Goal: Information Seeking & Learning: Learn about a topic

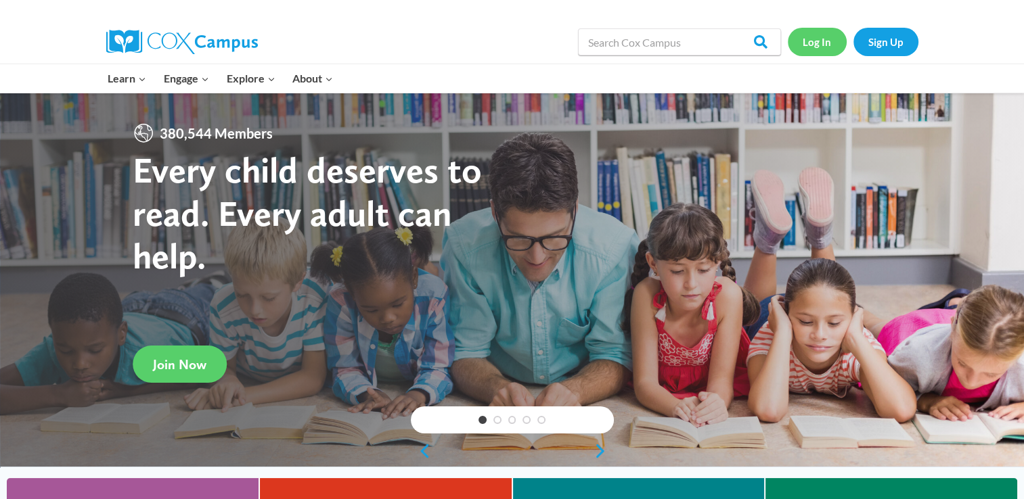
click at [828, 42] on link "Log In" at bounding box center [816, 42] width 59 height 28
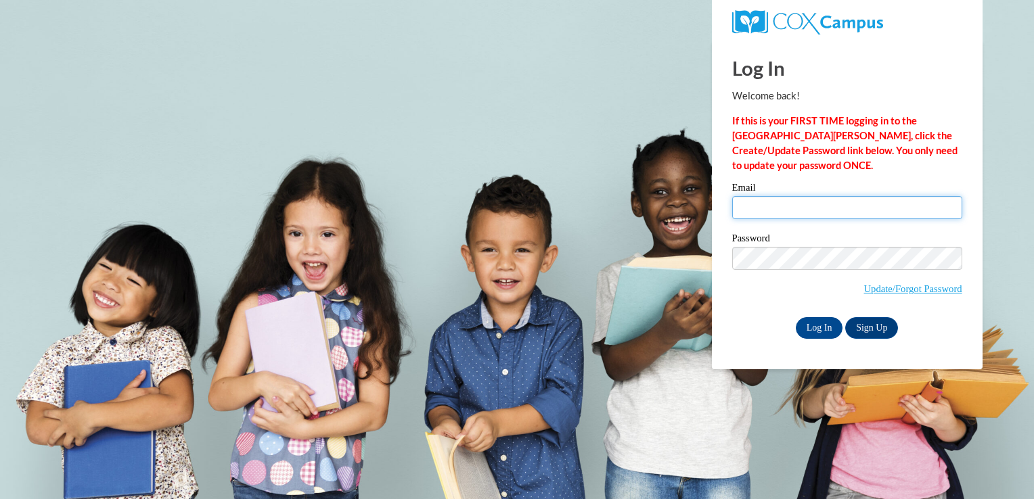
click at [823, 202] on input "Email" at bounding box center [847, 207] width 230 height 23
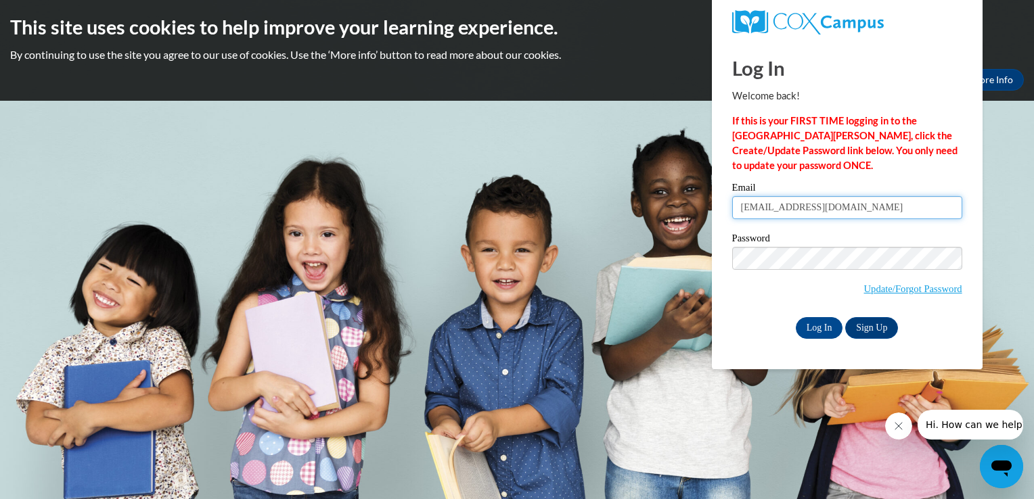
type input "tchaney@lccaa.net"
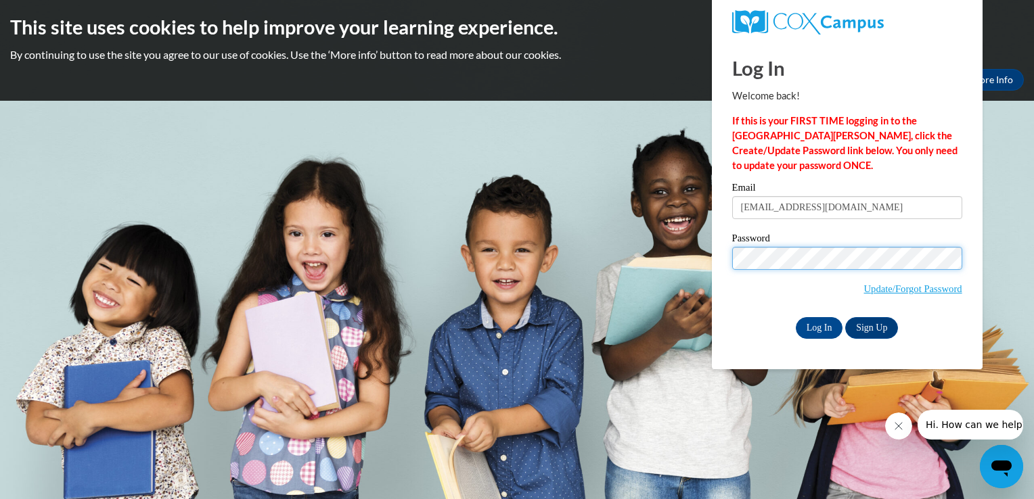
click at [796, 317] on input "Log In" at bounding box center [819, 328] width 47 height 22
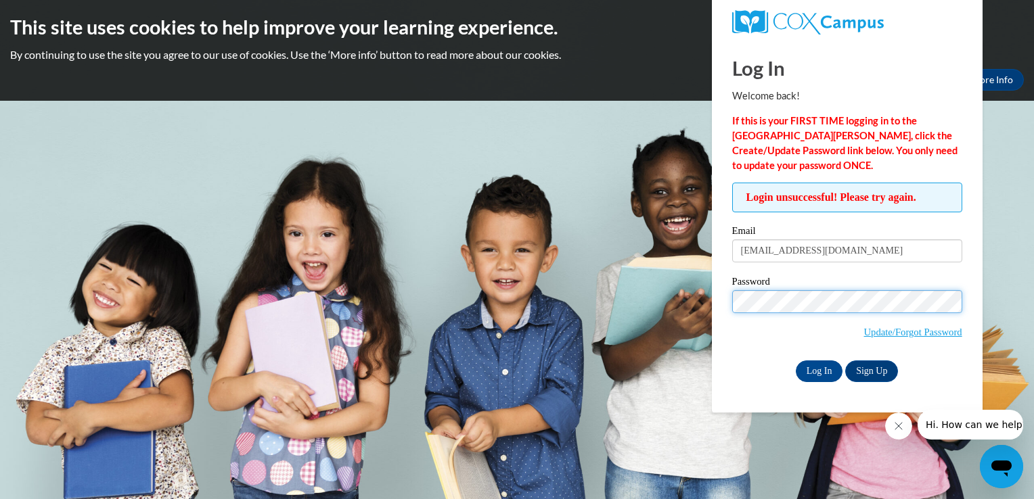
click at [796, 361] on input "Log In" at bounding box center [819, 372] width 47 height 22
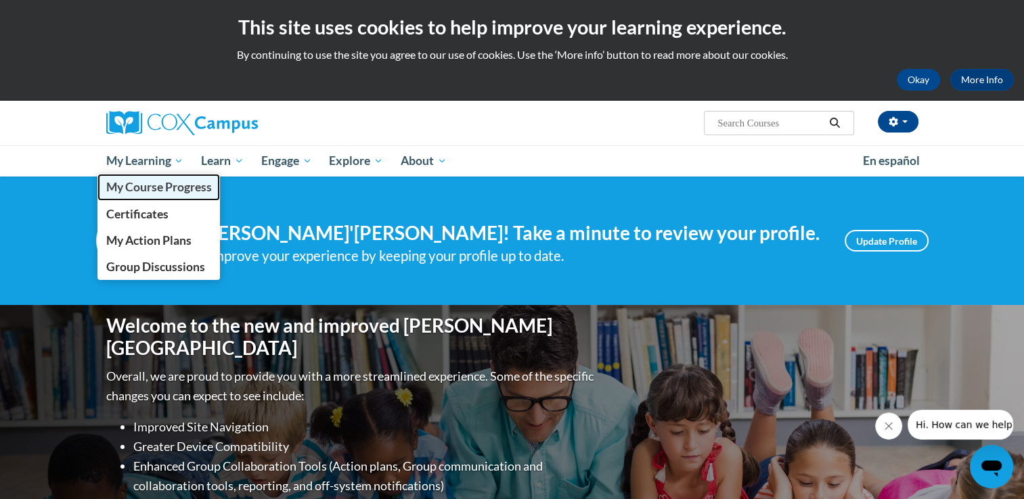
click at [164, 191] on span "My Course Progress" at bounding box center [159, 187] width 106 height 14
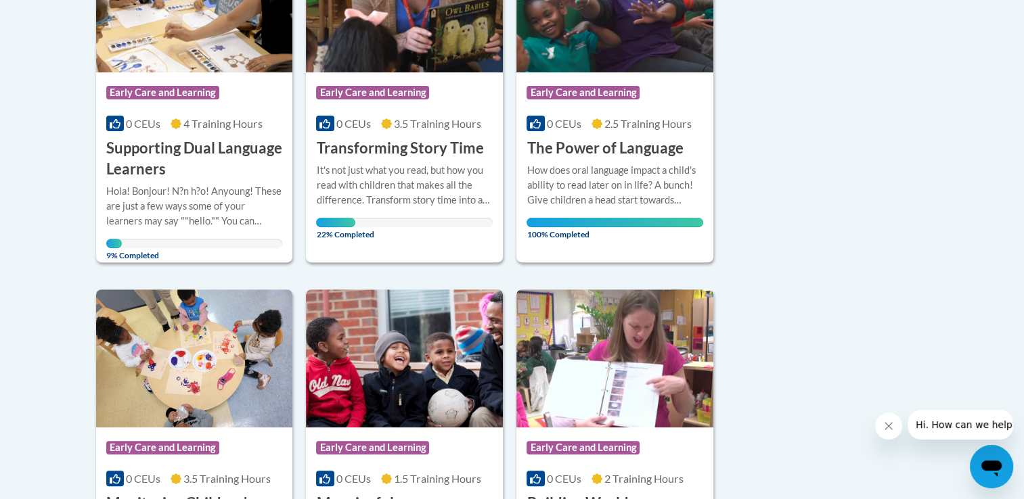
scroll to position [417, 0]
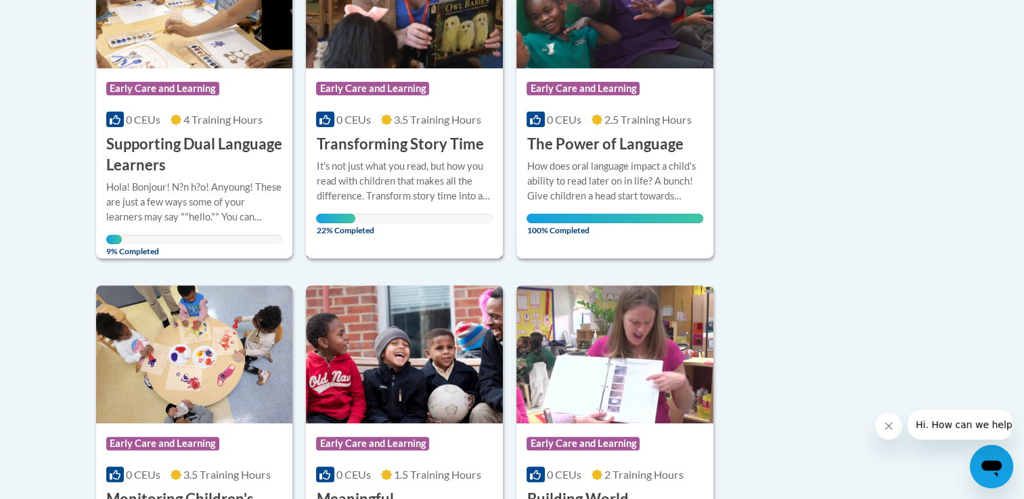
click at [401, 127] on div "0 CEUs 3.5 Training Hours" at bounding box center [404, 119] width 177 height 15
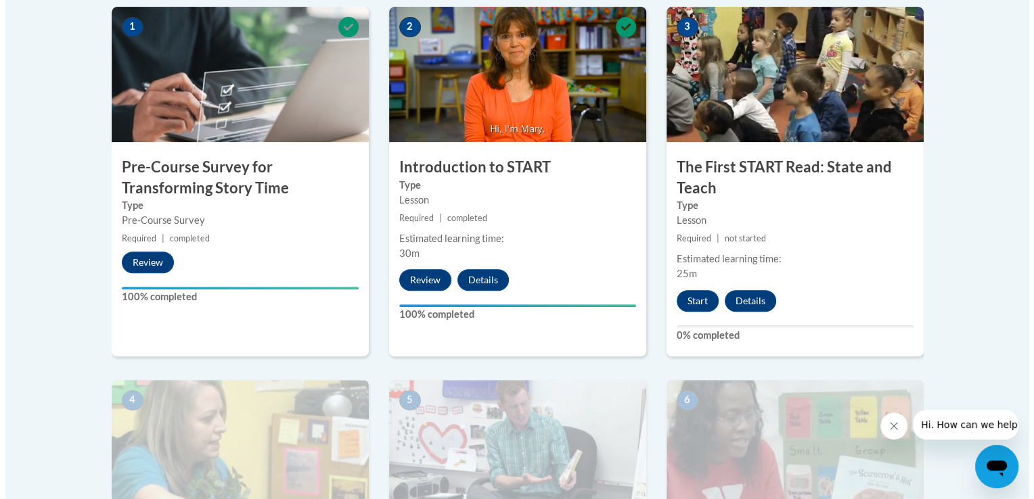
scroll to position [451, 0]
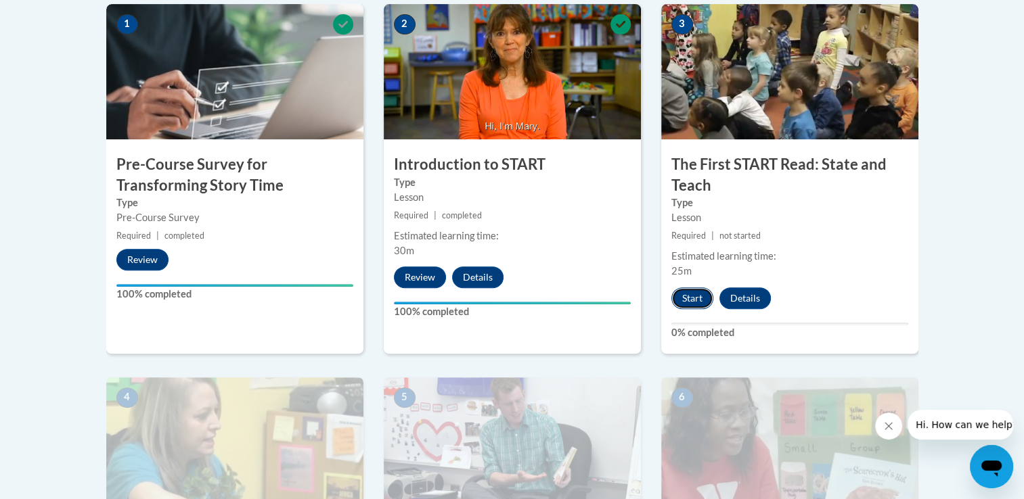
click at [691, 301] on button "Start" at bounding box center [692, 299] width 42 height 22
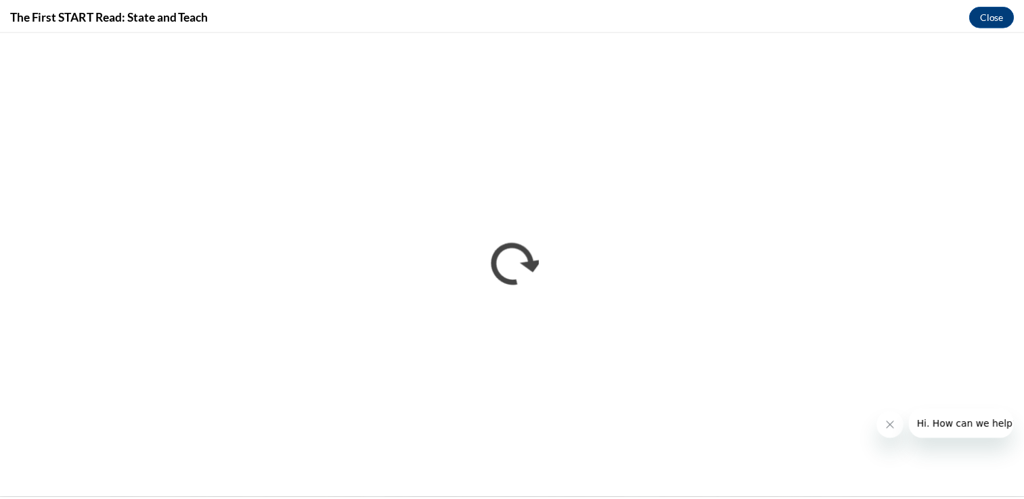
scroll to position [0, 0]
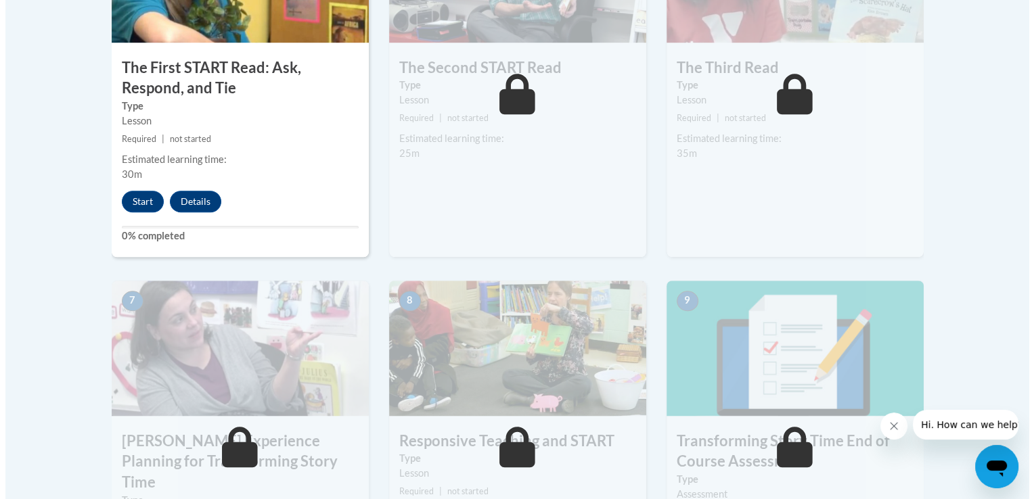
scroll to position [923, 0]
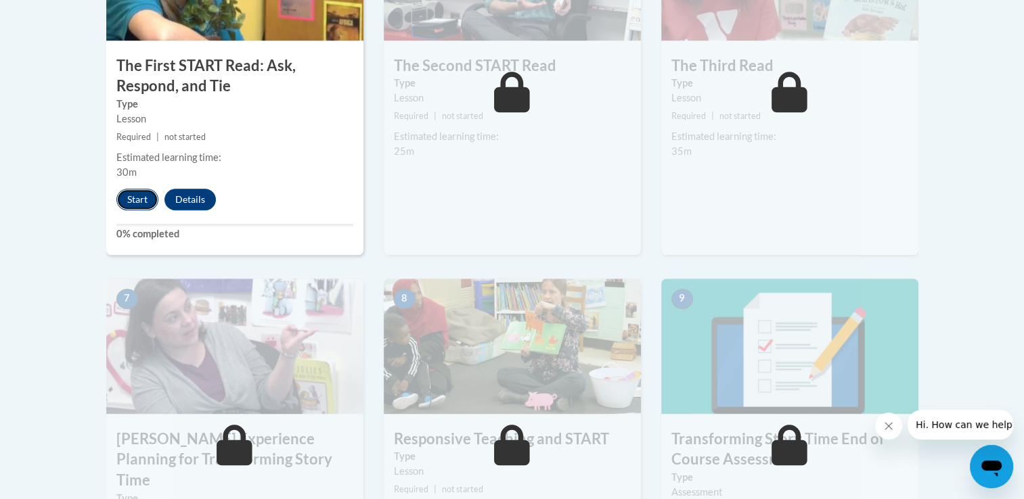
click at [139, 191] on button "Start" at bounding box center [137, 200] width 42 height 22
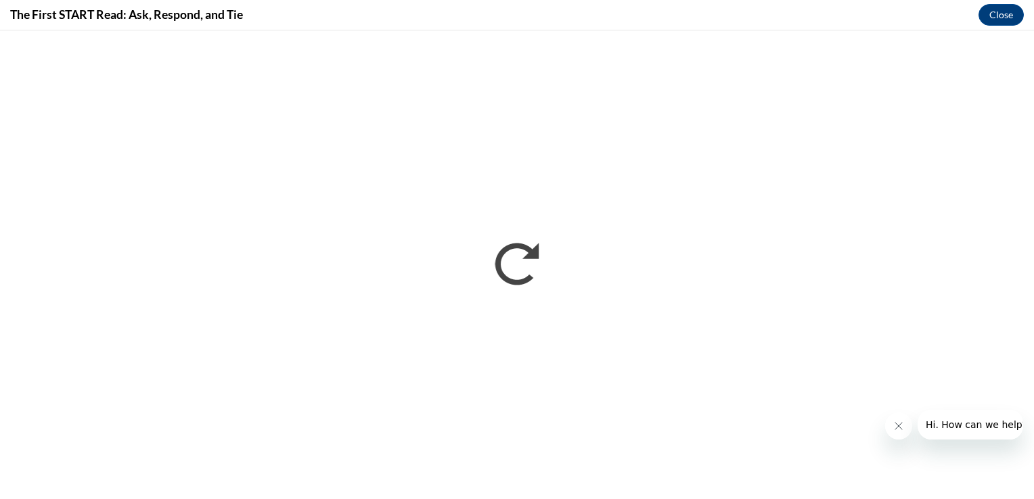
scroll to position [0, 0]
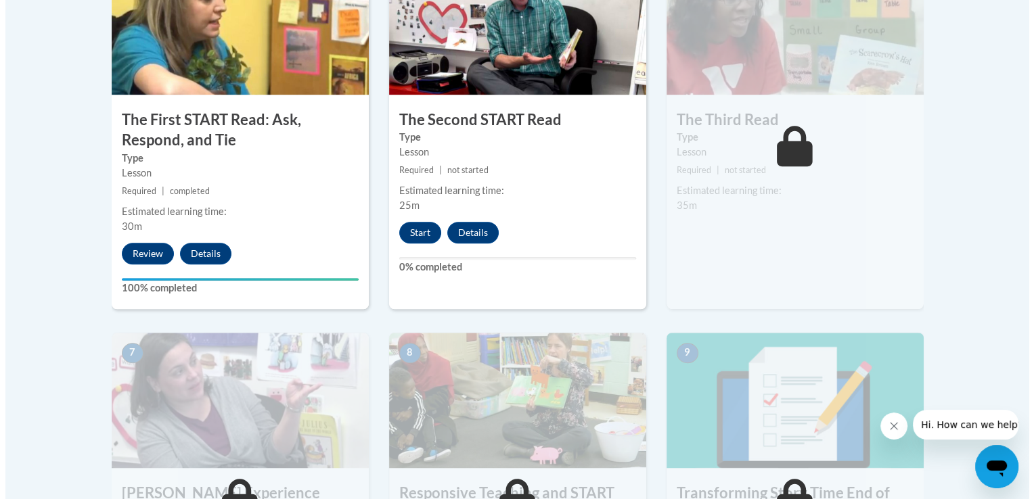
scroll to position [876, 0]
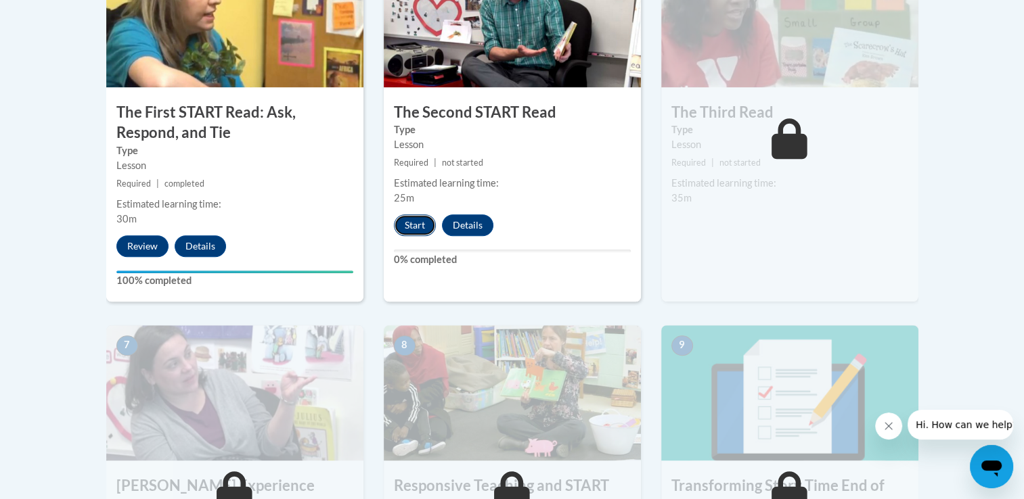
click at [405, 227] on button "Start" at bounding box center [415, 225] width 42 height 22
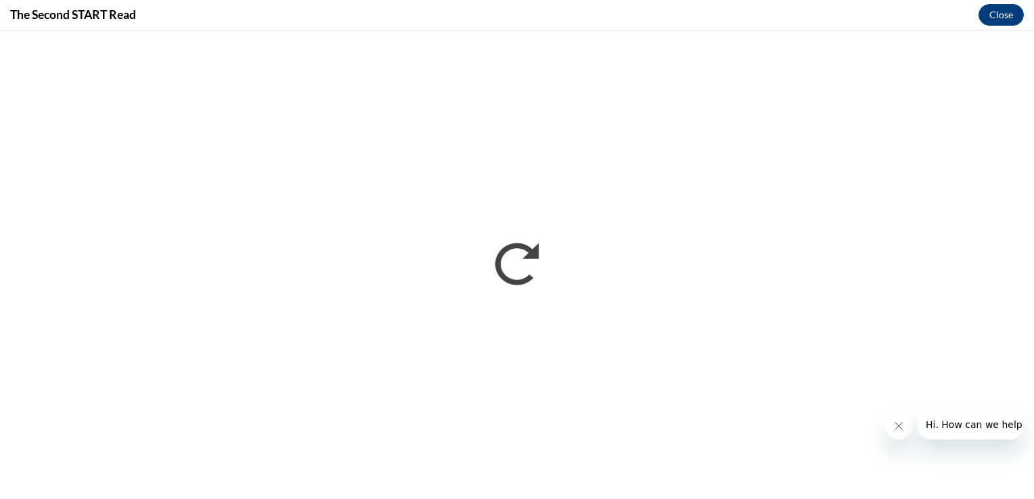
scroll to position [0, 0]
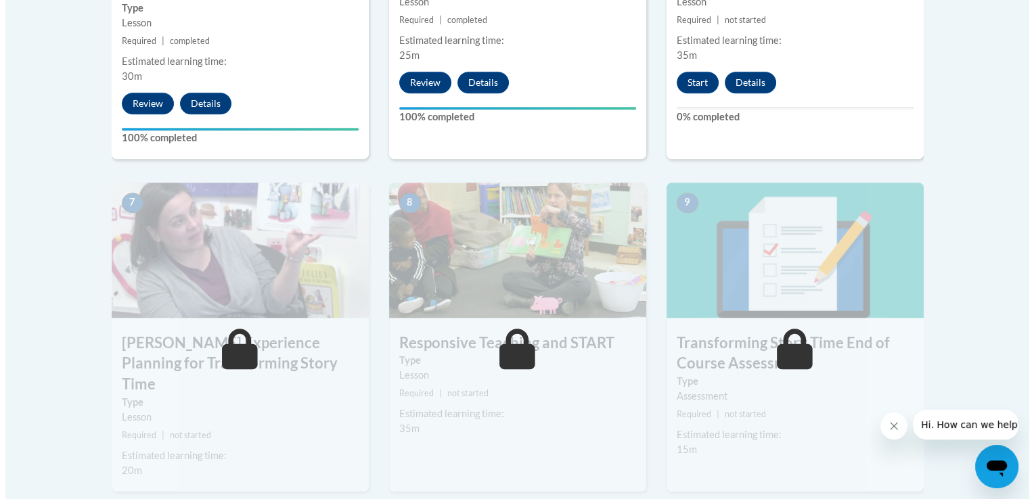
scroll to position [1013, 0]
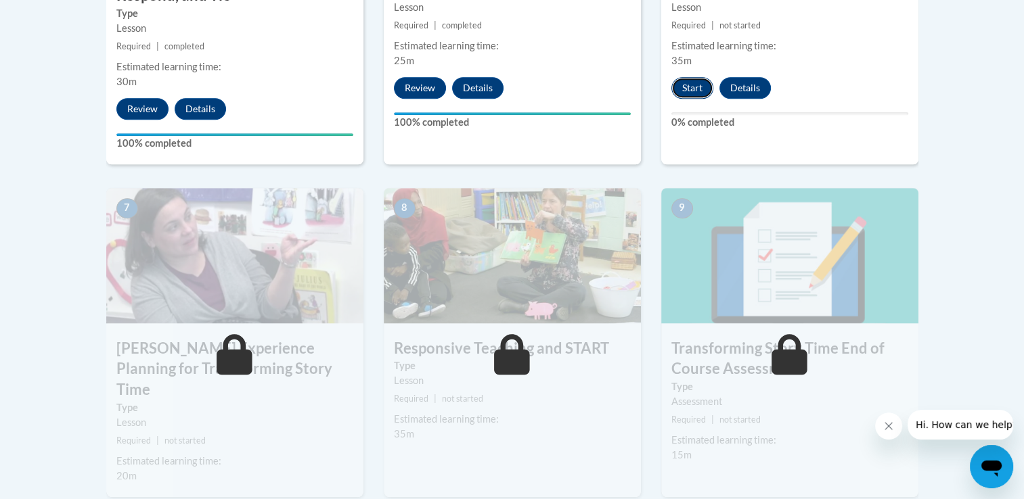
click at [698, 87] on button "Start" at bounding box center [692, 88] width 42 height 22
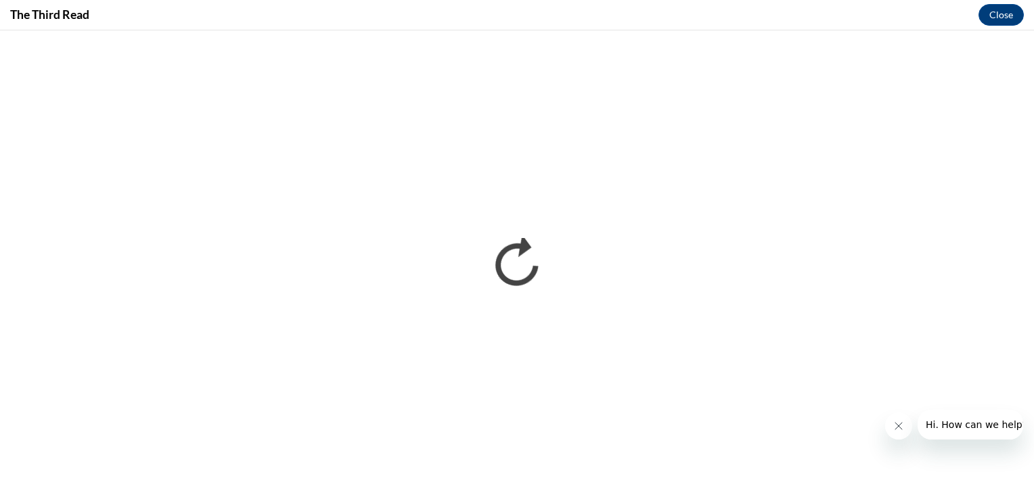
scroll to position [0, 0]
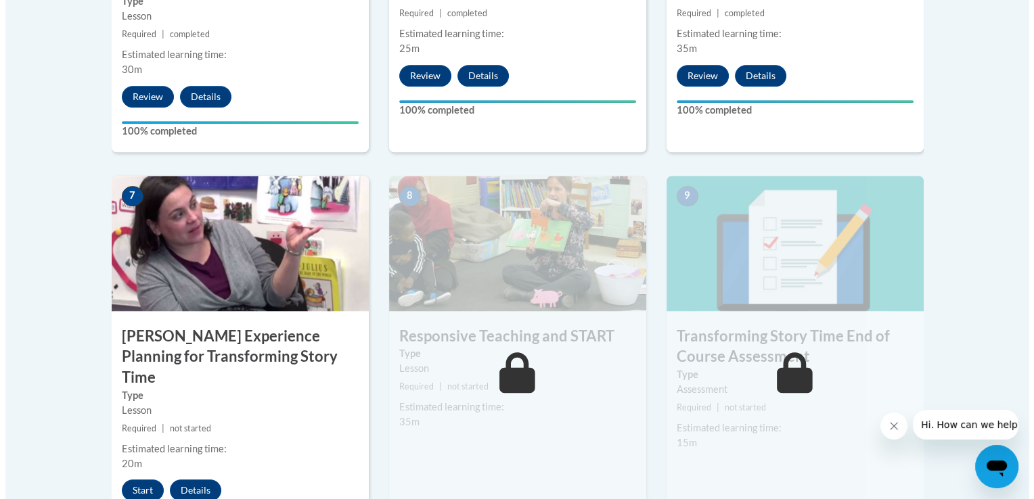
scroll to position [1031, 0]
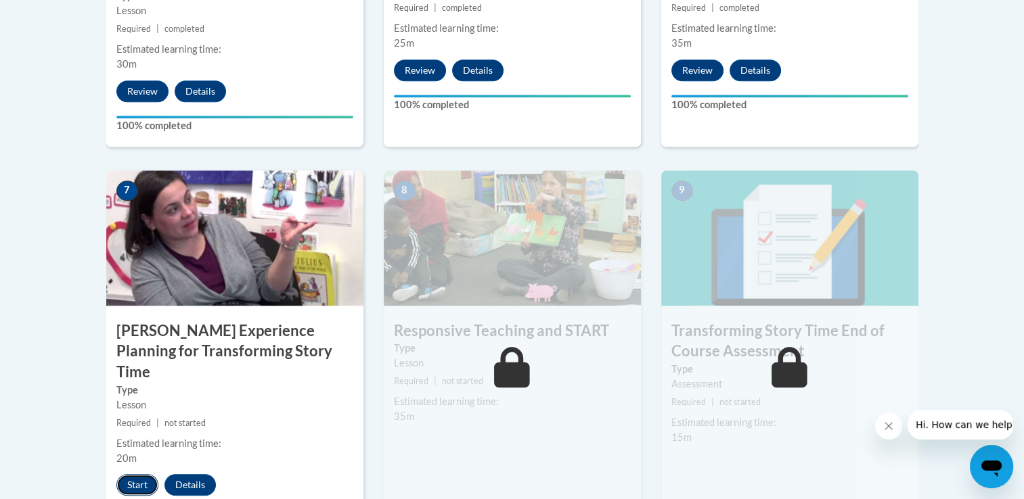
click at [130, 474] on button "Start" at bounding box center [137, 485] width 42 height 22
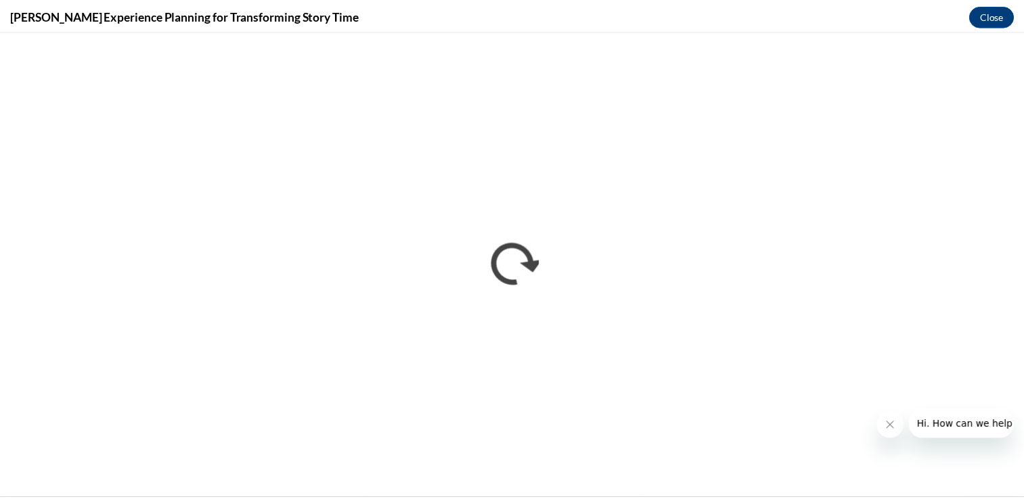
scroll to position [0, 0]
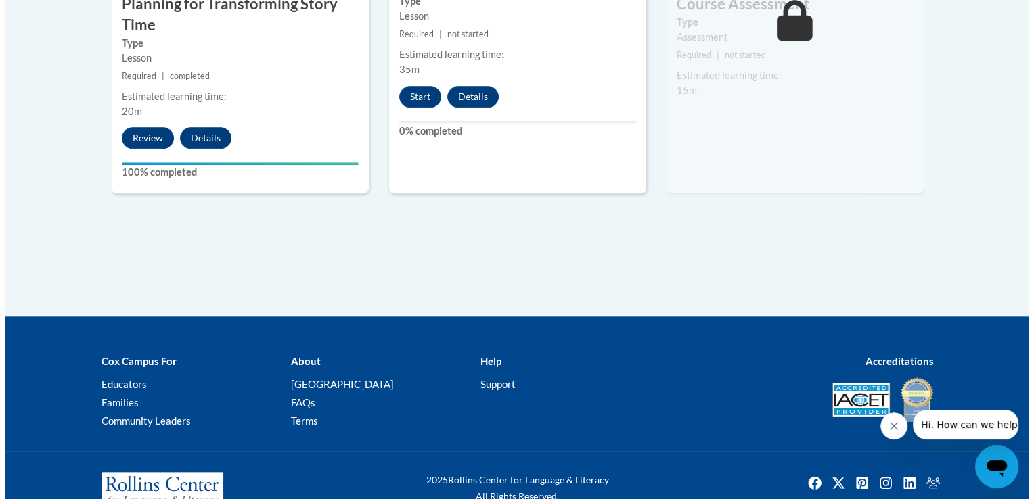
scroll to position [1379, 0]
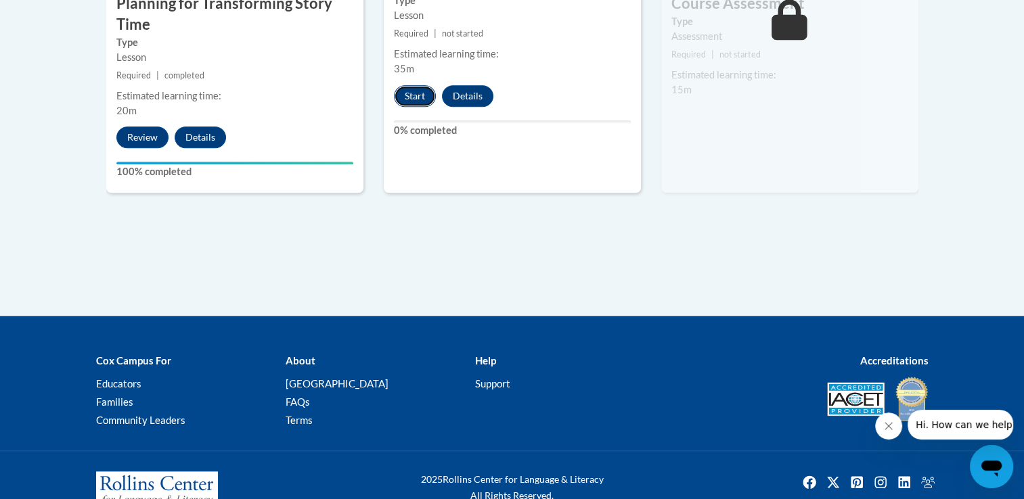
click at [411, 97] on button "Start" at bounding box center [415, 96] width 42 height 22
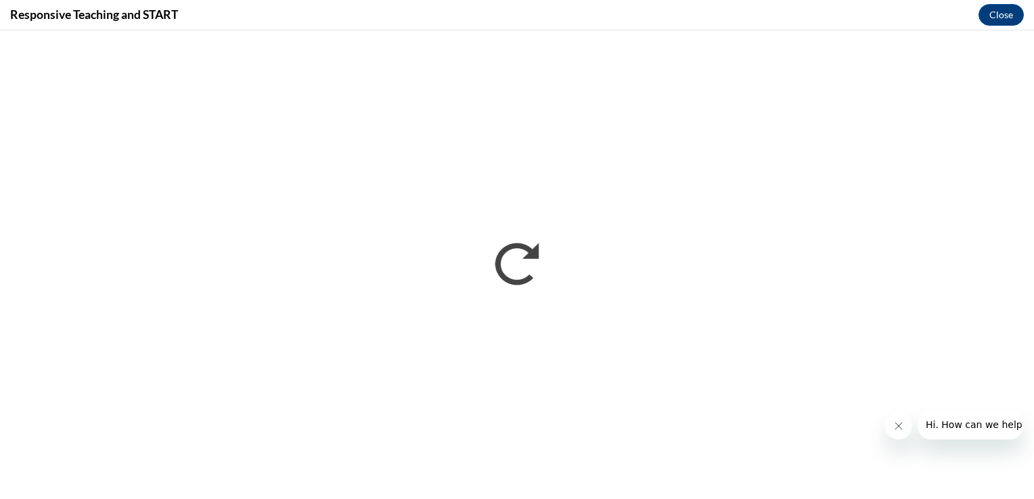
scroll to position [0, 0]
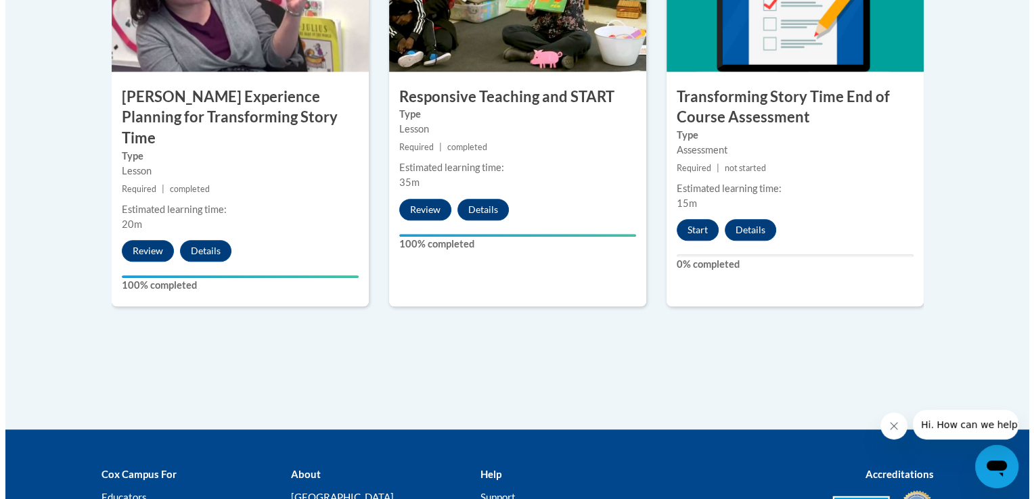
scroll to position [1264, 0]
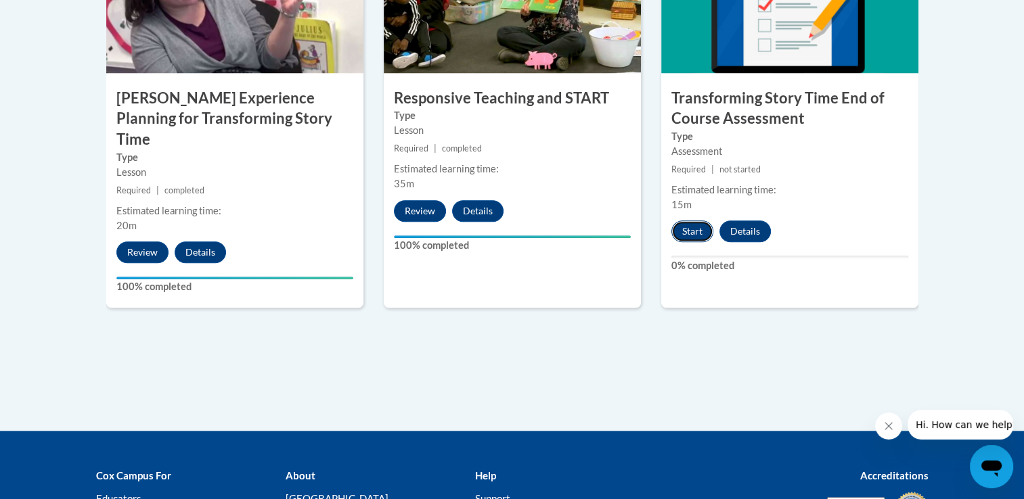
click at [693, 227] on button "Start" at bounding box center [692, 232] width 42 height 22
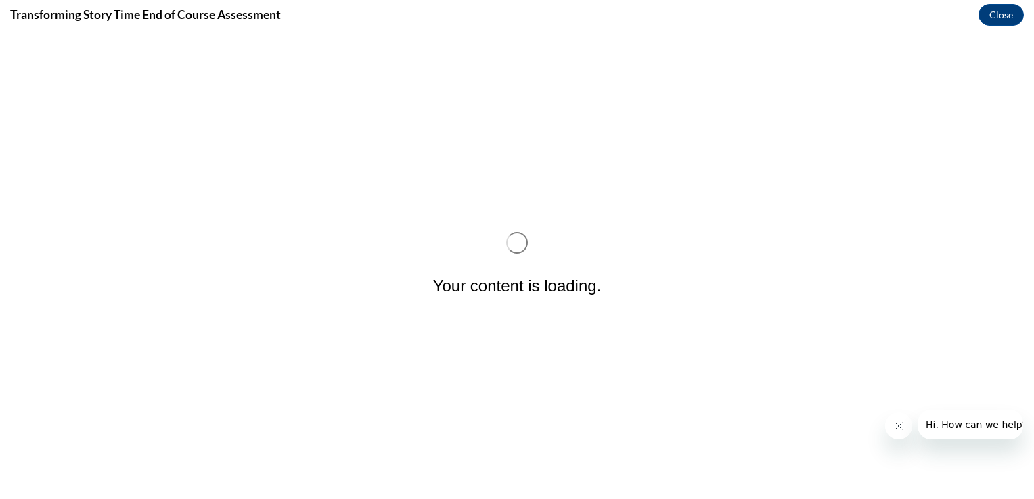
scroll to position [0, 0]
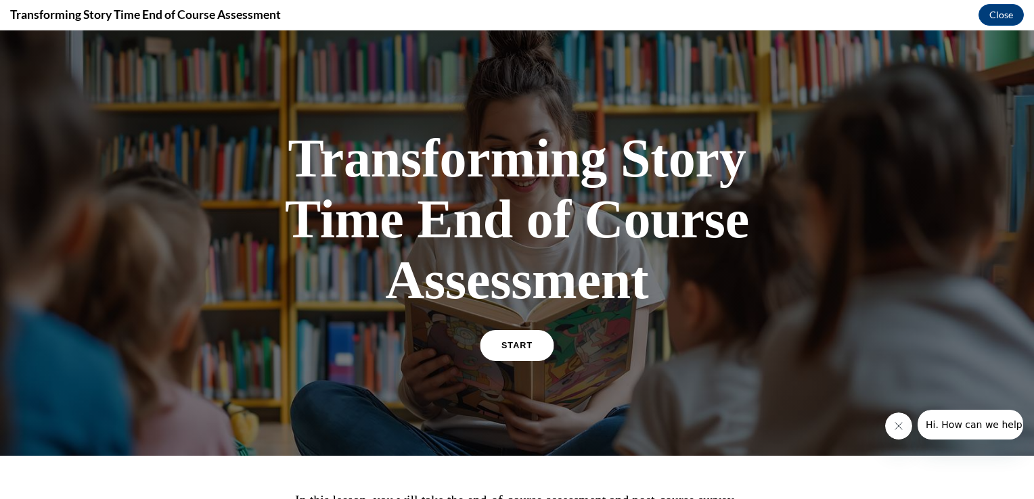
click at [514, 344] on span "START" at bounding box center [516, 346] width 31 height 10
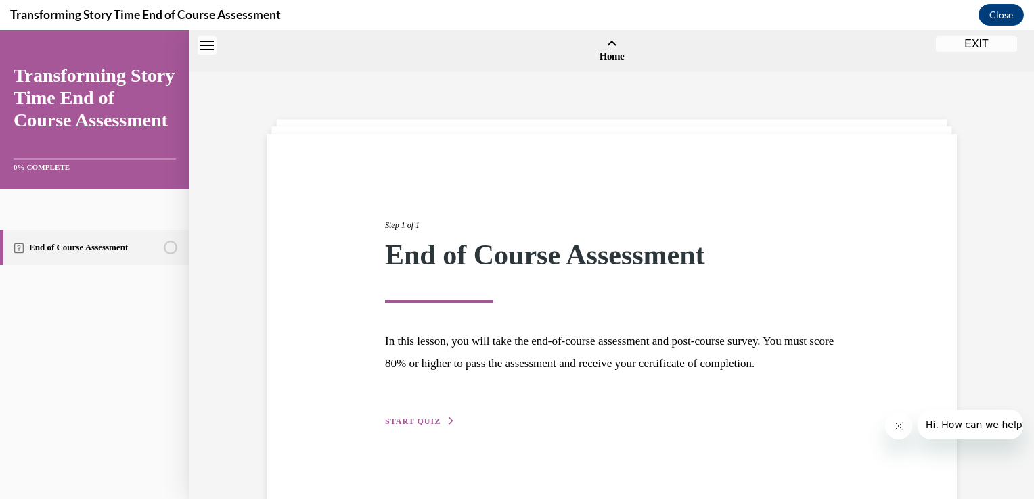
scroll to position [42, 0]
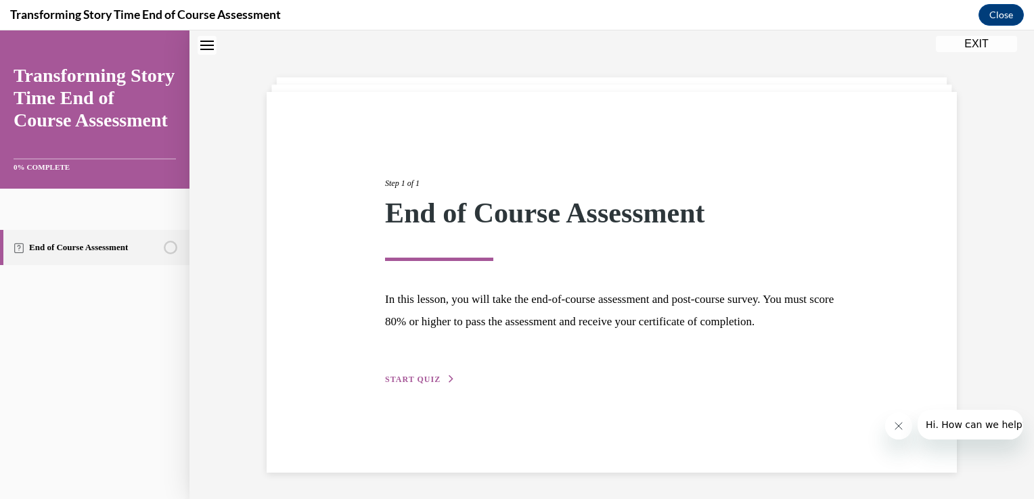
click at [406, 387] on div "Step 1 of 1 End of Course Assessment In this lesson, you will take the end-of-c…" at bounding box center [612, 266] width 474 height 241
click at [403, 413] on div "Step 1 of 1 End of Course Assessment In this lesson, you will take the end-of-c…" at bounding box center [612, 282] width 690 height 381
click at [409, 384] on span "START QUIZ" at bounding box center [412, 379] width 55 height 9
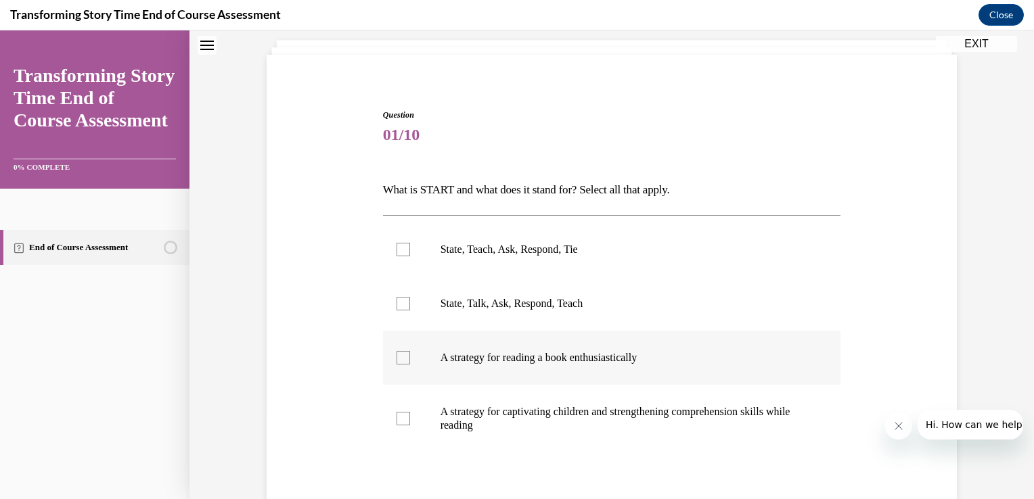
scroll to position [80, 0]
drag, startPoint x: 509, startPoint y: 256, endPoint x: 482, endPoint y: 235, distance: 34.7
drag, startPoint x: 482, startPoint y: 235, endPoint x: 453, endPoint y: 235, distance: 28.4
click at [453, 235] on label "State, Teach, Ask, Respond, Tie" at bounding box center [612, 249] width 458 height 54
click at [410, 242] on input "State, Teach, Ask, Respond, Tie" at bounding box center [403, 249] width 14 height 14
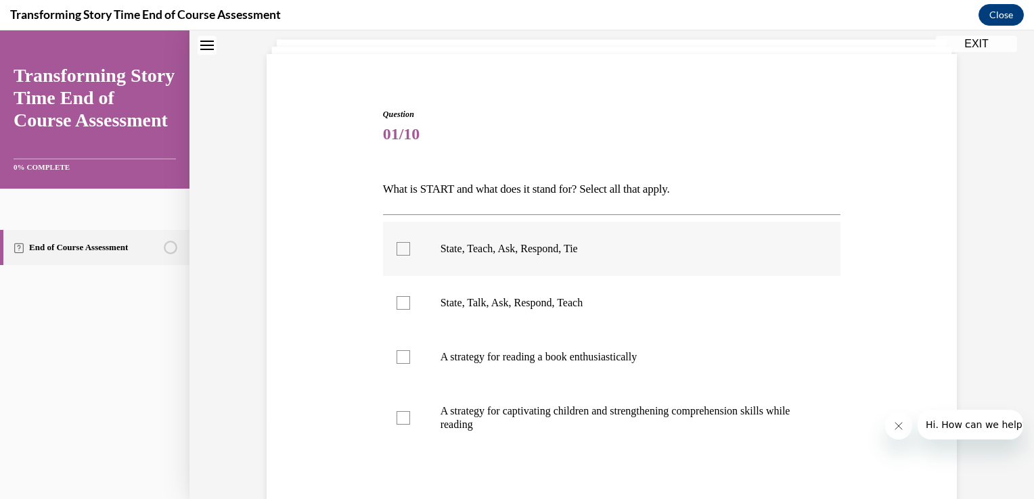
checkbox input "true"
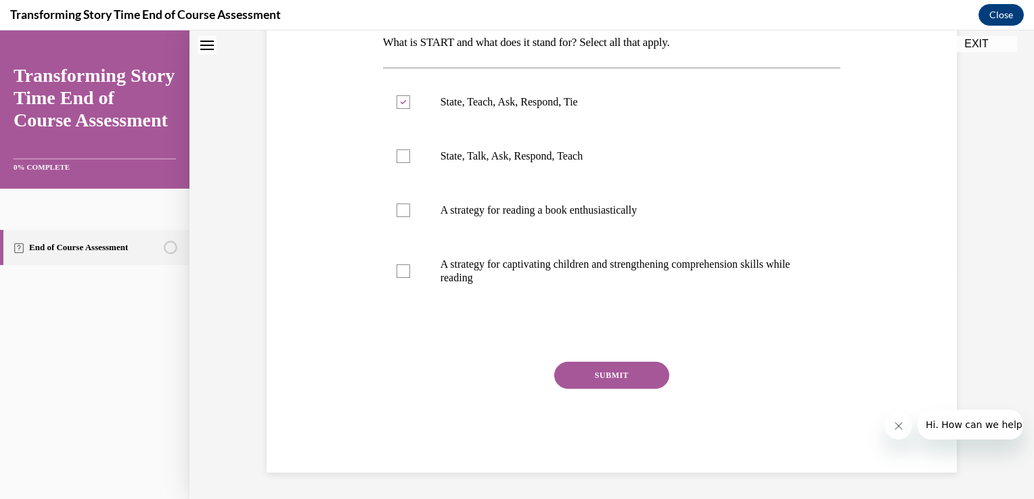
click at [597, 379] on button "SUBMIT" at bounding box center [611, 375] width 115 height 27
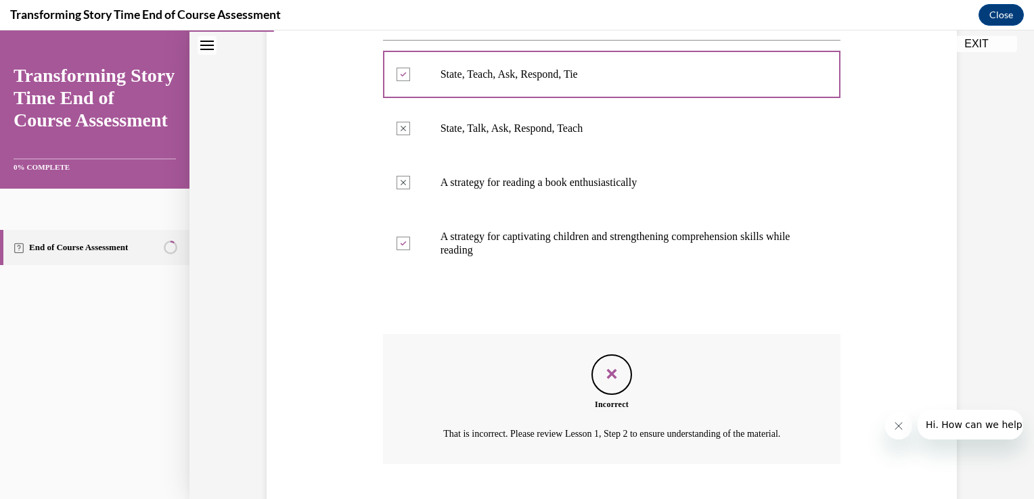
scroll to position [352, 0]
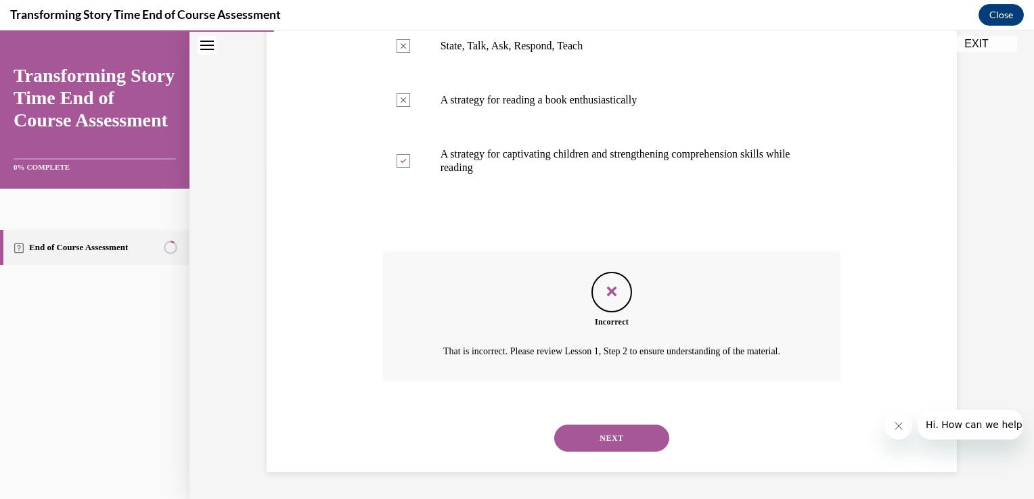
click at [729, 185] on div "State, Teach, Ask, Respond, Tie Correctly checked State, Talk, Ask, Respond, Te…" at bounding box center [612, 79] width 458 height 244
click at [620, 446] on button "NEXT" at bounding box center [611, 438] width 115 height 27
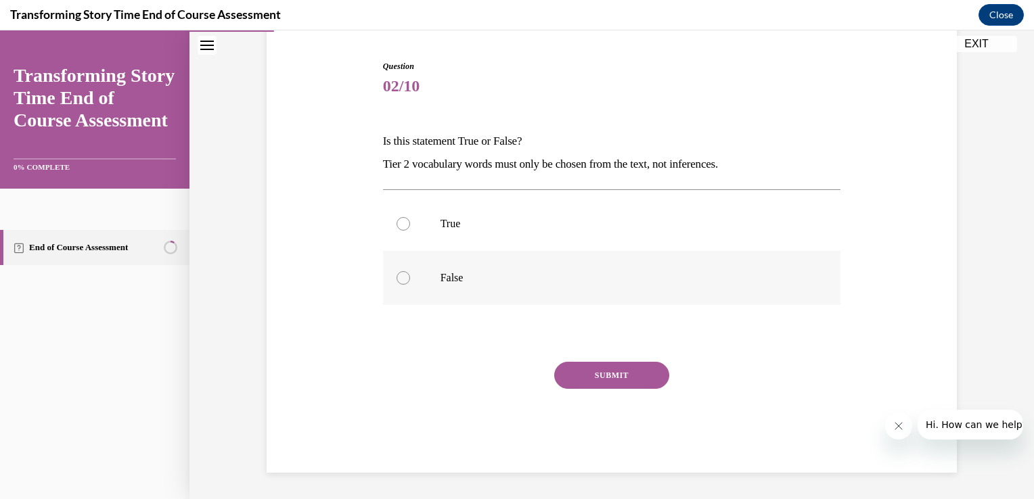
click at [452, 281] on p "False" at bounding box center [623, 278] width 367 height 14
click at [410, 281] on input "False" at bounding box center [403, 278] width 14 height 14
radio input "true"
click at [591, 371] on button "SUBMIT" at bounding box center [611, 375] width 115 height 27
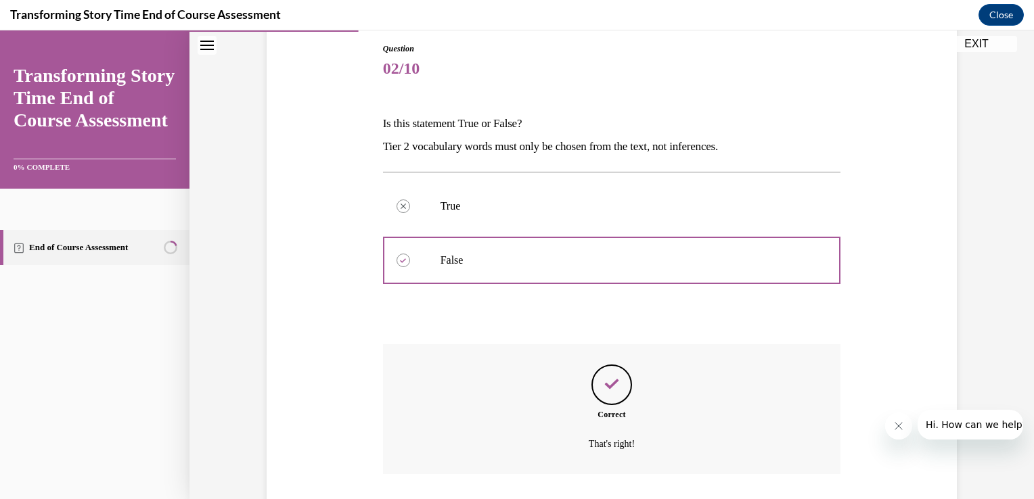
scroll to position [237, 0]
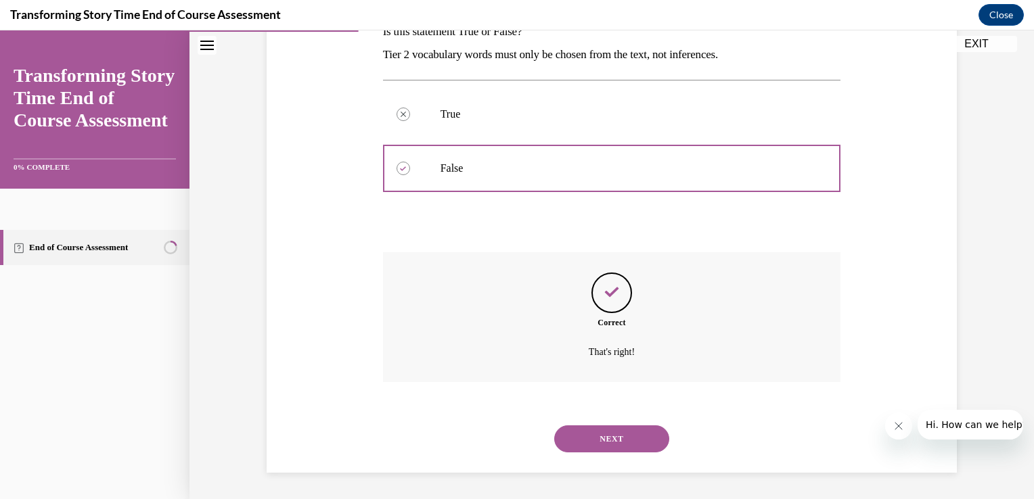
click at [608, 447] on button "NEXT" at bounding box center [611, 439] width 115 height 27
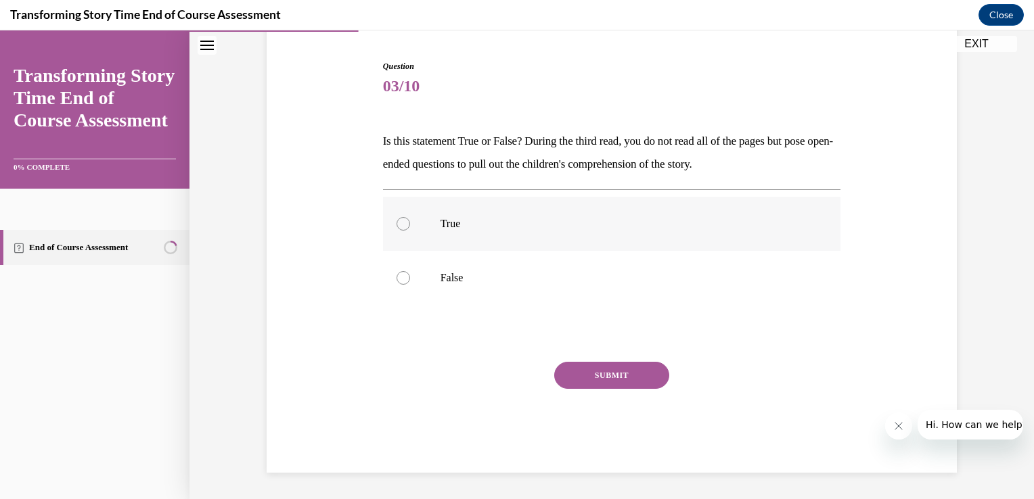
click at [541, 215] on label "True" at bounding box center [612, 224] width 458 height 54
click at [410, 217] on input "True" at bounding box center [403, 224] width 14 height 14
radio input "true"
click at [622, 374] on button "SUBMIT" at bounding box center [611, 375] width 115 height 27
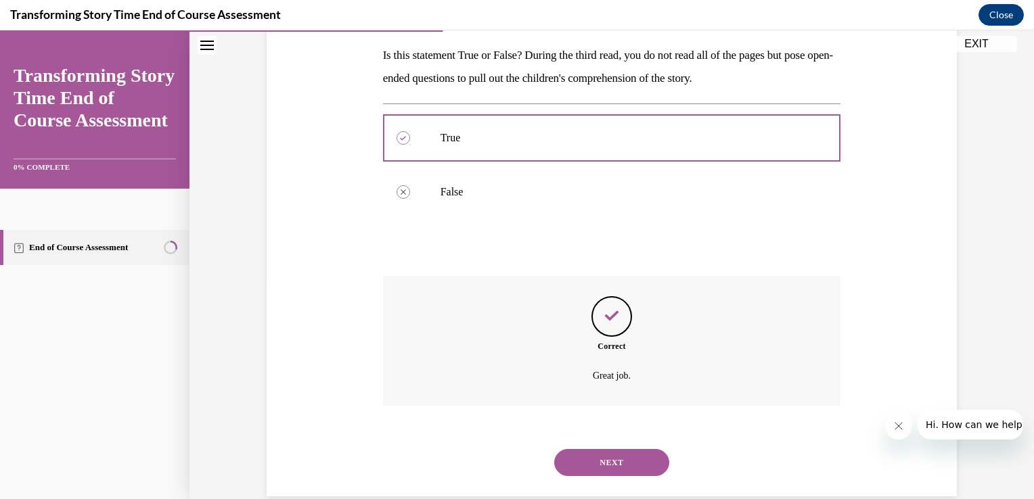
scroll to position [210, 0]
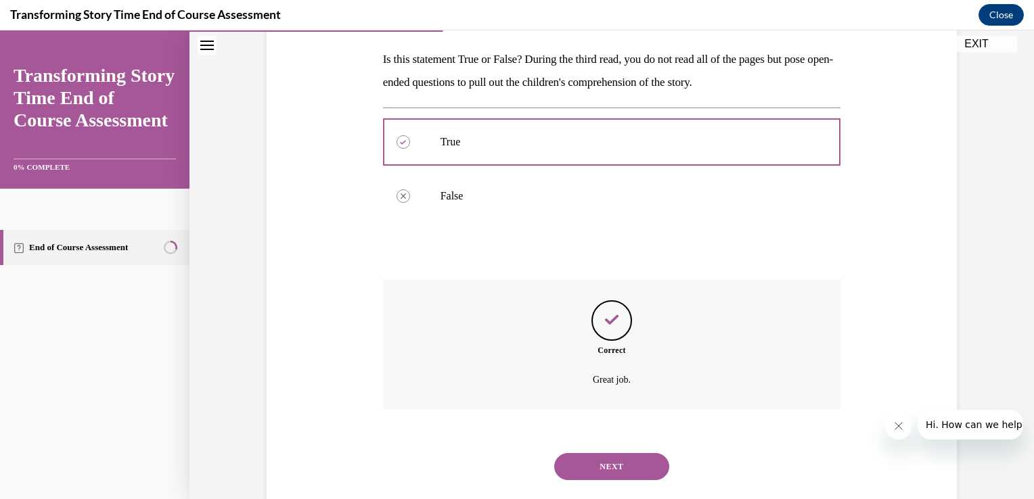
click at [624, 476] on button "NEXT" at bounding box center [611, 466] width 115 height 27
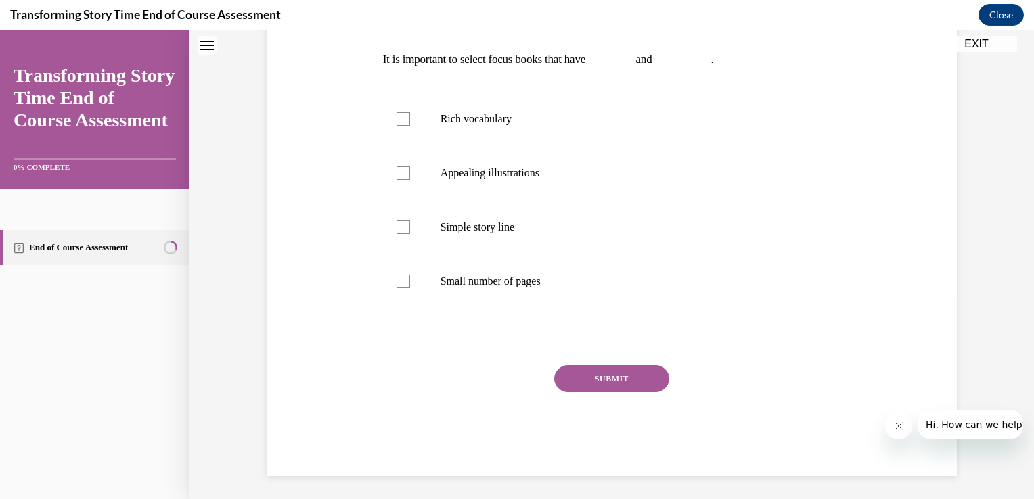
scroll to position [0, 0]
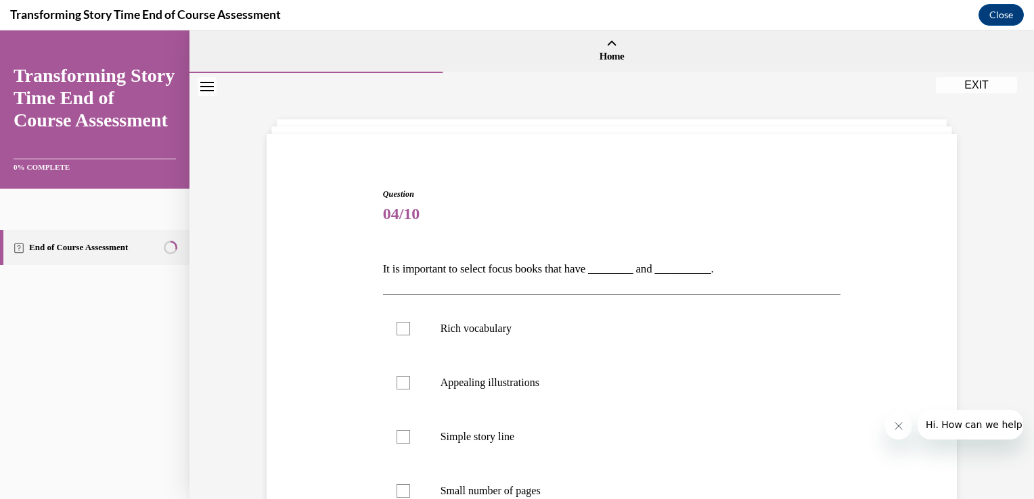
click at [624, 484] on p "Small number of pages" at bounding box center [623, 491] width 367 height 14
click at [410, 484] on input "Small number of pages" at bounding box center [403, 491] width 14 height 14
checkbox input "true"
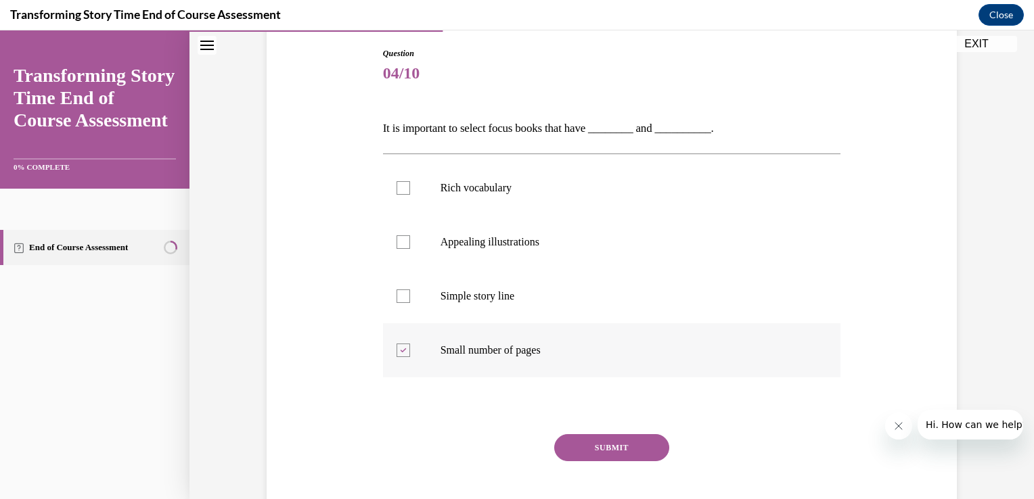
scroll to position [141, 0]
click at [487, 293] on p "Simple story line" at bounding box center [623, 297] width 367 height 14
click at [410, 293] on input "Simple story line" at bounding box center [403, 297] width 14 height 14
checkbox input "true"
click at [486, 201] on label "Rich vocabulary" at bounding box center [612, 188] width 458 height 54
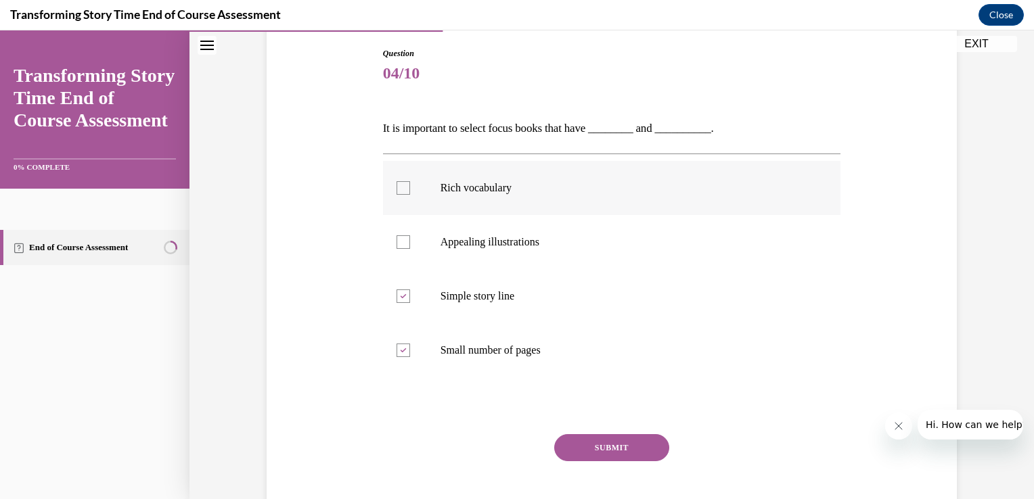
click at [410, 195] on input "Rich vocabulary" at bounding box center [403, 188] width 14 height 14
checkbox input "true"
click at [597, 438] on button "SUBMIT" at bounding box center [611, 447] width 115 height 27
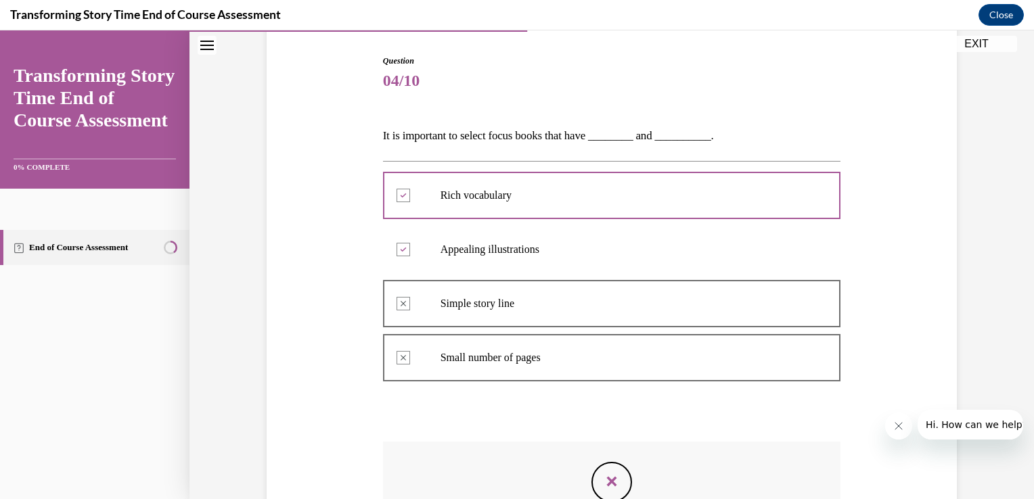
scroll to position [338, 0]
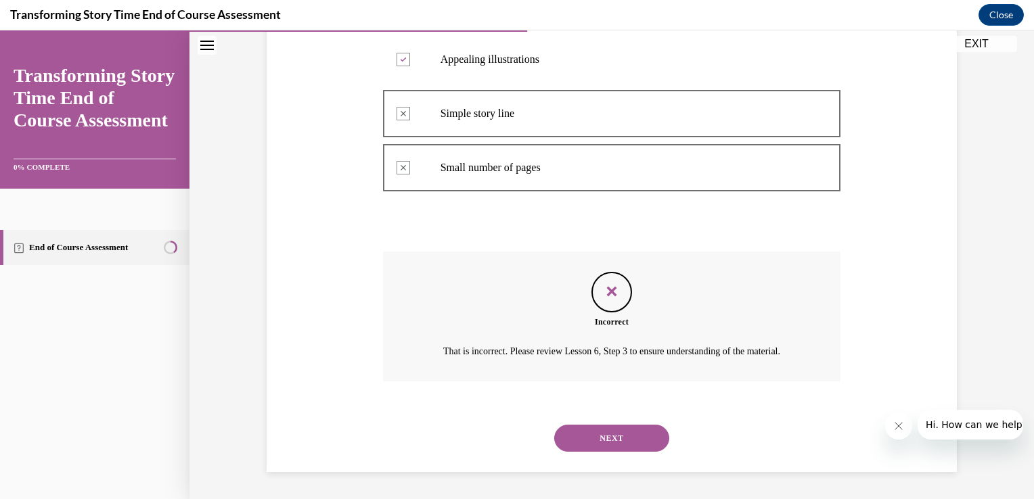
click at [598, 442] on button "NEXT" at bounding box center [611, 438] width 115 height 27
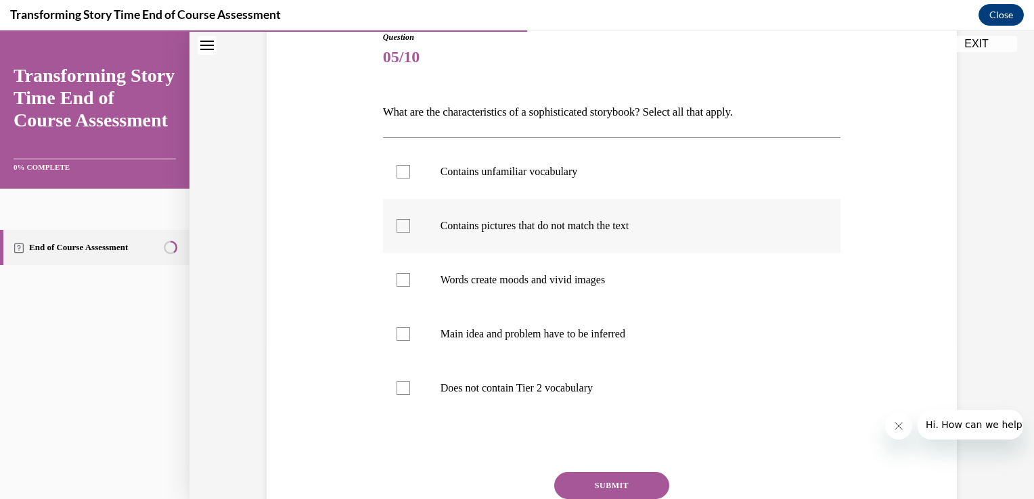
scroll to position [152, 0]
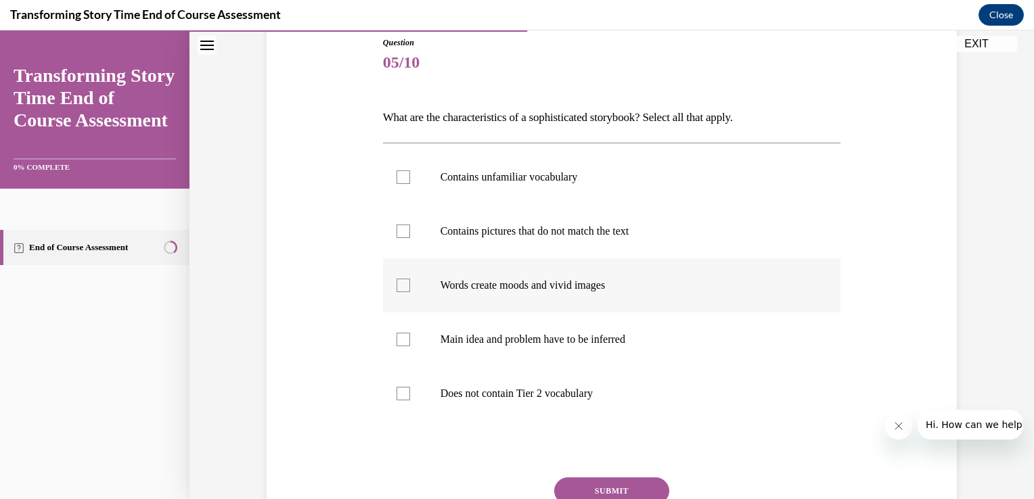
click at [539, 275] on label "Words create moods and vivid images" at bounding box center [612, 285] width 458 height 54
click at [410, 279] on input "Words create moods and vivid images" at bounding box center [403, 286] width 14 height 14
checkbox input "true"
click at [513, 348] on label "Main idea and problem have to be inferred" at bounding box center [612, 340] width 458 height 54
click at [410, 346] on input "Main idea and problem have to be inferred" at bounding box center [403, 340] width 14 height 14
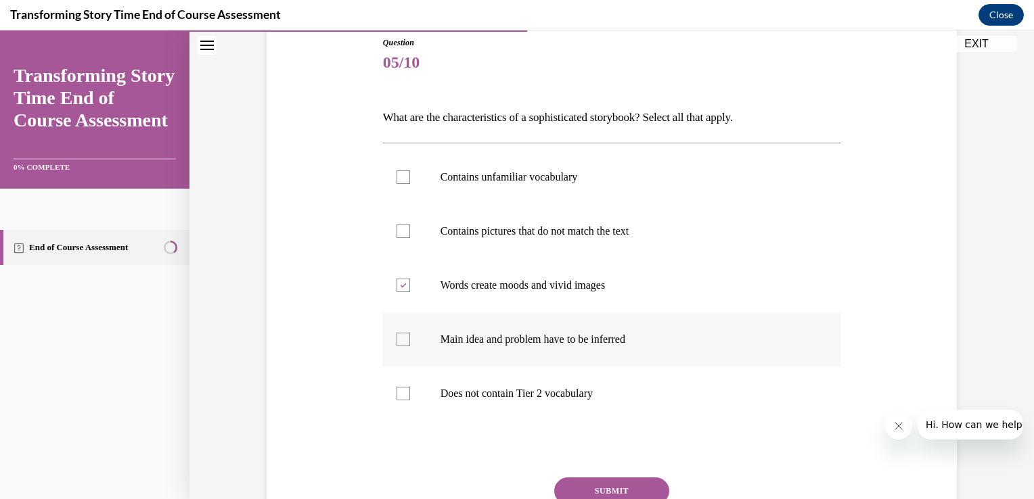
checkbox input "true"
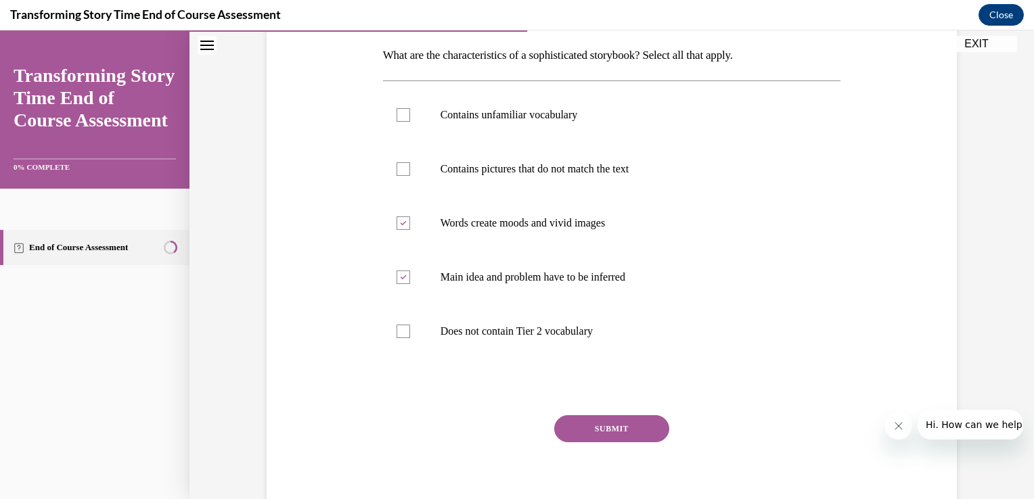
click at [598, 424] on button "SUBMIT" at bounding box center [611, 428] width 115 height 27
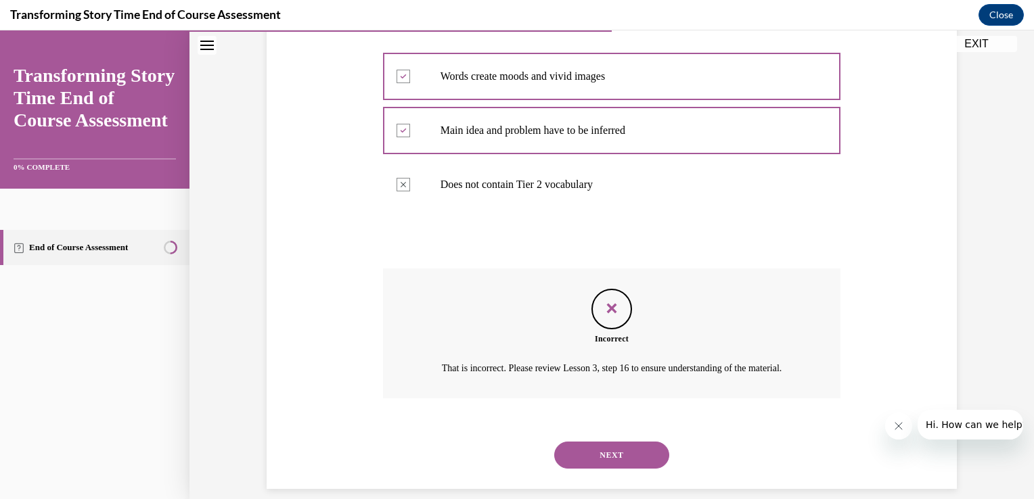
scroll to position [392, 0]
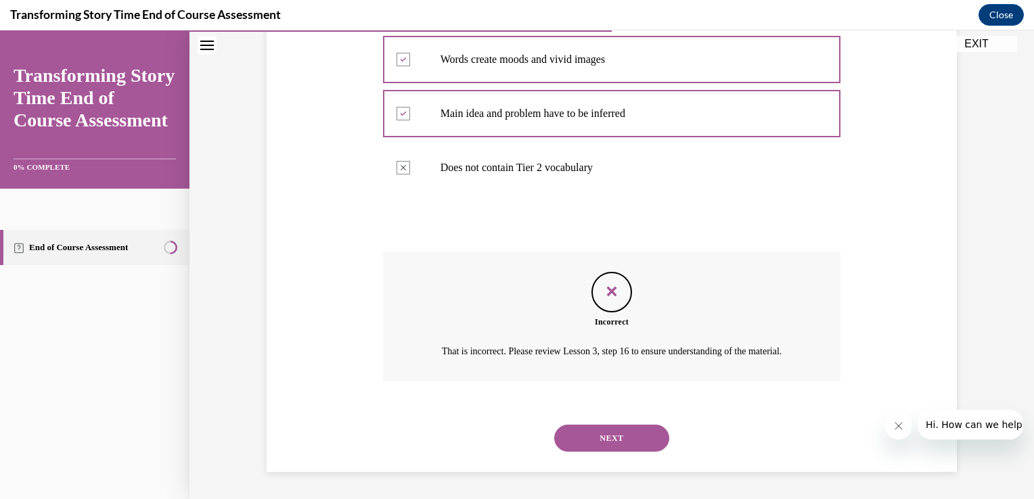
click at [607, 426] on button "NEXT" at bounding box center [611, 438] width 115 height 27
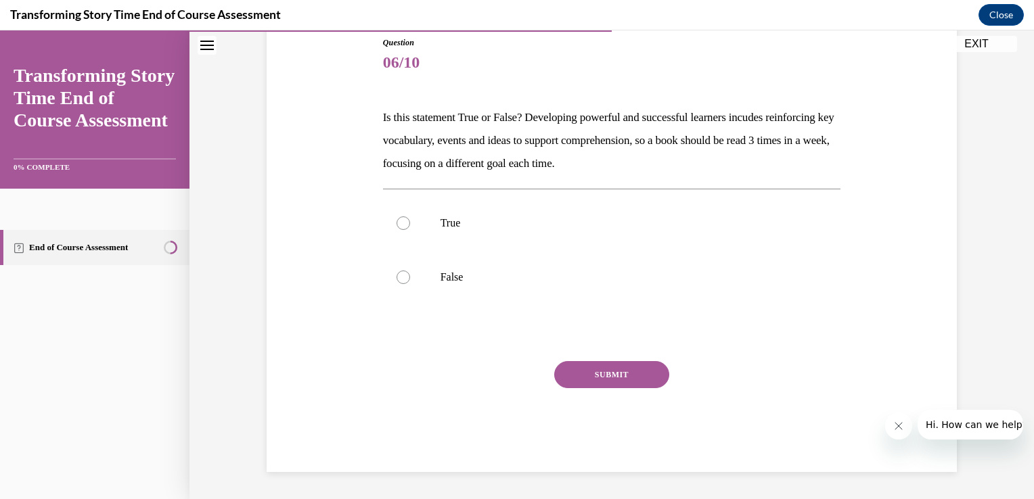
scroll to position [150, 0]
drag, startPoint x: 463, startPoint y: 234, endPoint x: 425, endPoint y: 244, distance: 39.2
click at [425, 244] on label "True" at bounding box center [612, 225] width 458 height 54
click at [410, 231] on input "True" at bounding box center [403, 225] width 14 height 14
radio input "true"
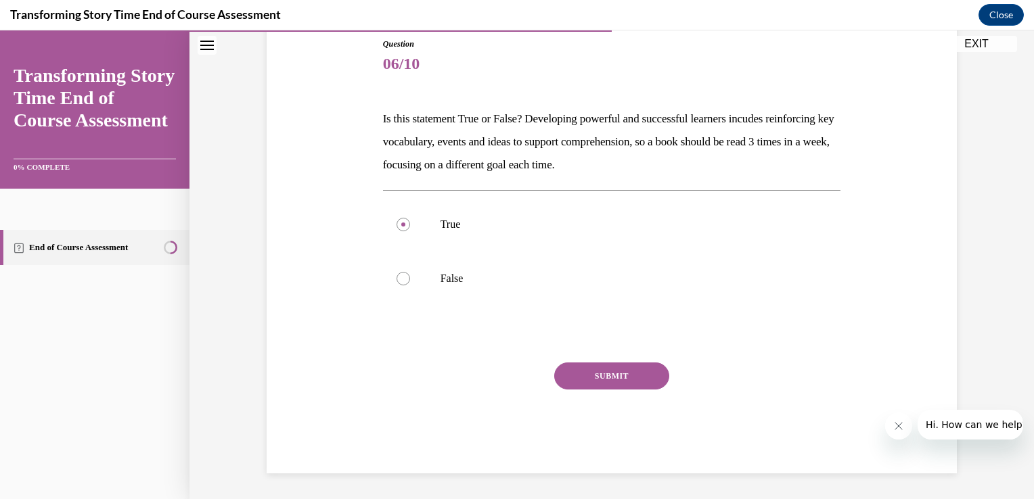
drag, startPoint x: 624, startPoint y: 382, endPoint x: 603, endPoint y: 367, distance: 24.8
click at [603, 367] on button "SUBMIT" at bounding box center [611, 376] width 115 height 27
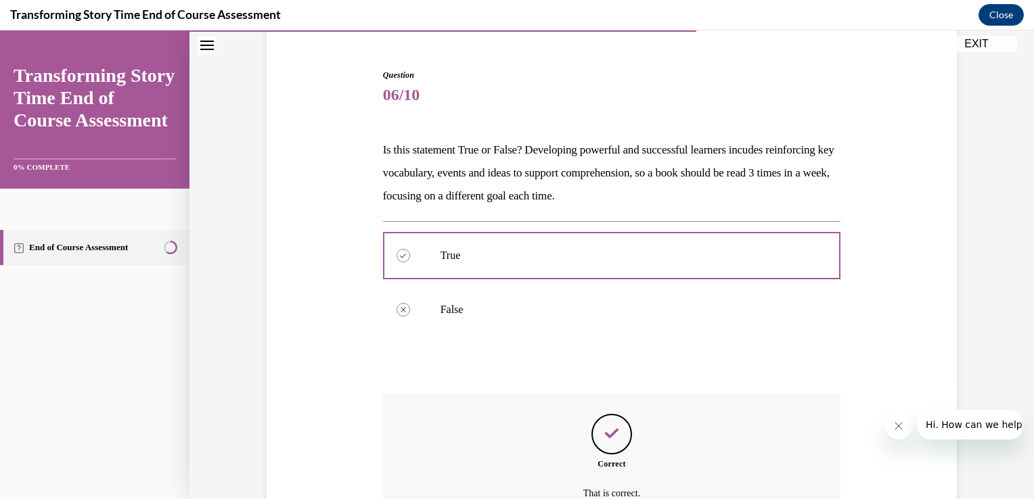
scroll to position [260, 0]
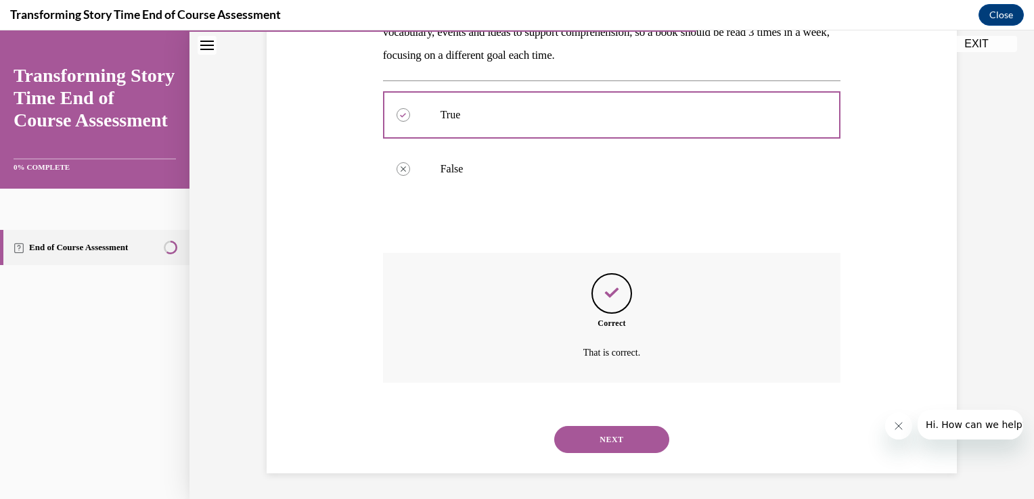
click at [618, 443] on button "NEXT" at bounding box center [611, 439] width 115 height 27
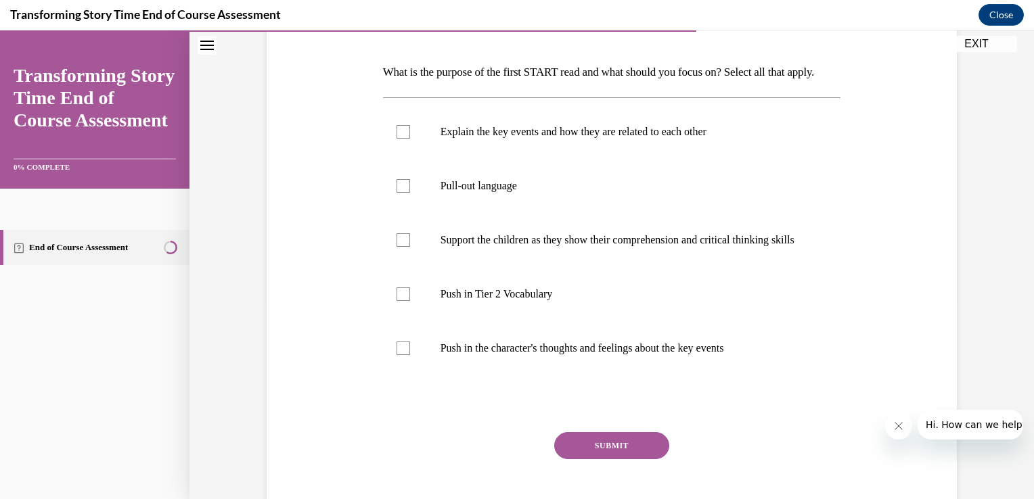
scroll to position [198, 0]
click at [520, 138] on p "Explain the key events and how they are related to each other" at bounding box center [623, 131] width 367 height 14
click at [410, 138] on input "Explain the key events and how they are related to each other" at bounding box center [403, 131] width 14 height 14
checkbox input "true"
click at [505, 192] on p "Pull-out language" at bounding box center [623, 186] width 367 height 14
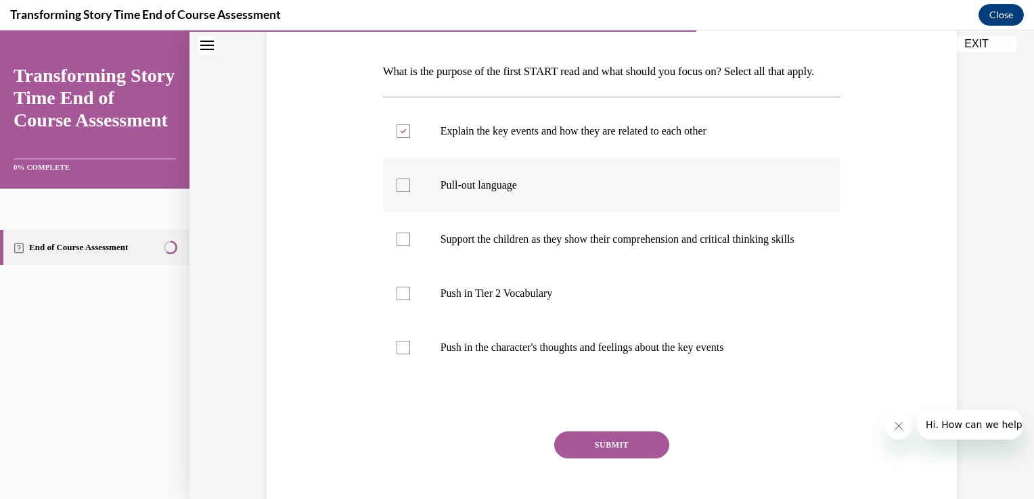
click at [410, 192] on input "Pull-out language" at bounding box center [403, 186] width 14 height 14
checkbox input "true"
click at [503, 318] on label "Push in Tier 2 Vocabulary" at bounding box center [612, 294] width 458 height 54
click at [410, 300] on input "Push in Tier 2 Vocabulary" at bounding box center [403, 294] width 14 height 14
checkbox input "true"
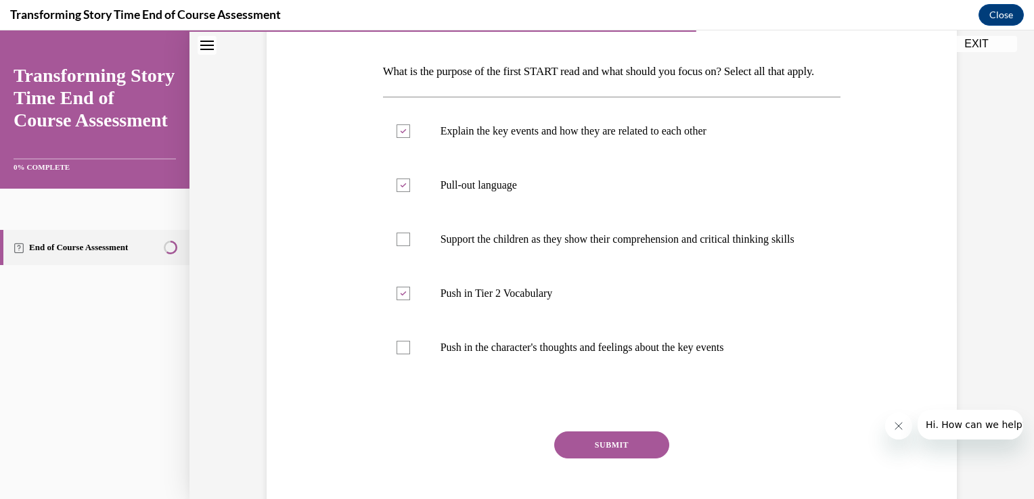
click at [598, 459] on button "SUBMIT" at bounding box center [611, 445] width 115 height 27
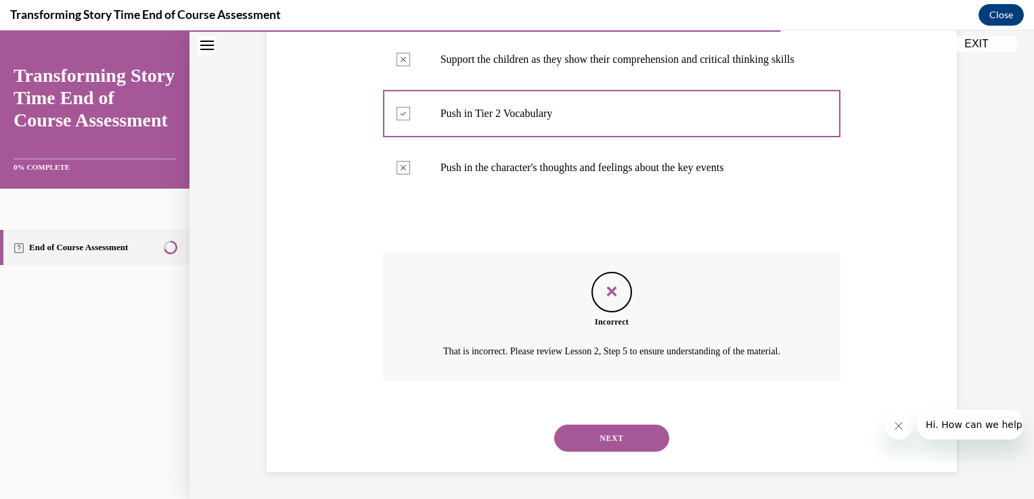
scroll to position [430, 0]
click at [618, 437] on button "NEXT" at bounding box center [611, 438] width 115 height 27
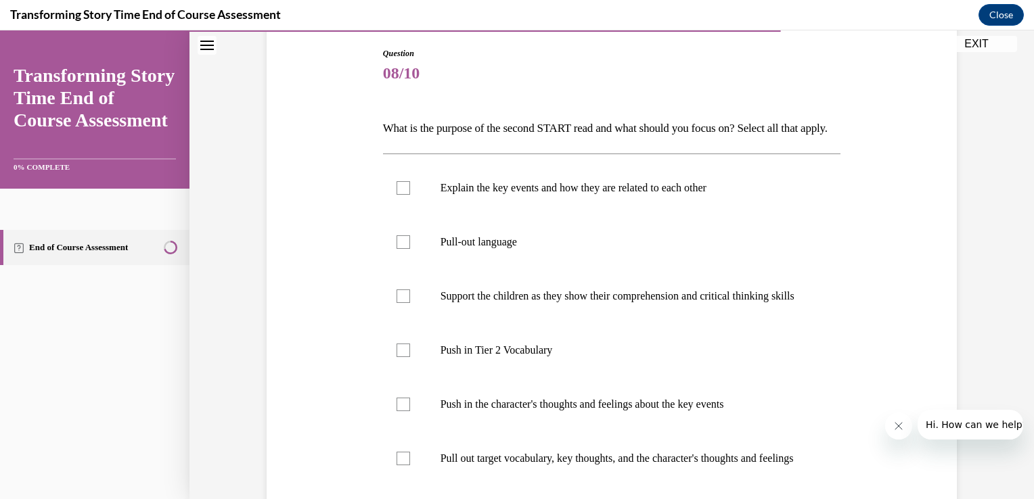
scroll to position [176, 0]
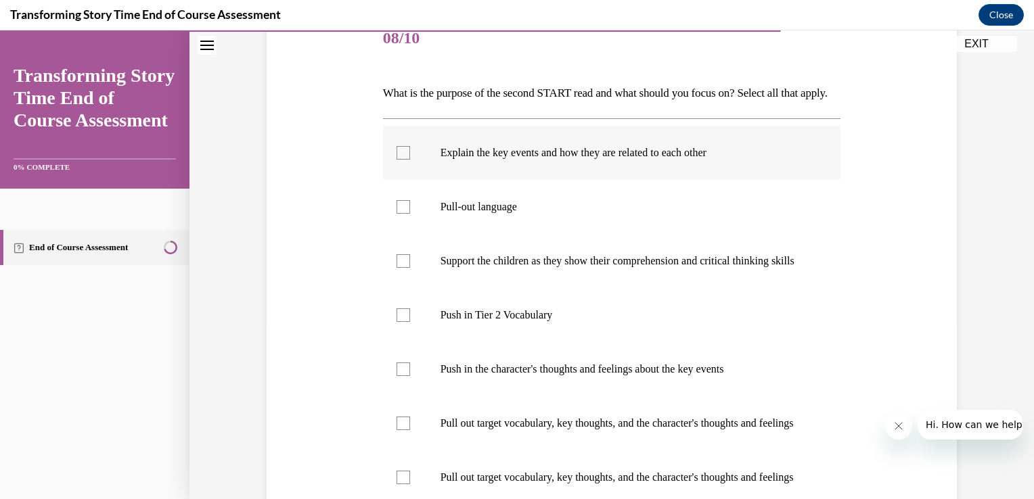
click at [596, 160] on p "Explain the key events and how they are related to each other" at bounding box center [623, 153] width 367 height 14
click at [410, 160] on input "Explain the key events and how they are related to each other" at bounding box center [403, 153] width 14 height 14
checkbox input "true"
click at [590, 272] on label "Support the children as they show their comprehension and critical thinking ski…" at bounding box center [612, 261] width 458 height 54
click at [410, 268] on input "Support the children as they show their comprehension and critical thinking ski…" at bounding box center [403, 261] width 14 height 14
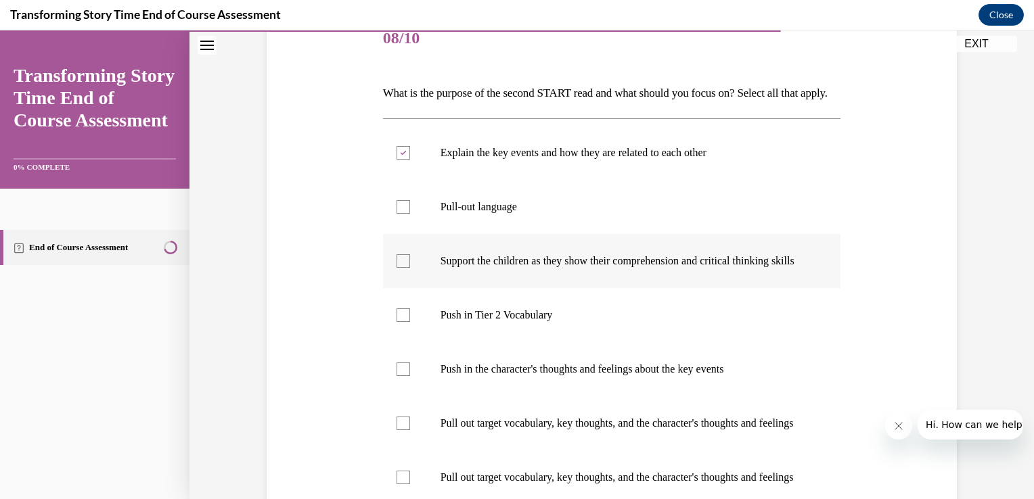
checkbox input "true"
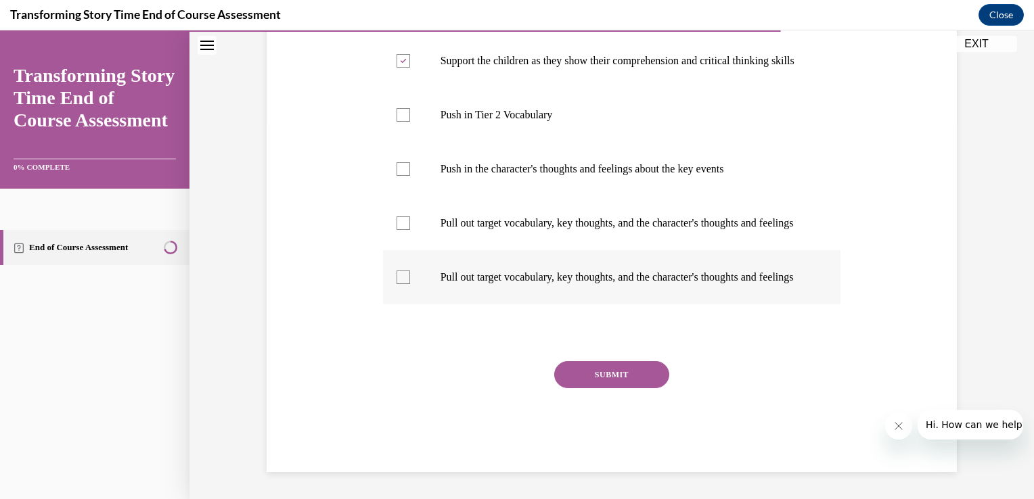
scroll to position [417, 0]
click at [580, 284] on p "Pull out target vocabulary, key thoughts, and the character's thoughts and feel…" at bounding box center [623, 278] width 367 height 14
click at [410, 284] on input "Pull out target vocabulary, key thoughts, and the character's thoughts and feel…" at bounding box center [403, 278] width 14 height 14
checkbox input "true"
click at [630, 388] on button "SUBMIT" at bounding box center [611, 374] width 115 height 27
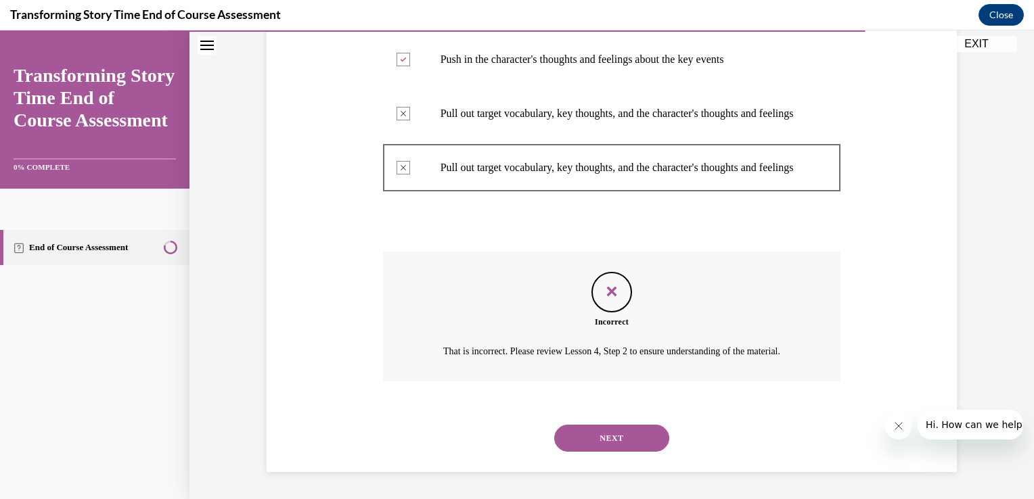
scroll to position [565, 0]
click at [615, 441] on button "NEXT" at bounding box center [611, 438] width 115 height 27
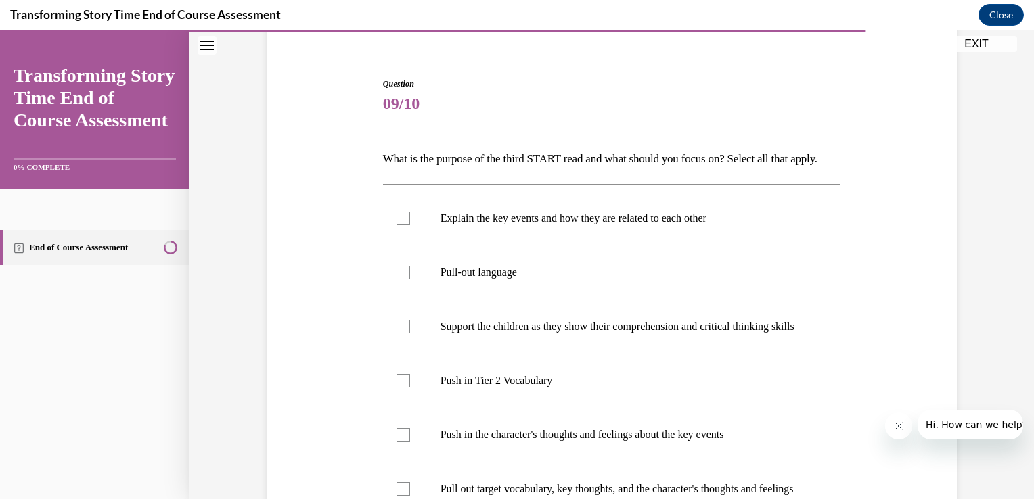
scroll to position [111, 0]
click at [617, 245] on label "Explain the key events and how they are related to each other" at bounding box center [612, 218] width 458 height 54
click at [410, 225] on input "Explain the key events and how they are related to each other" at bounding box center [403, 218] width 14 height 14
checkbox input "true"
click at [617, 274] on label "Pull-out language" at bounding box center [612, 272] width 458 height 54
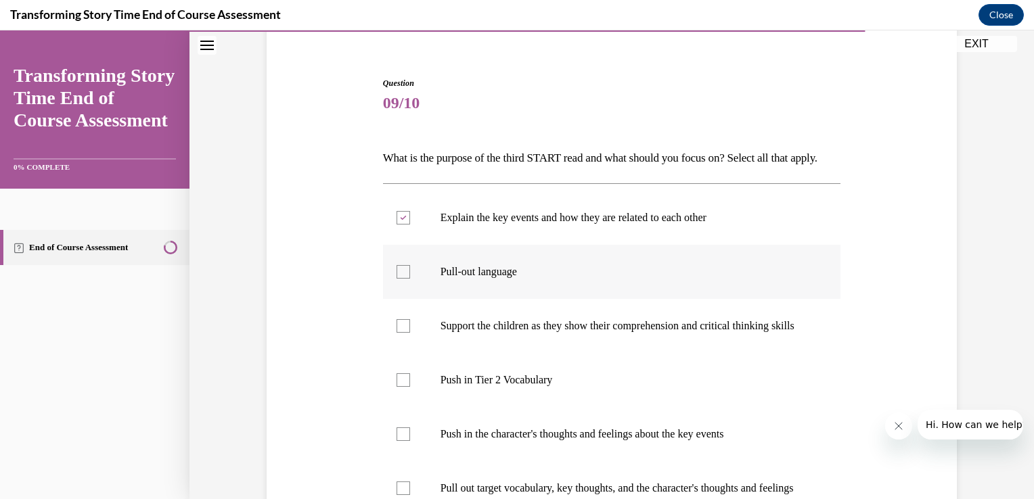
click at [410, 274] on input "Pull-out language" at bounding box center [403, 272] width 14 height 14
checkbox input "true"
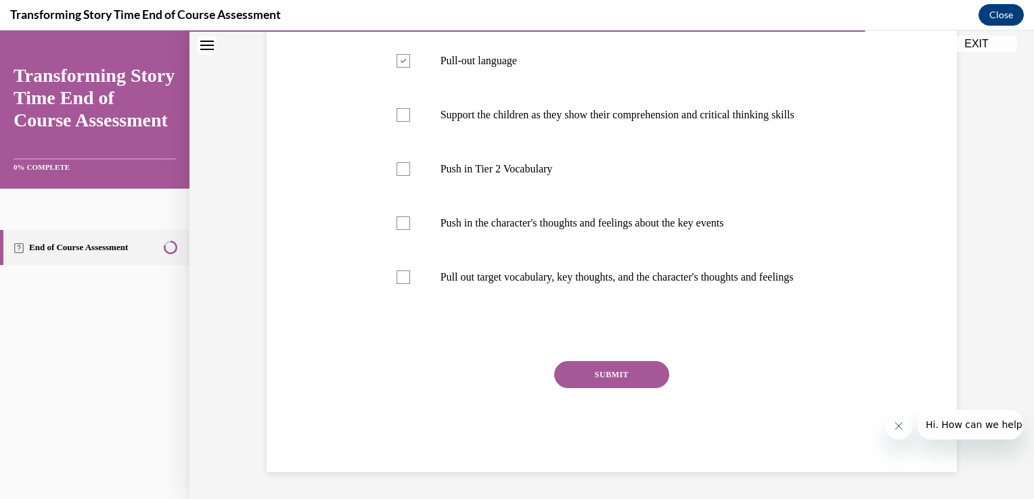
click at [598, 388] on button "SUBMIT" at bounding box center [611, 374] width 115 height 27
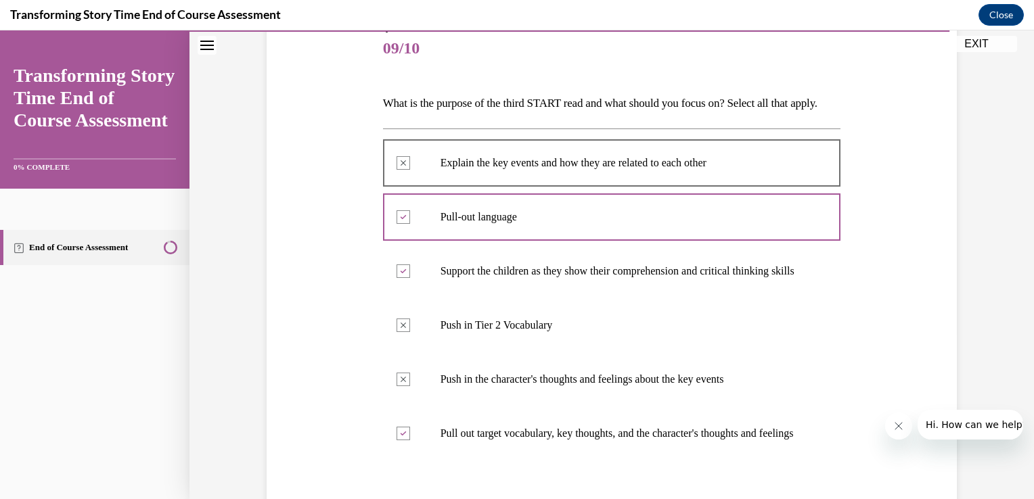
scroll to position [164, 0]
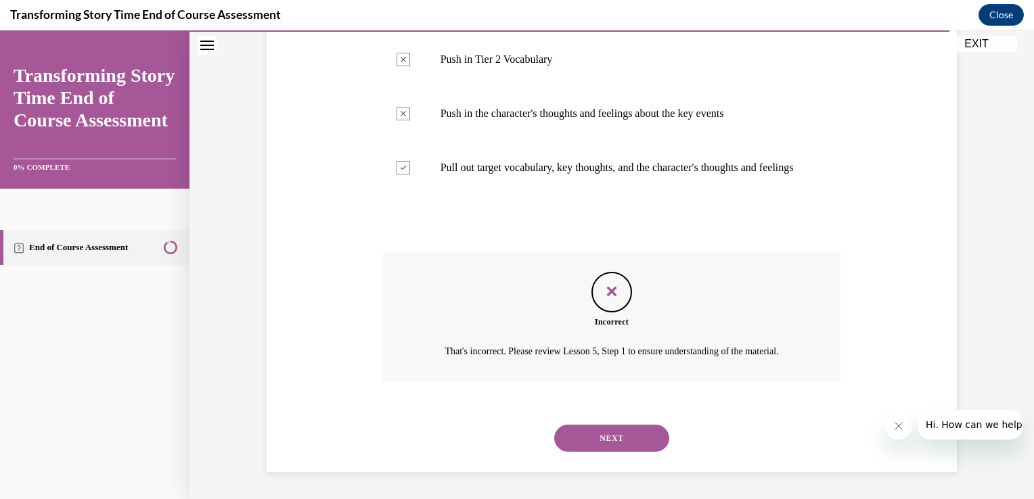
click at [621, 435] on button "NEXT" at bounding box center [611, 438] width 115 height 27
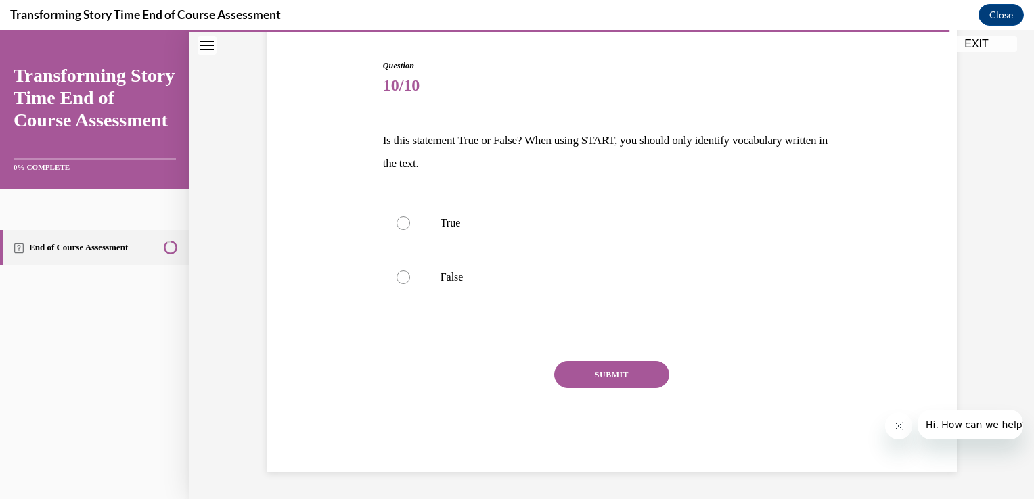
scroll to position [128, 0]
click at [520, 237] on label "True" at bounding box center [612, 224] width 458 height 54
click at [410, 231] on input "True" at bounding box center [403, 224] width 14 height 14
radio input "true"
click at [520, 237] on label "True" at bounding box center [612, 224] width 458 height 54
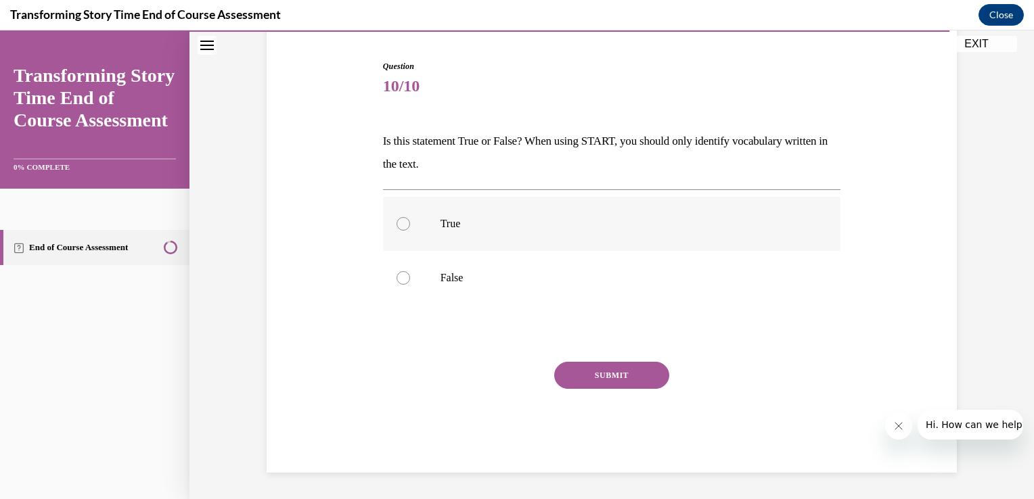
click at [410, 231] on input "True" at bounding box center [403, 224] width 14 height 14
click at [629, 379] on button "SUBMIT" at bounding box center [611, 375] width 115 height 27
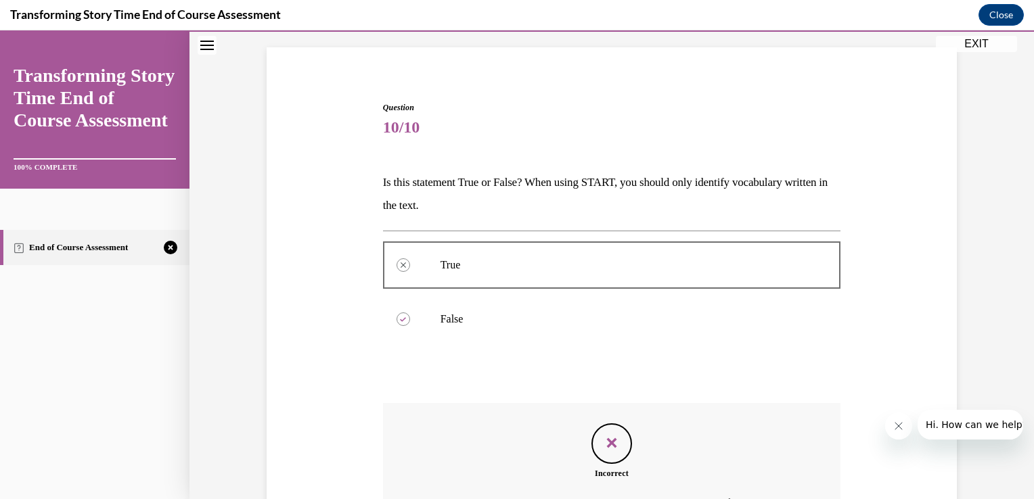
scroll to position [254, 0]
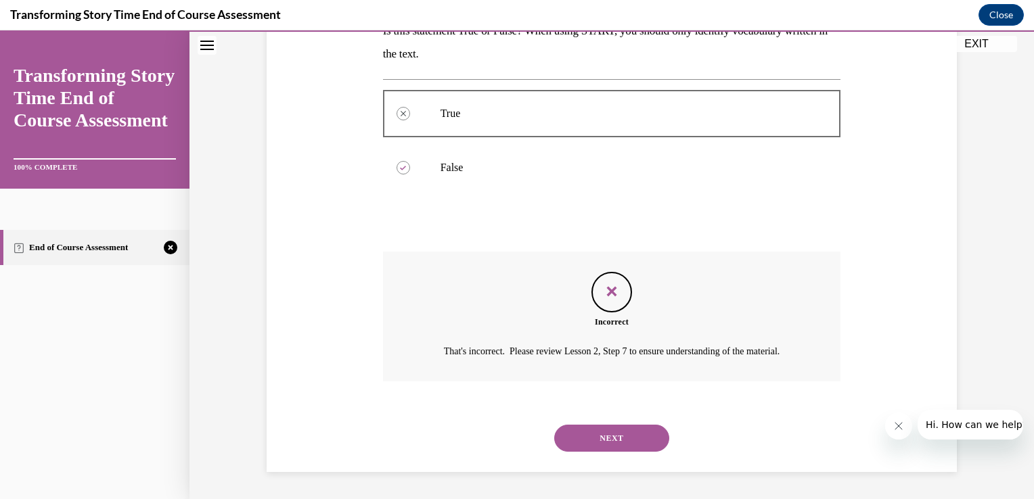
click at [628, 434] on button "NEXT" at bounding box center [611, 438] width 115 height 27
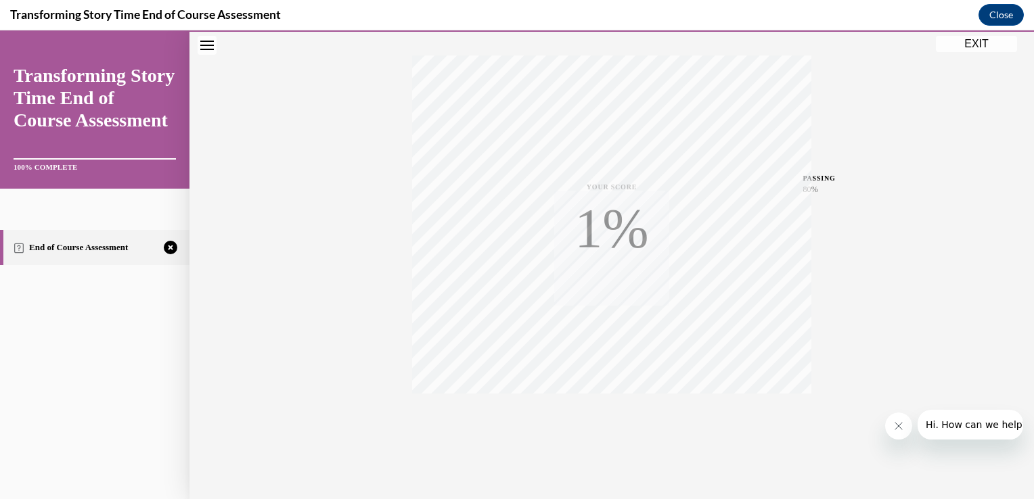
scroll to position [224, 0]
click at [605, 423] on icon "button" at bounding box center [612, 417] width 48 height 15
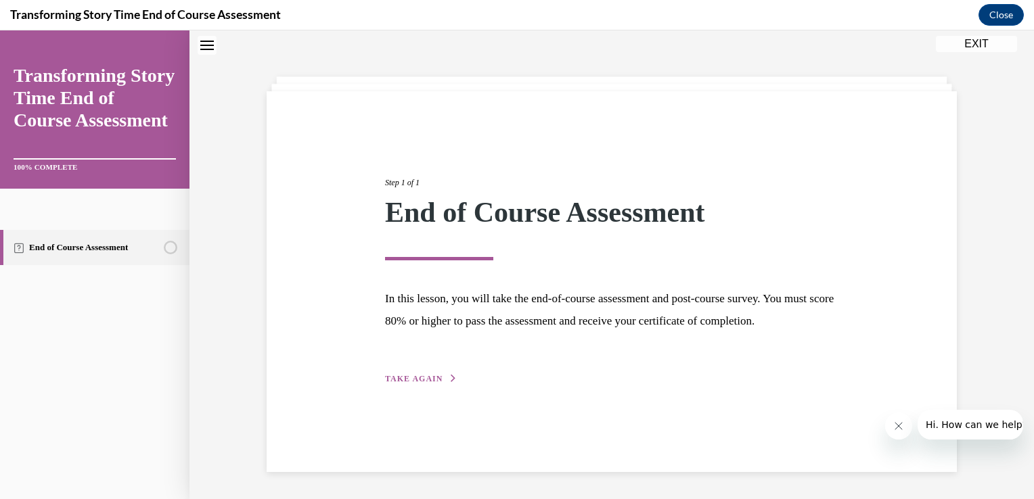
scroll to position [43, 0]
click at [411, 386] on div "Step 1 of 1 End of Course Assessment In this lesson, you will take the end-of-c…" at bounding box center [612, 265] width 474 height 241
click at [411, 384] on span "TAKE AGAIN" at bounding box center [414, 378] width 58 height 9
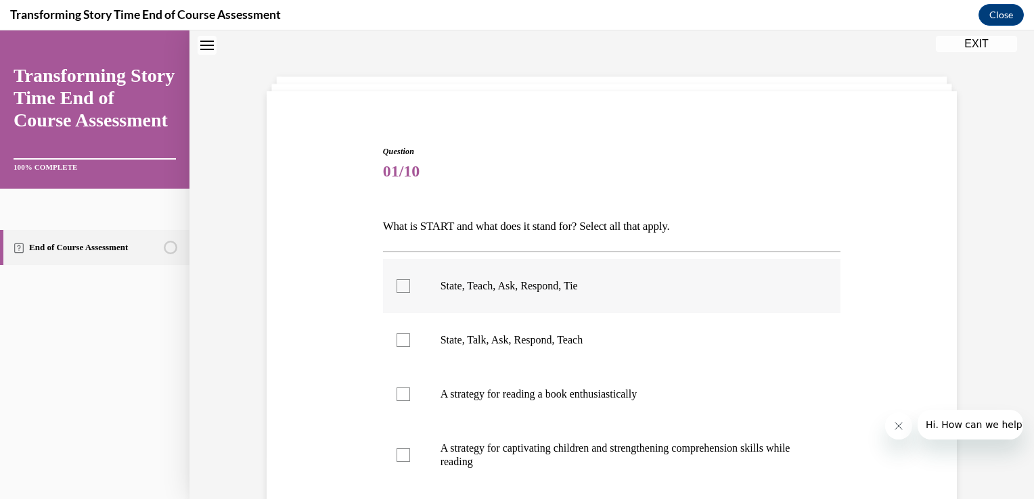
click at [396, 292] on div at bounding box center [403, 286] width 14 height 14
click at [396, 292] on input "State, Teach, Ask, Respond, Tie" at bounding box center [403, 286] width 14 height 14
checkbox input "true"
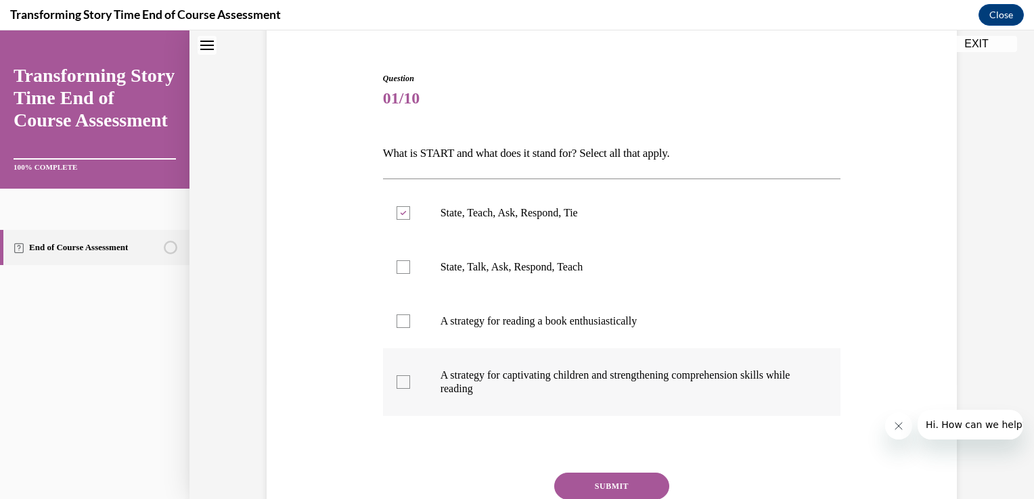
click at [398, 388] on label "A strategy for captivating children and strengthening comprehension skills whil…" at bounding box center [612, 382] width 458 height 68
click at [398, 388] on input "A strategy for captivating children and strengthening comprehension skills whil…" at bounding box center [403, 382] width 14 height 14
checkbox input "true"
click at [593, 473] on button "SUBMIT" at bounding box center [611, 486] width 115 height 27
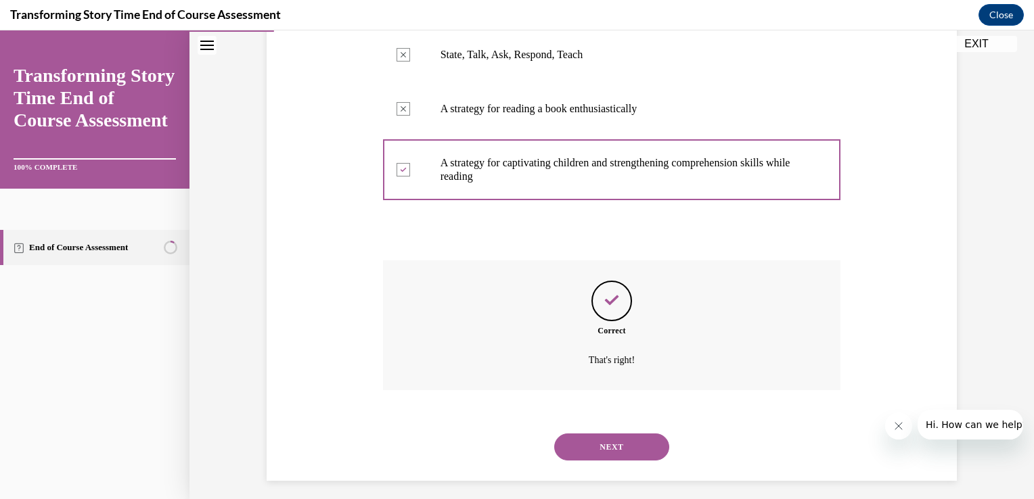
scroll to position [336, 0]
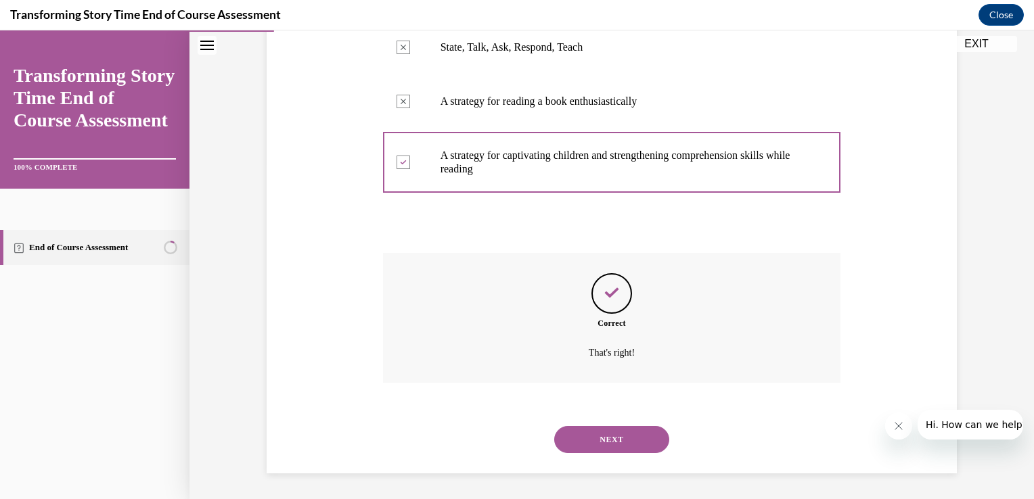
click at [605, 434] on button "NEXT" at bounding box center [611, 439] width 115 height 27
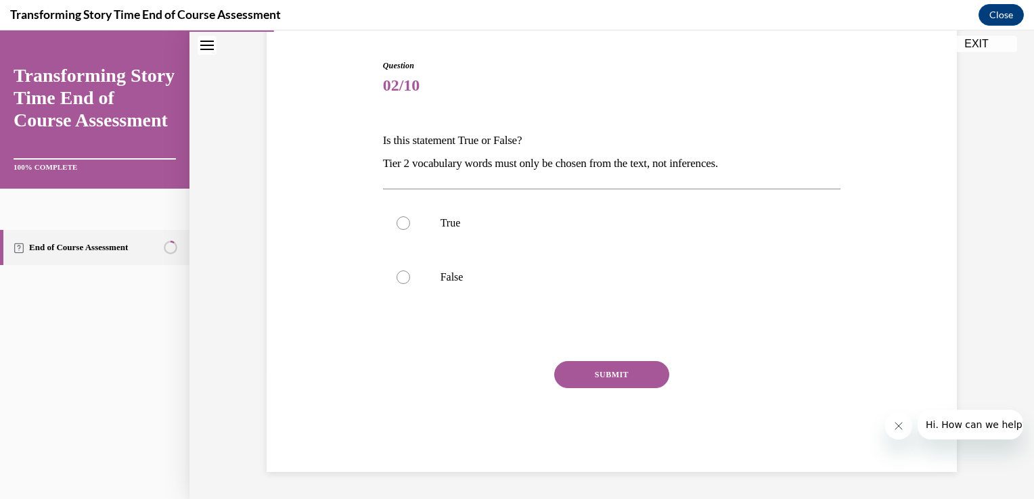
scroll to position [128, 0]
drag, startPoint x: 492, startPoint y: 254, endPoint x: 411, endPoint y: 281, distance: 84.9
click at [411, 281] on label "False" at bounding box center [612, 278] width 458 height 54
click at [410, 281] on input "False" at bounding box center [403, 278] width 14 height 14
radio input "true"
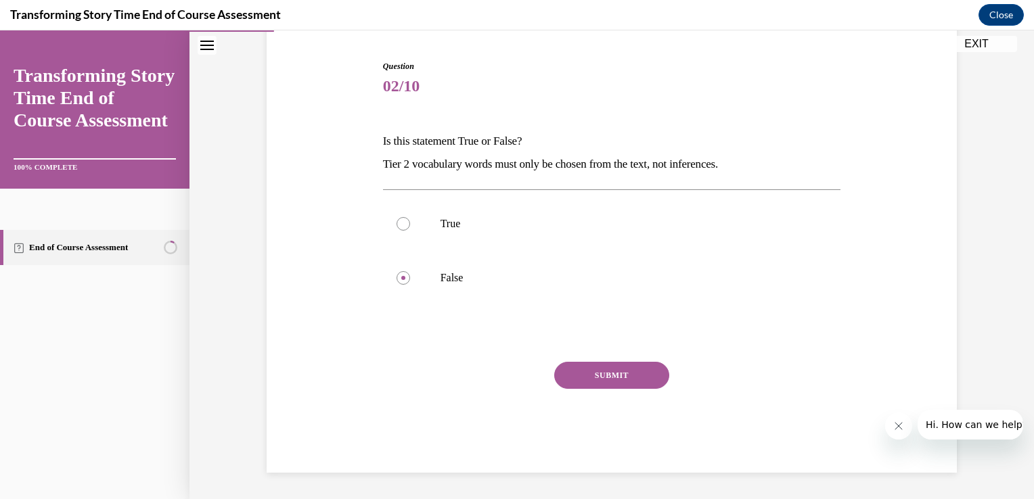
click at [606, 382] on button "SUBMIT" at bounding box center [611, 375] width 115 height 27
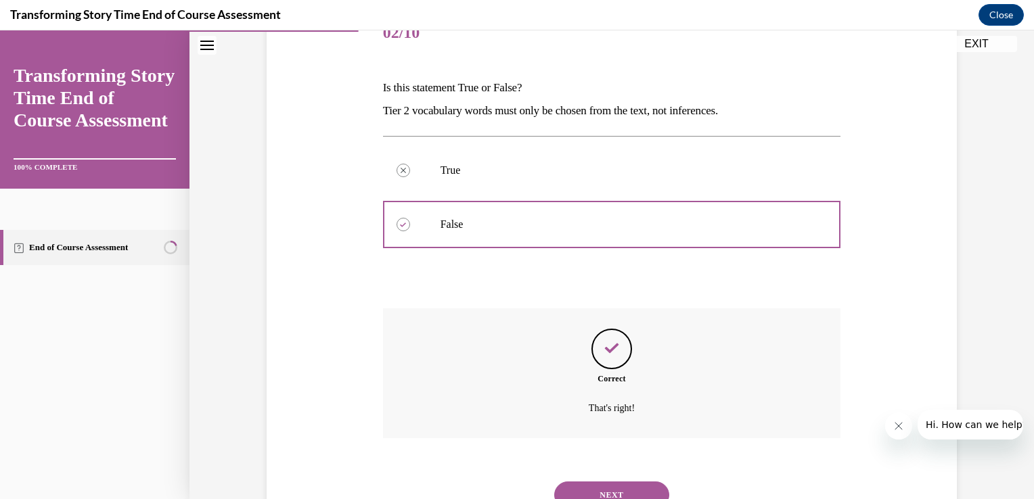
scroll to position [237, 0]
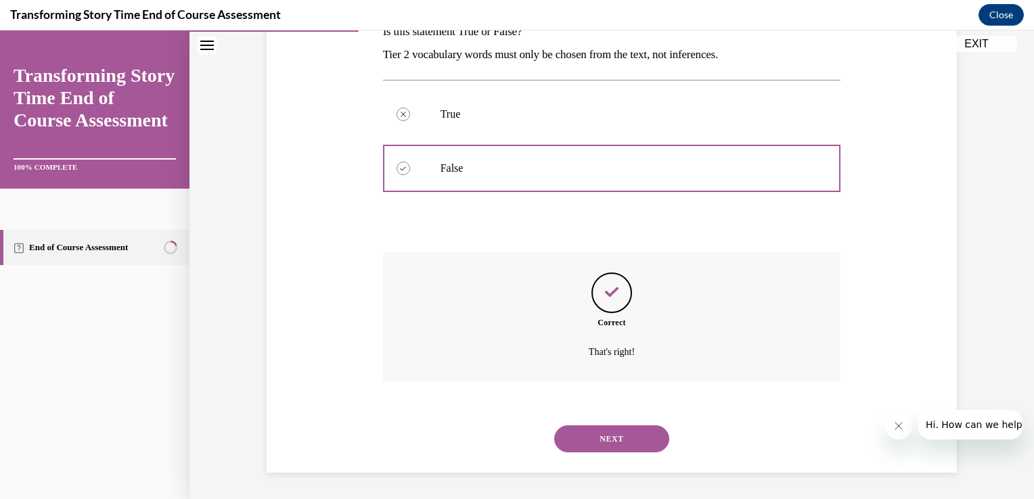
click at [610, 437] on button "NEXT" at bounding box center [611, 439] width 115 height 27
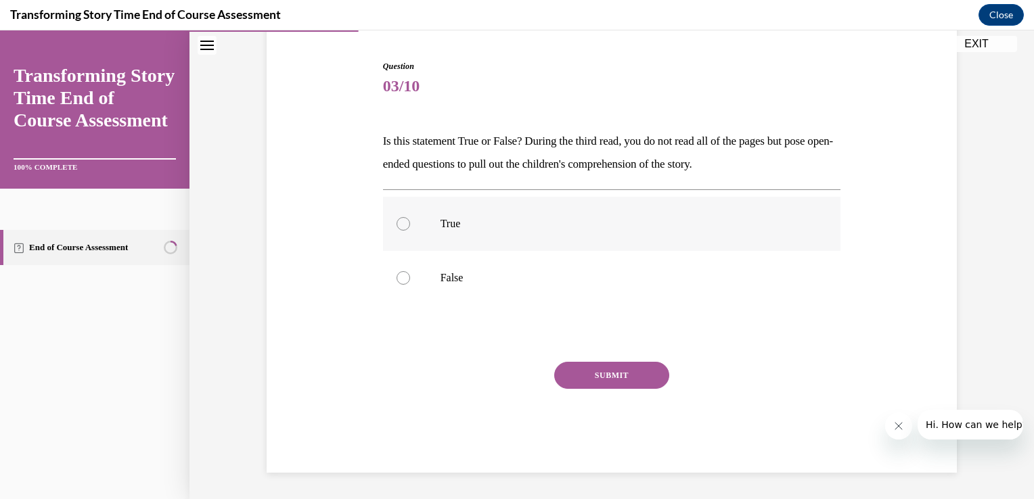
drag, startPoint x: 503, startPoint y: 227, endPoint x: 427, endPoint y: 228, distance: 76.5
click at [427, 228] on label "True" at bounding box center [612, 224] width 458 height 54
click at [410, 228] on input "True" at bounding box center [403, 224] width 14 height 14
radio input "true"
click at [617, 372] on button "SUBMIT" at bounding box center [611, 375] width 115 height 27
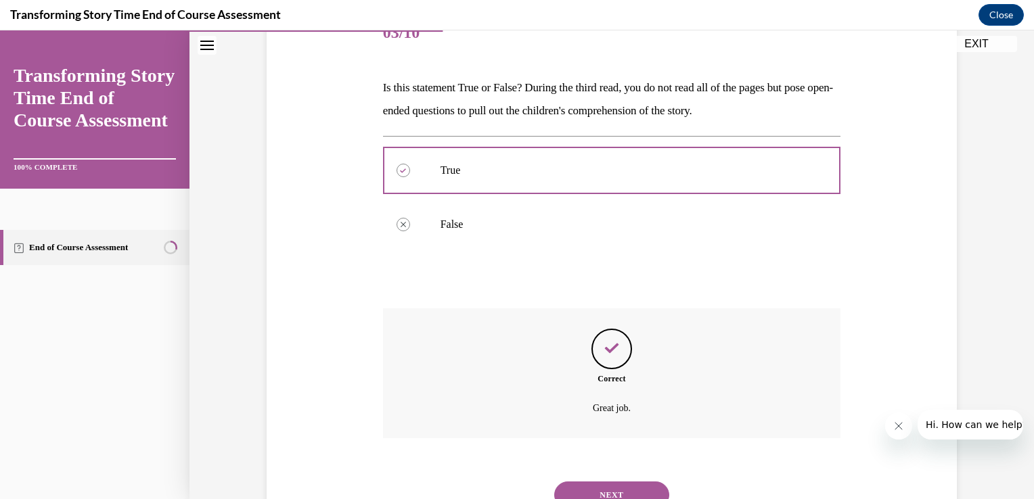
scroll to position [237, 0]
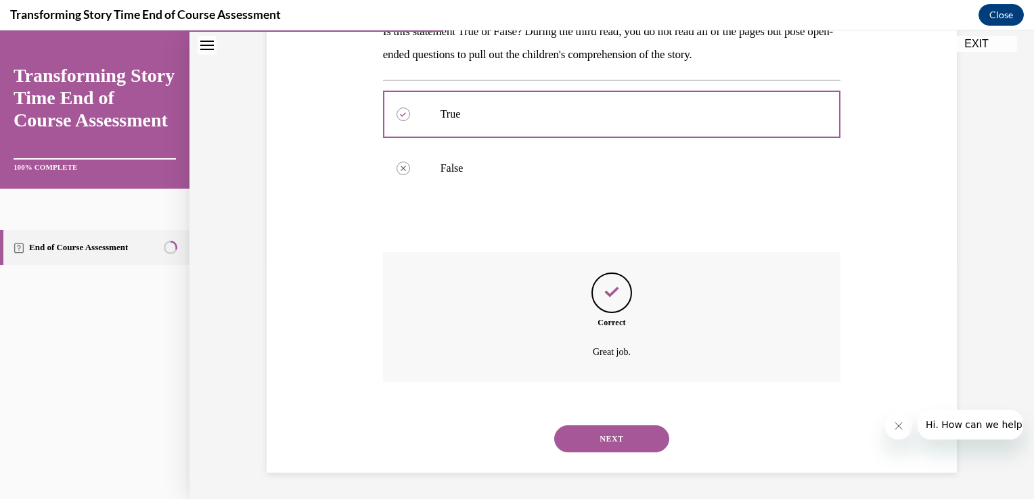
click at [591, 435] on button "NEXT" at bounding box center [611, 439] width 115 height 27
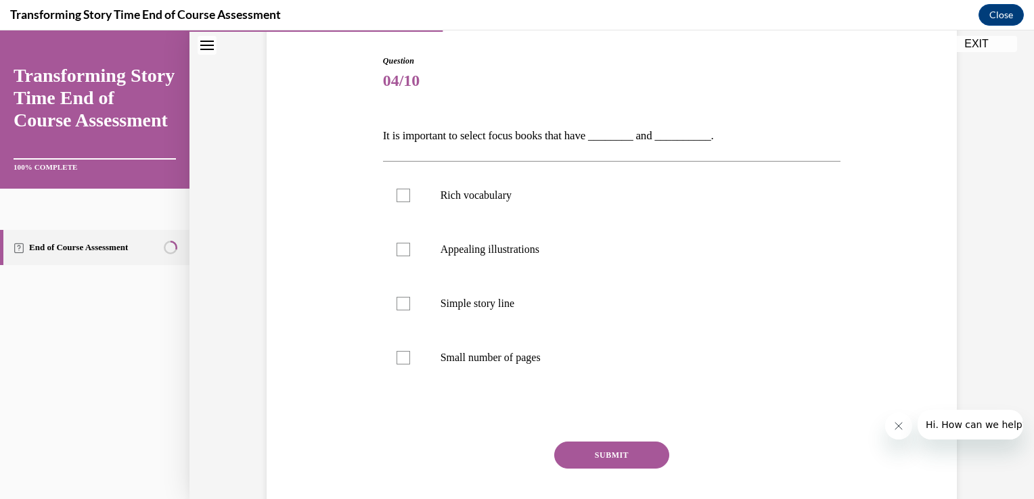
scroll to position [135, 0]
click at [403, 191] on div at bounding box center [403, 194] width 14 height 14
click at [403, 191] on input "Rich vocabulary" at bounding box center [403, 194] width 14 height 14
checkbox input "true"
click at [398, 247] on div at bounding box center [403, 248] width 14 height 14
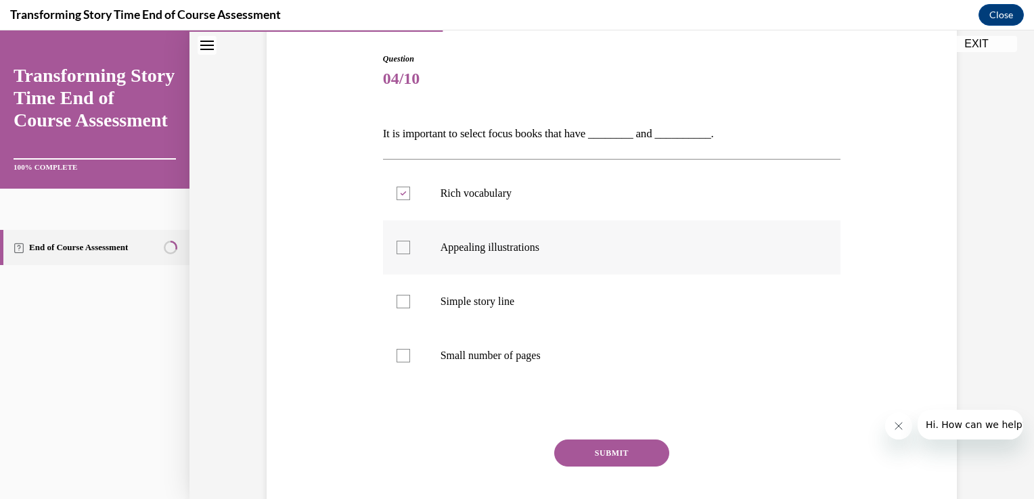
click at [398, 247] on input "Appealing illustrations" at bounding box center [403, 248] width 14 height 14
checkbox input "true"
click at [612, 451] on button "SUBMIT" at bounding box center [611, 453] width 115 height 27
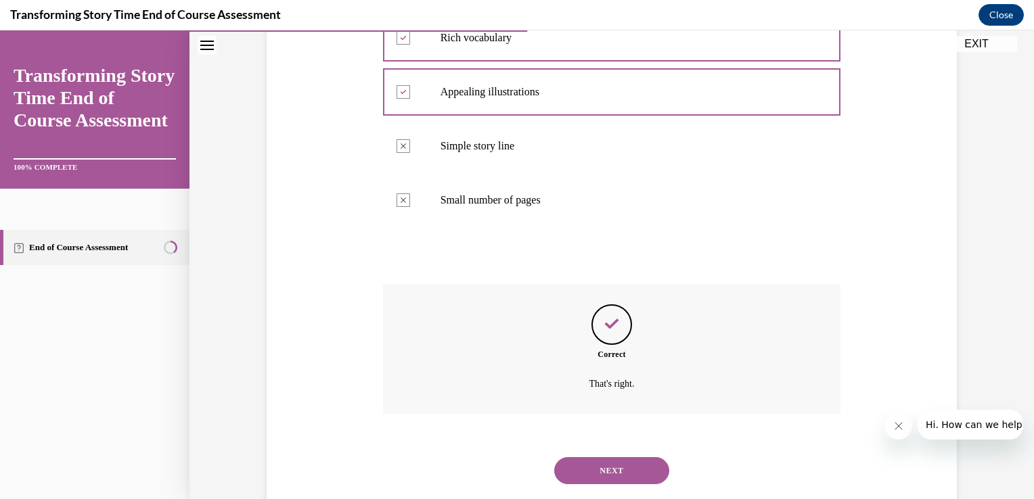
scroll to position [322, 0]
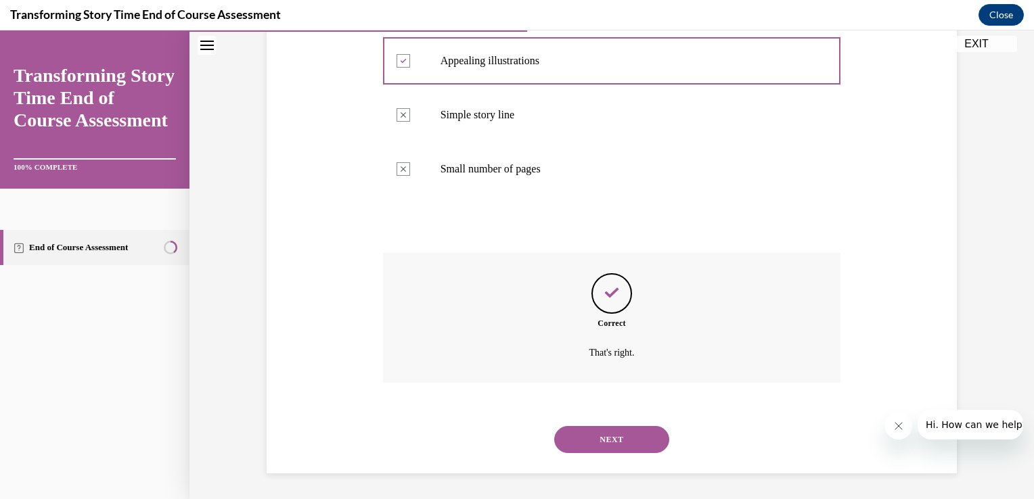
click at [613, 442] on button "NEXT" at bounding box center [611, 439] width 115 height 27
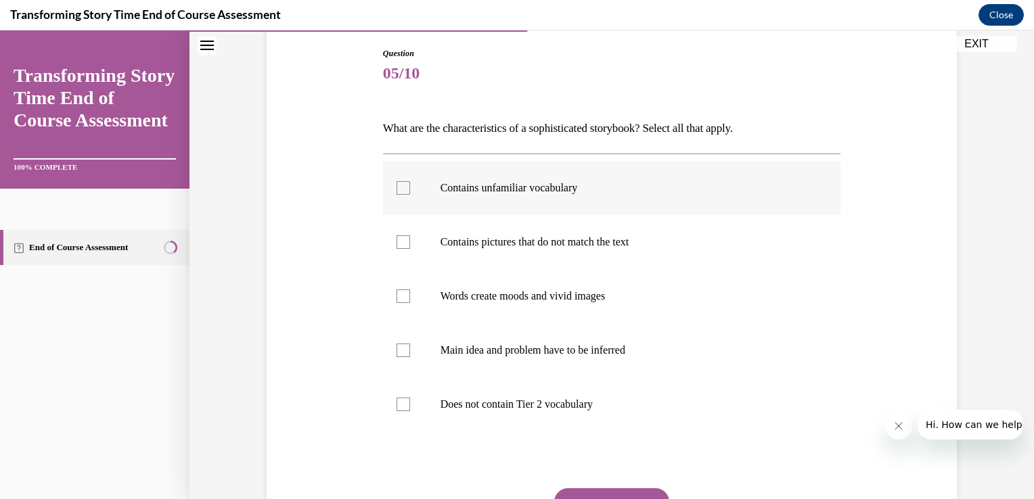
scroll to position [141, 0]
click at [405, 193] on label "Contains unfamiliar vocabulary" at bounding box center [612, 188] width 458 height 54
click at [405, 193] on input "Contains unfamiliar vocabulary" at bounding box center [403, 188] width 14 height 14
checkbox input "true"
click at [406, 240] on label "Contains pictures that do not match the text" at bounding box center [612, 242] width 458 height 54
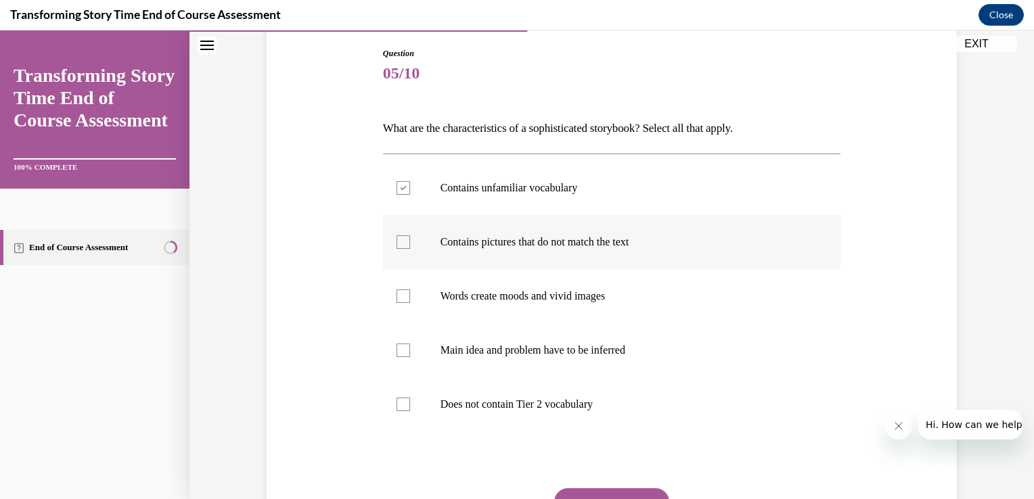
click at [406, 240] on input "Contains pictures that do not match the text" at bounding box center [403, 242] width 14 height 14
checkbox input "true"
click at [396, 290] on div at bounding box center [403, 297] width 14 height 14
click at [396, 290] on input "Words create moods and vivid images" at bounding box center [403, 297] width 14 height 14
checkbox input "true"
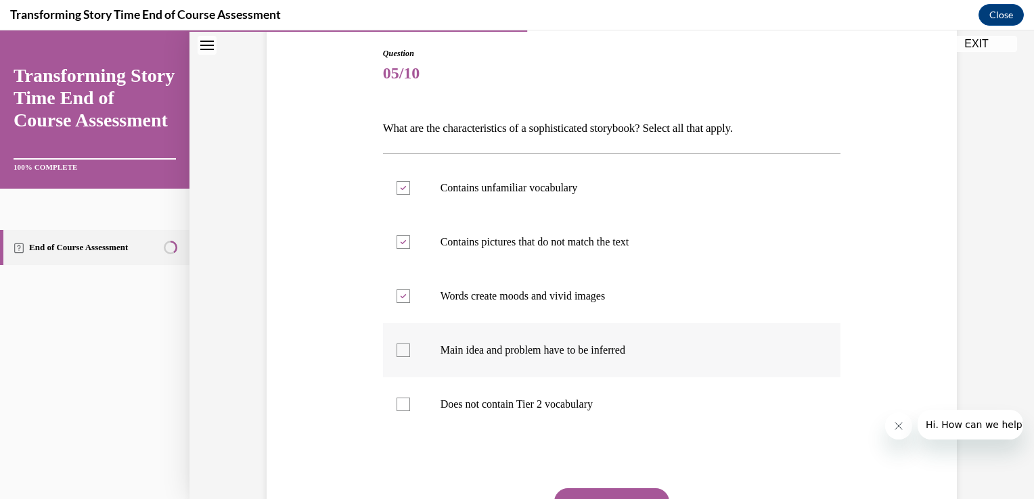
click at [400, 323] on label "Main idea and problem have to be inferred" at bounding box center [612, 350] width 458 height 54
click at [400, 344] on input "Main idea and problem have to be inferred" at bounding box center [403, 351] width 14 height 14
checkbox input "true"
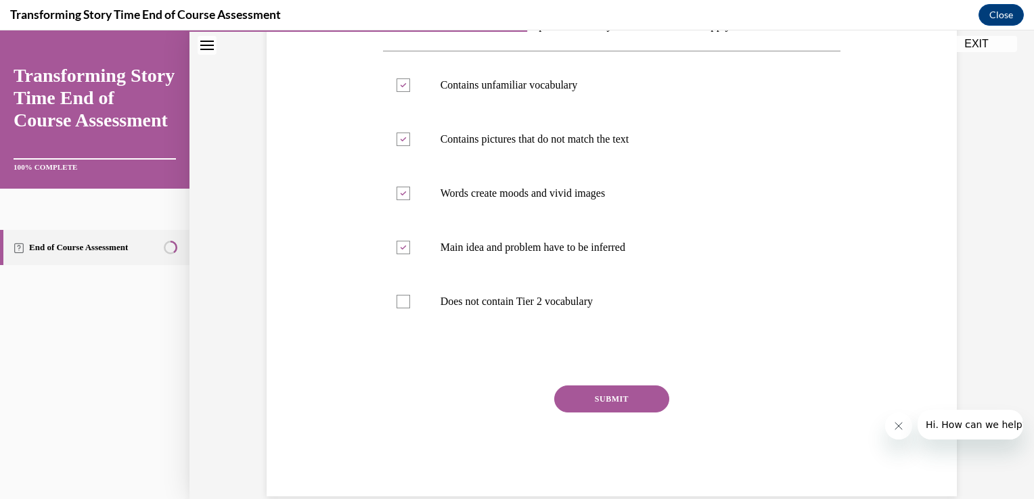
click at [603, 396] on button "SUBMIT" at bounding box center [611, 399] width 115 height 27
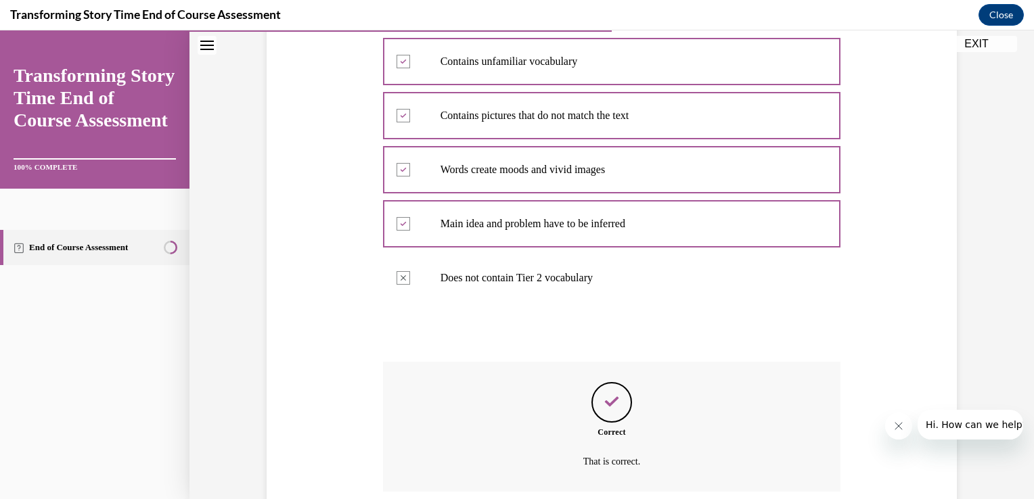
scroll to position [376, 0]
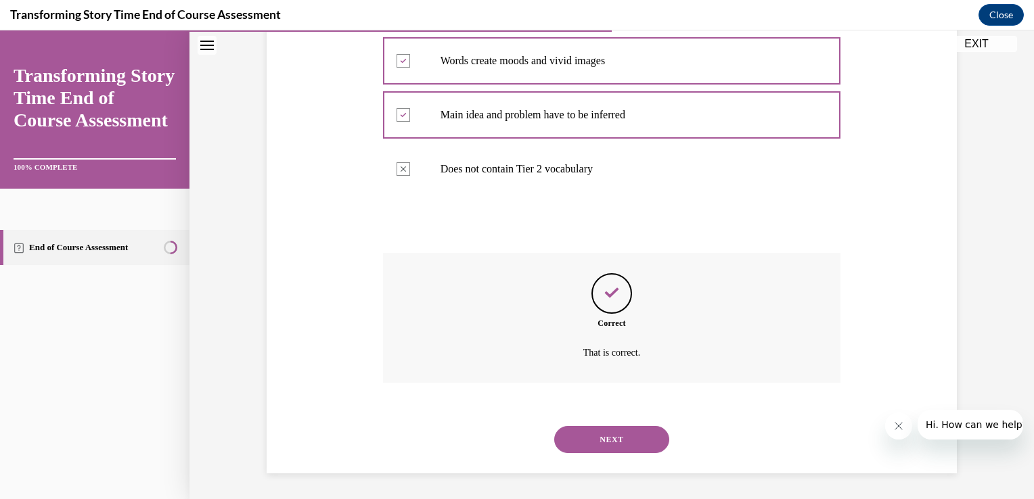
click at [605, 434] on button "NEXT" at bounding box center [611, 439] width 115 height 27
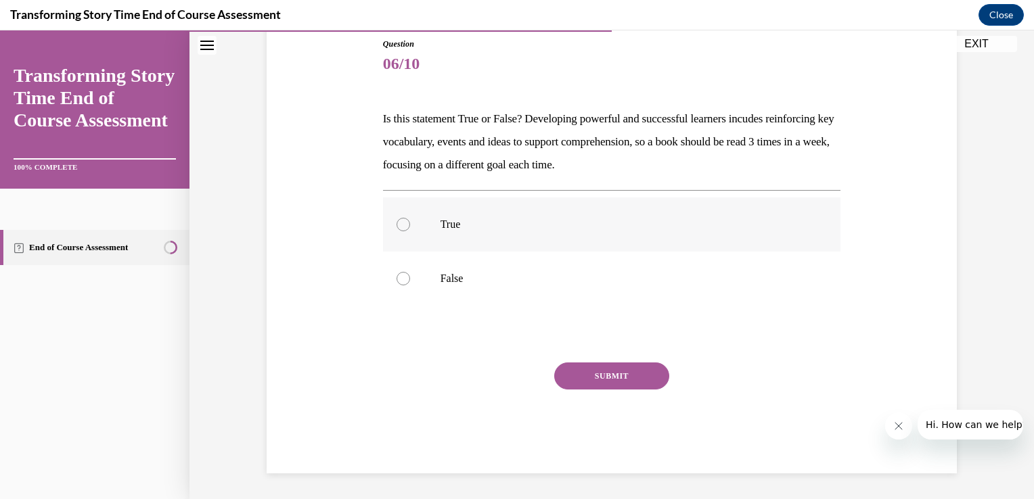
click at [434, 215] on label "True" at bounding box center [612, 225] width 458 height 54
click at [410, 218] on input "True" at bounding box center [403, 225] width 14 height 14
radio input "true"
click at [588, 378] on button "SUBMIT" at bounding box center [611, 376] width 115 height 27
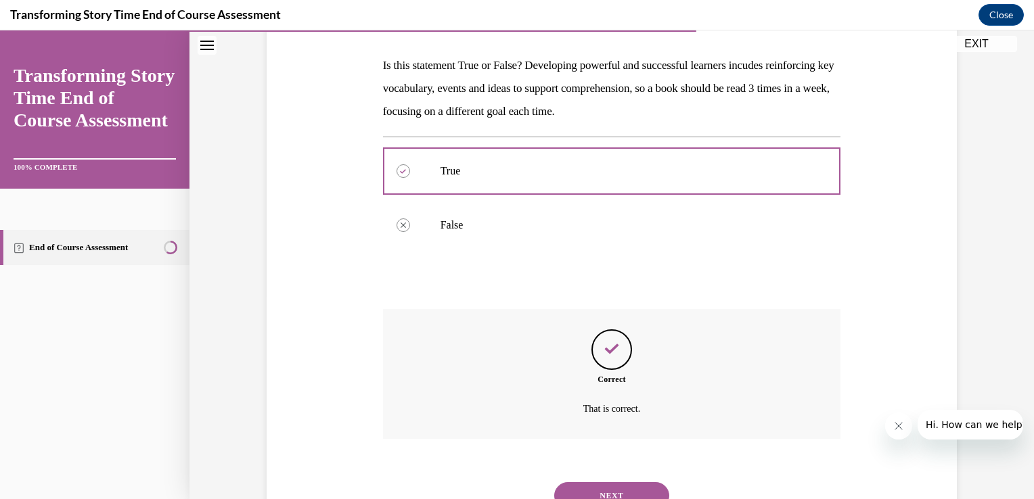
scroll to position [260, 0]
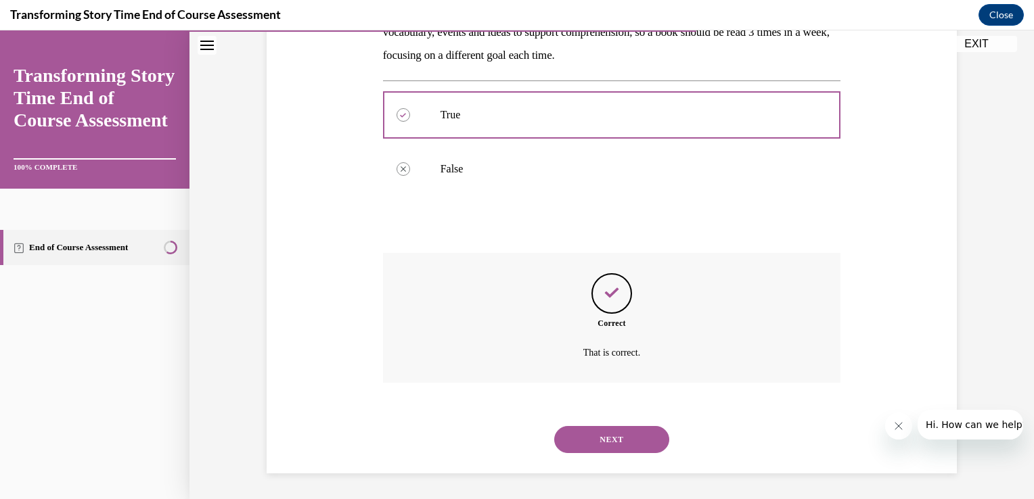
click at [608, 440] on button "NEXT" at bounding box center [611, 439] width 115 height 27
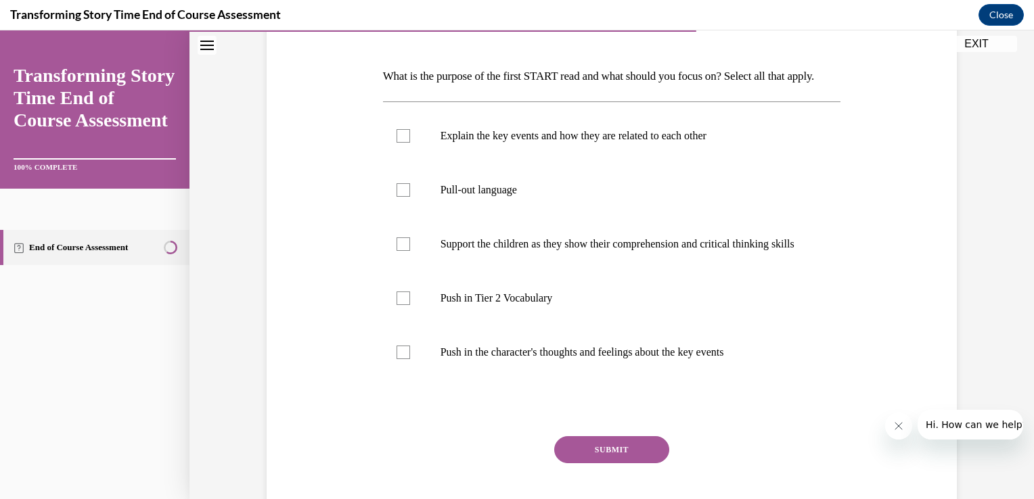
scroll to position [192, 0]
click at [399, 143] on div at bounding box center [403, 137] width 14 height 14
click at [399, 143] on input "Explain the key events and how they are related to each other" at bounding box center [403, 137] width 14 height 14
checkbox input "true"
click at [398, 306] on div at bounding box center [403, 299] width 14 height 14
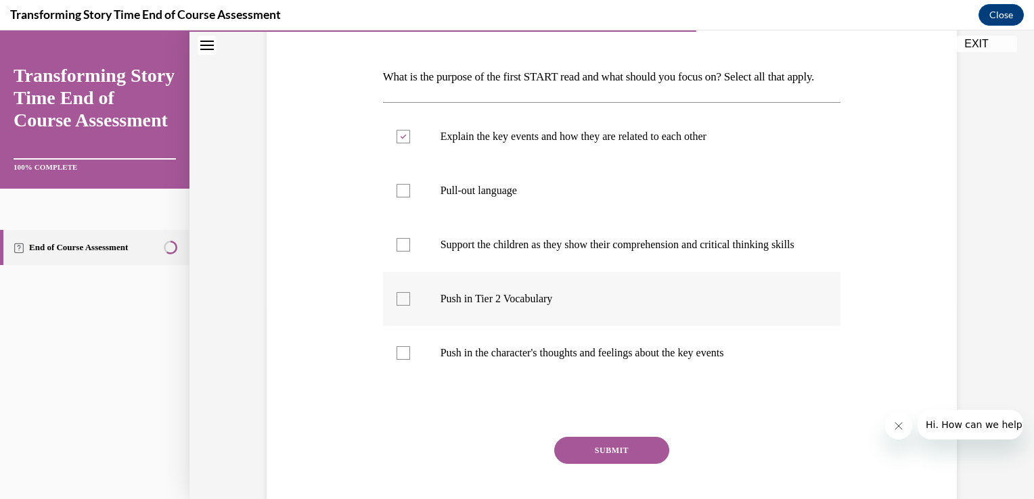
click at [398, 306] on input "Push in Tier 2 Vocabulary" at bounding box center [403, 299] width 14 height 14
checkbox input "true"
click at [607, 464] on button "SUBMIT" at bounding box center [611, 450] width 115 height 27
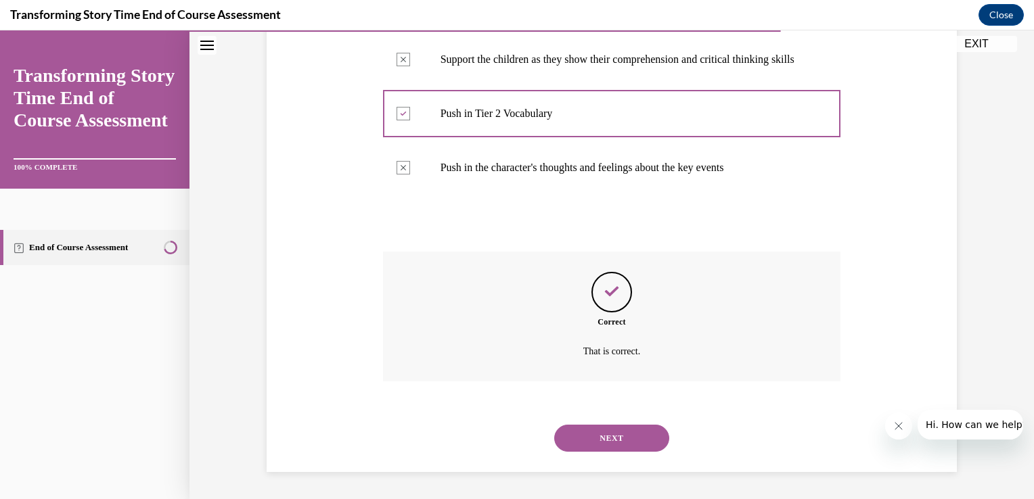
scroll to position [413, 0]
click at [610, 438] on button "NEXT" at bounding box center [611, 438] width 115 height 27
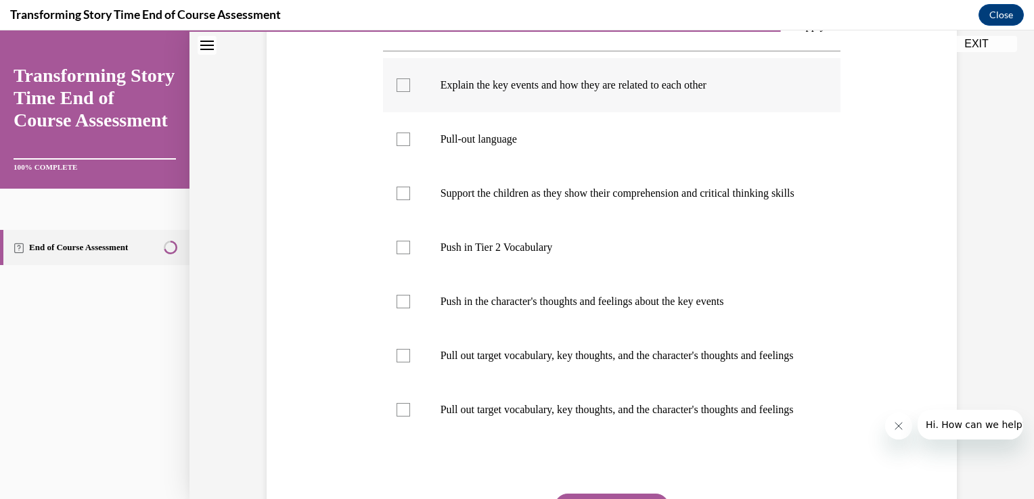
scroll to position [244, 0]
click at [496, 275] on label "Push in Tier 2 Vocabulary" at bounding box center [612, 248] width 458 height 54
click at [410, 254] on input "Push in Tier 2 Vocabulary" at bounding box center [403, 248] width 14 height 14
checkbox input "true"
click at [495, 329] on label "Push in the character's thoughts and feelings about the key events" at bounding box center [612, 302] width 458 height 54
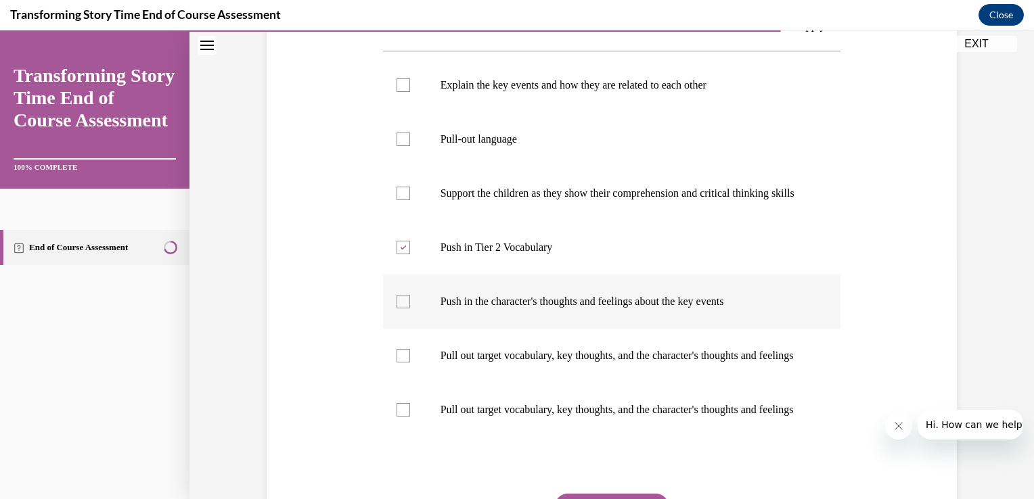
click at [410, 309] on input "Push in the character's thoughts and feelings about the key events" at bounding box center [403, 302] width 14 height 14
checkbox input "true"
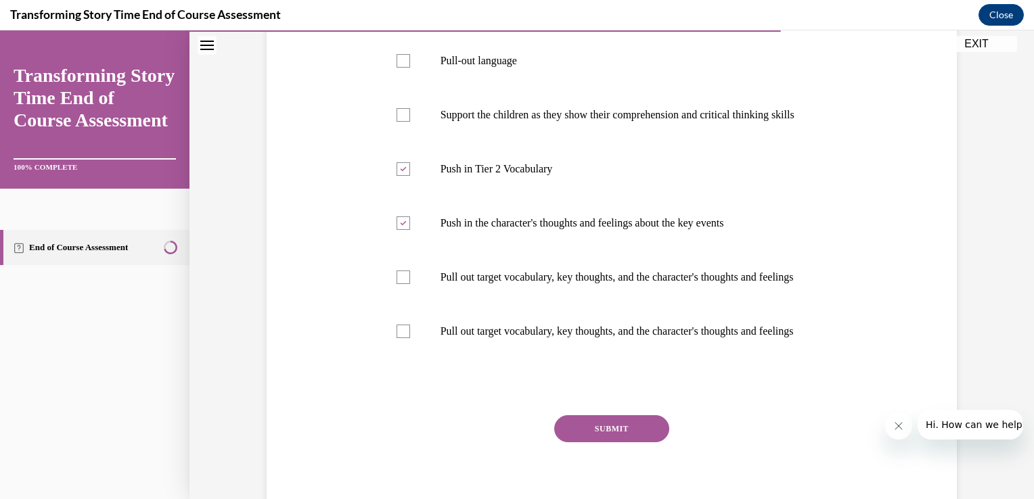
click at [612, 442] on button "SUBMIT" at bounding box center [611, 428] width 115 height 27
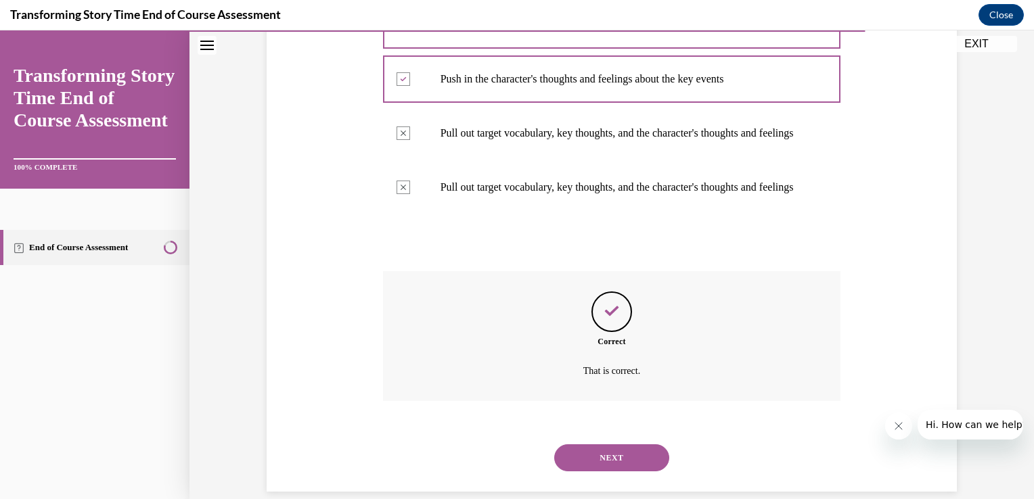
scroll to position [549, 0]
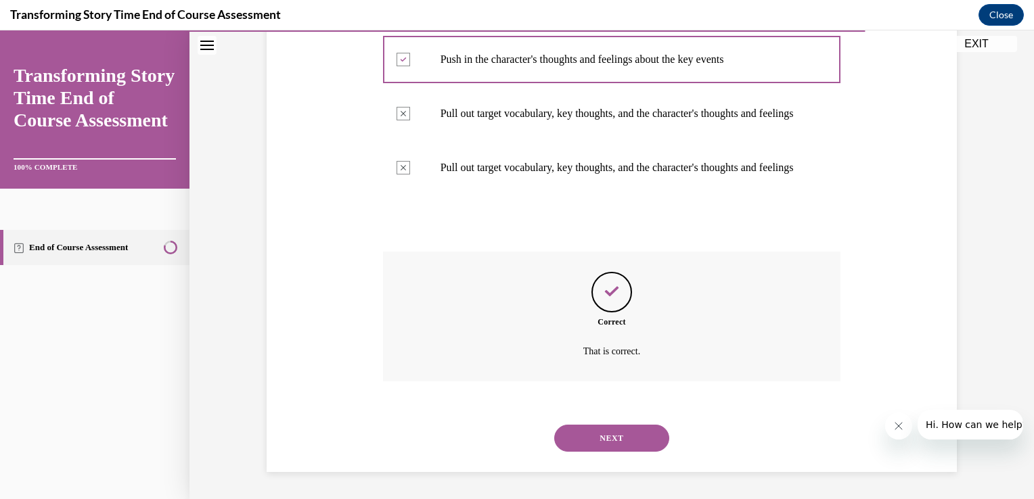
click at [614, 434] on button "NEXT" at bounding box center [611, 438] width 115 height 27
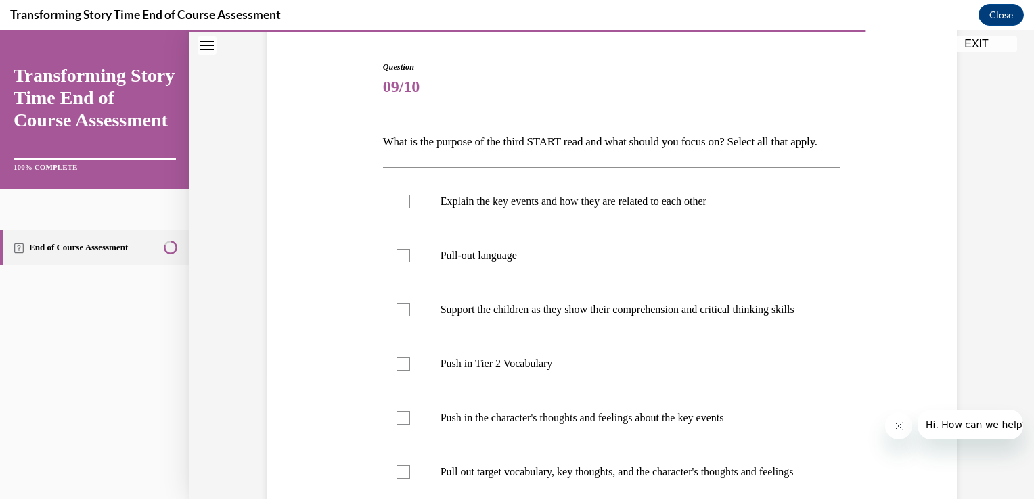
scroll to position [129, 0]
click at [459, 281] on label "Pull-out language" at bounding box center [612, 254] width 458 height 54
click at [410, 261] on input "Pull-out language" at bounding box center [403, 255] width 14 height 14
checkbox input "true"
click at [451, 315] on p "Support the children as they show their comprehension and critical thinking ski…" at bounding box center [623, 309] width 367 height 14
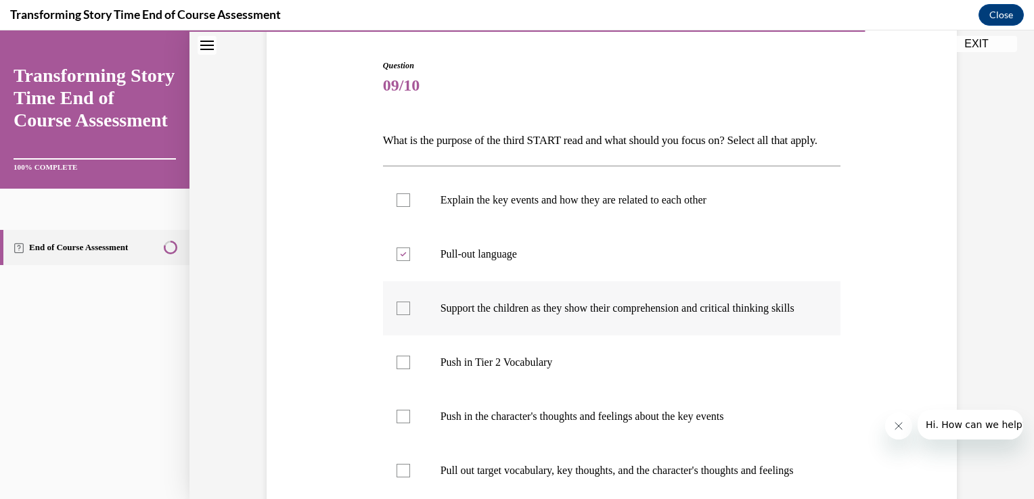
click at [410, 315] on input "Support the children as they show their comprehension and critical thinking ski…" at bounding box center [403, 309] width 14 height 14
checkbox input "true"
click at [449, 424] on p "Push in the character's thoughts and feelings about the key events" at bounding box center [623, 417] width 367 height 14
click at [410, 424] on input "Push in the character's thoughts and feelings about the key events" at bounding box center [403, 417] width 14 height 14
checkbox input "true"
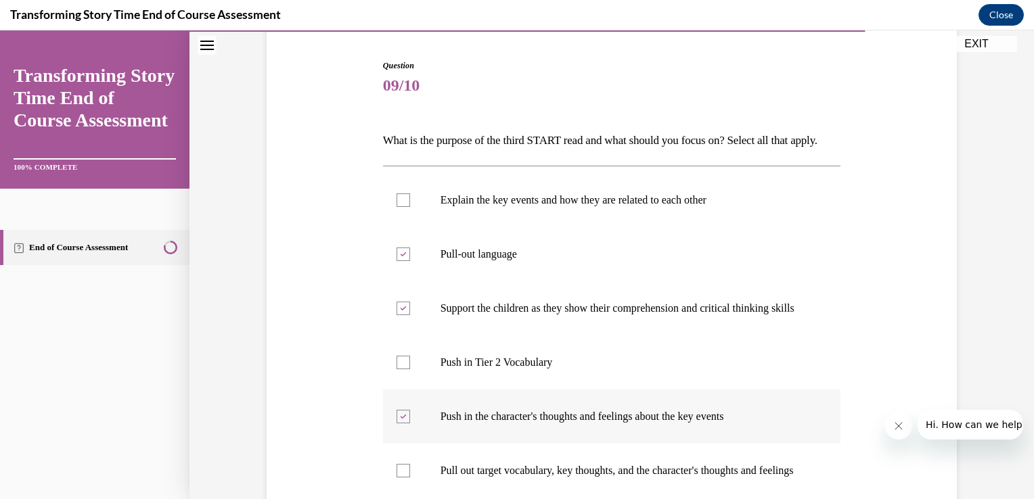
scroll to position [267, 0]
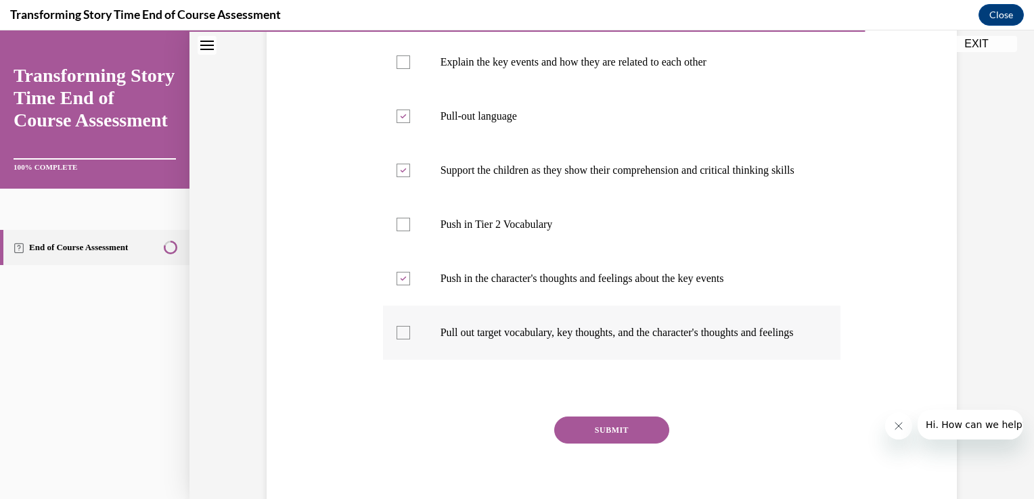
click at [456, 340] on p "Pull out target vocabulary, key thoughts, and the character's thoughts and feel…" at bounding box center [623, 333] width 367 height 14
click at [410, 340] on input "Pull out target vocabulary, key thoughts, and the character's thoughts and feel…" at bounding box center [403, 333] width 14 height 14
checkbox input "true"
click at [467, 285] on p "Push in the character's thoughts and feelings about the key events" at bounding box center [623, 279] width 367 height 14
click at [410, 285] on input "Push in the character's thoughts and feelings about the key events" at bounding box center [403, 279] width 14 height 14
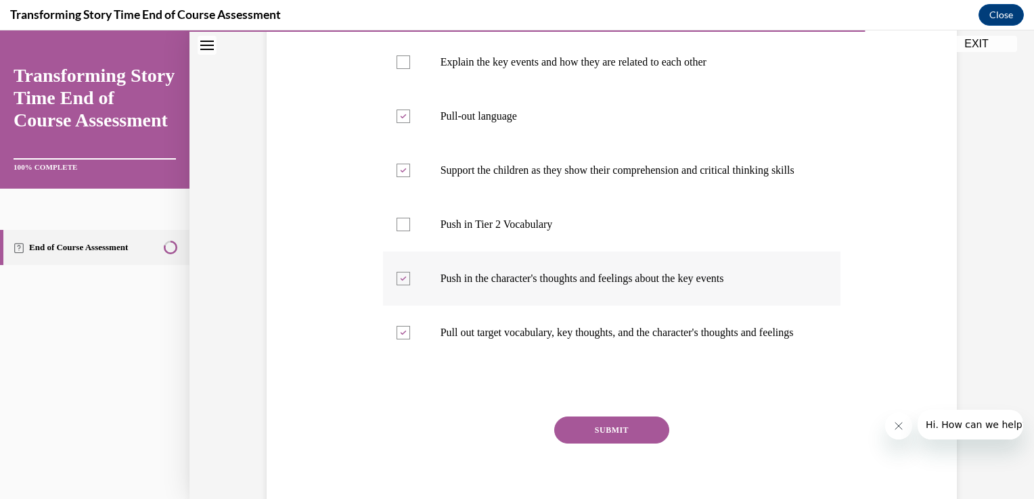
checkbox input "false"
click at [614, 444] on button "SUBMIT" at bounding box center [611, 430] width 115 height 27
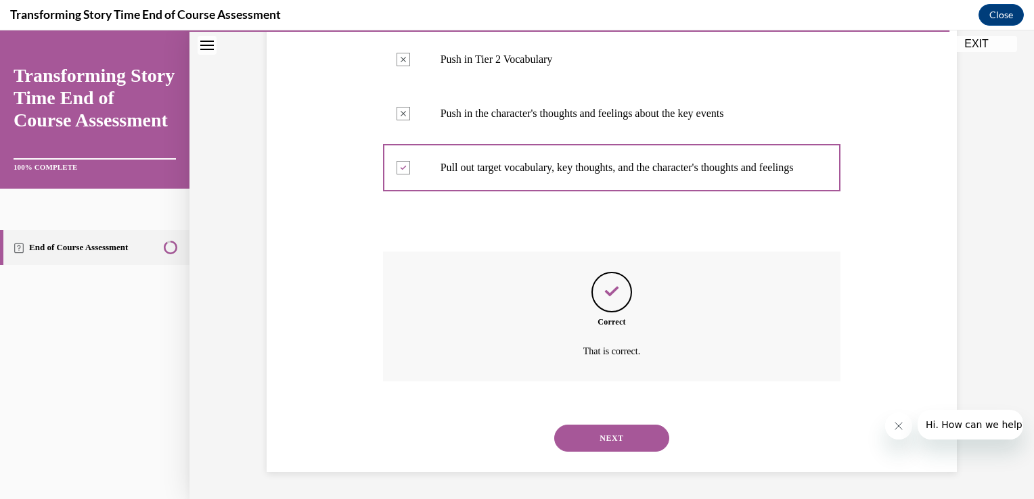
scroll to position [481, 0]
click at [617, 442] on button "NEXT" at bounding box center [611, 438] width 115 height 27
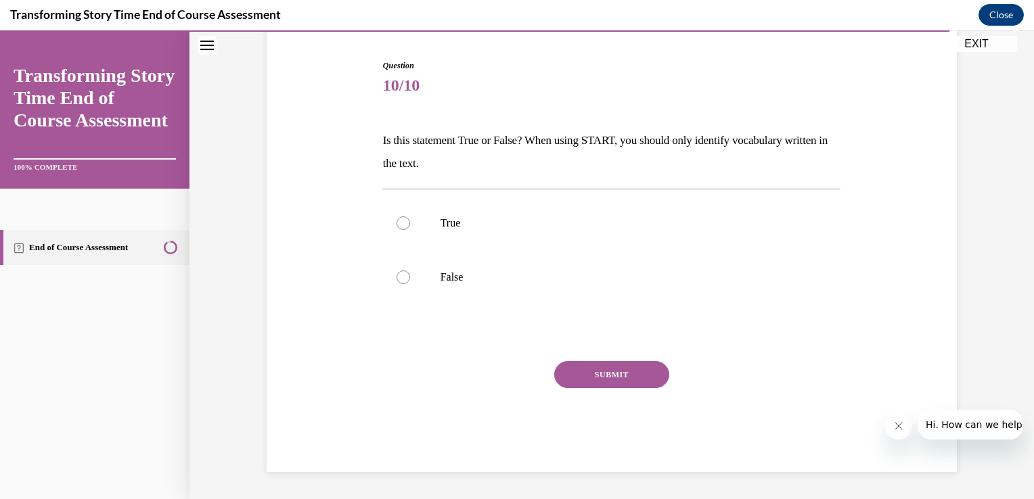
scroll to position [128, 0]
click at [459, 271] on p "False" at bounding box center [623, 278] width 367 height 14
click at [410, 271] on input "False" at bounding box center [403, 278] width 14 height 14
radio input "true"
click at [615, 365] on button "SUBMIT" at bounding box center [611, 375] width 115 height 27
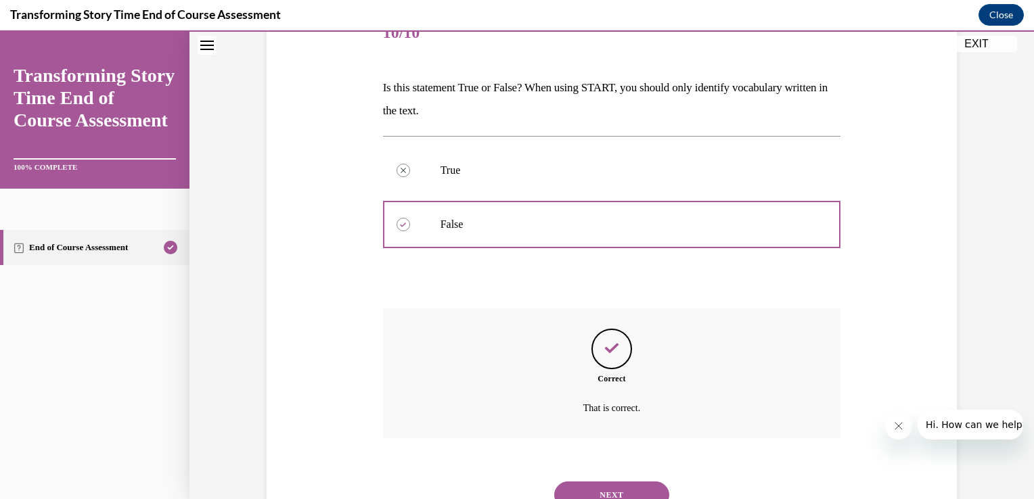
scroll to position [237, 0]
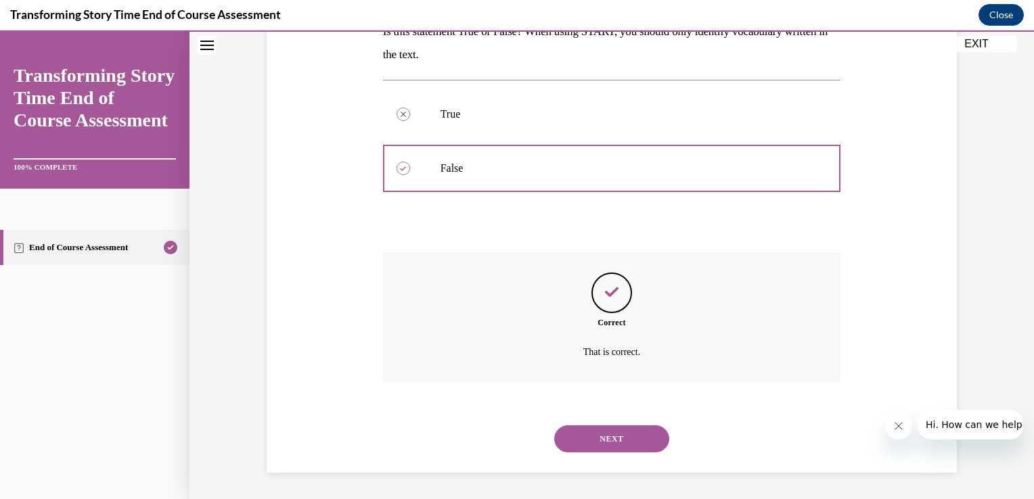
click at [619, 444] on button "NEXT" at bounding box center [611, 439] width 115 height 27
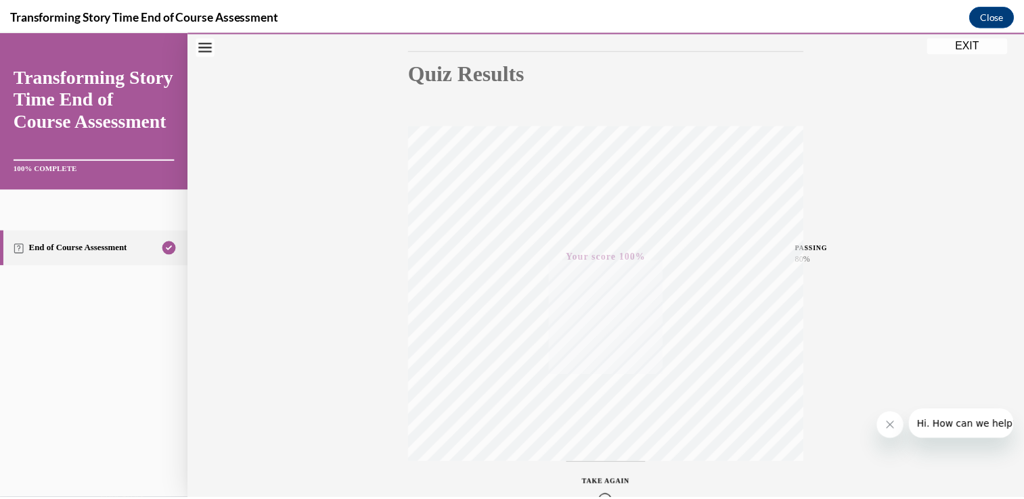
scroll to position [224, 0]
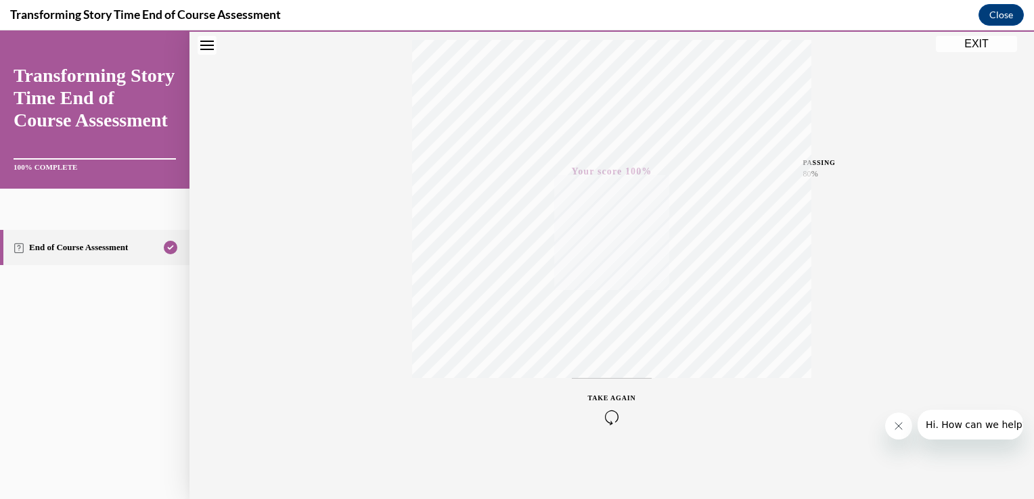
click at [969, 38] on button "EXIT" at bounding box center [976, 44] width 81 height 16
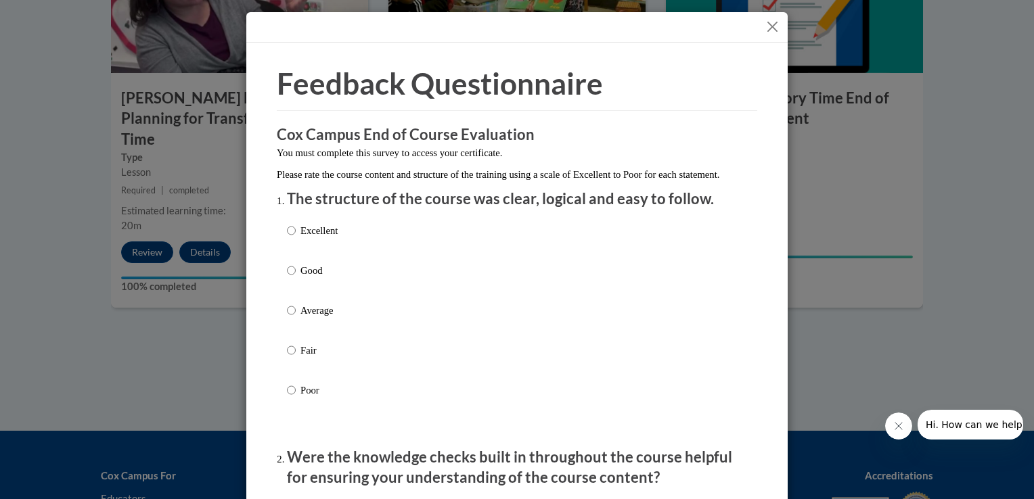
click at [768, 24] on button "Close" at bounding box center [772, 26] width 17 height 17
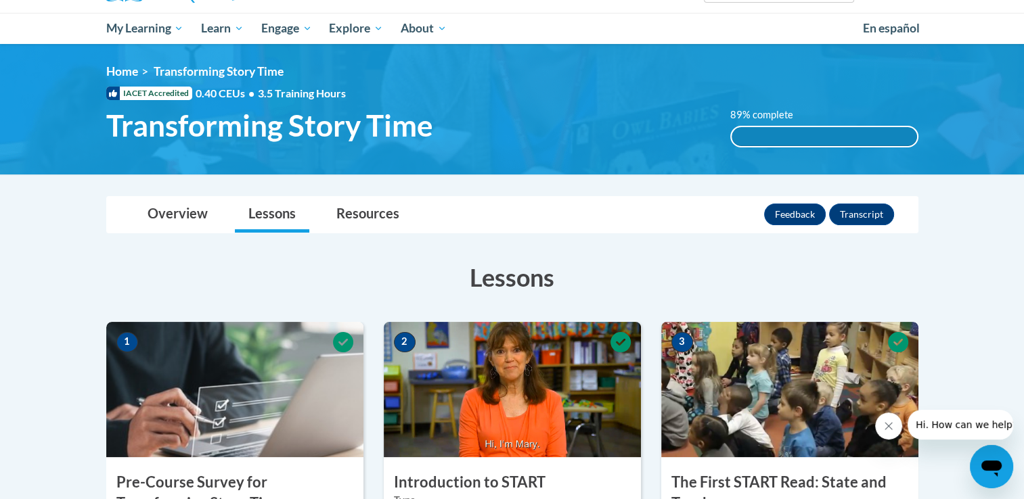
scroll to position [0, 0]
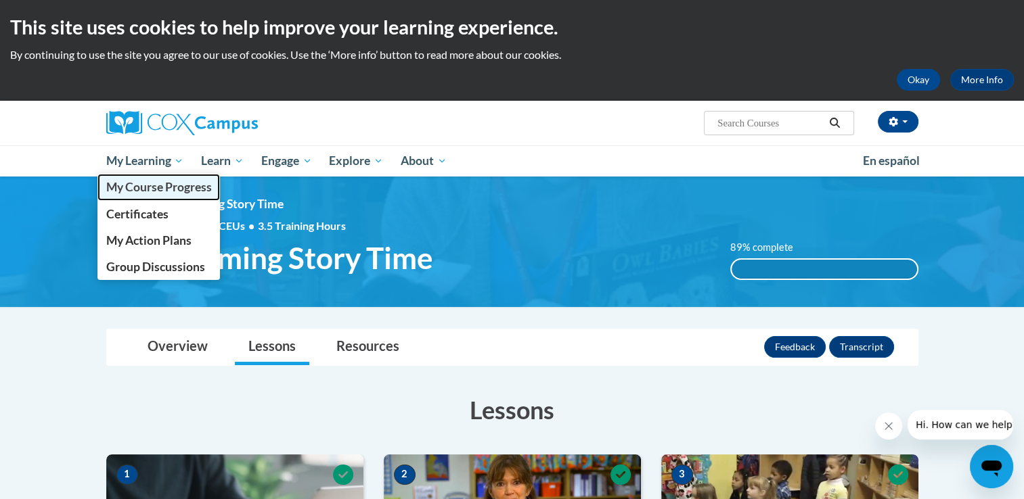
click at [144, 186] on span "My Course Progress" at bounding box center [159, 187] width 106 height 14
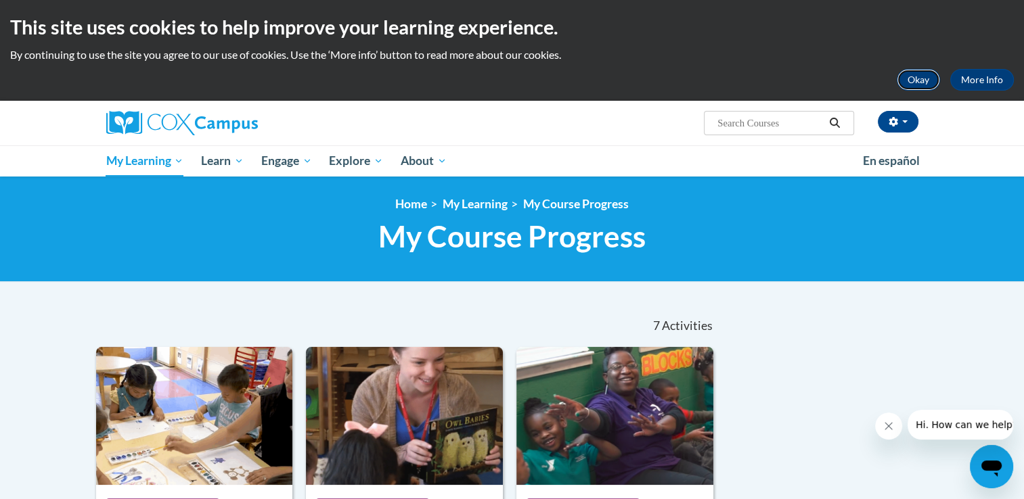
click at [934, 89] on button "Okay" at bounding box center [917, 80] width 43 height 22
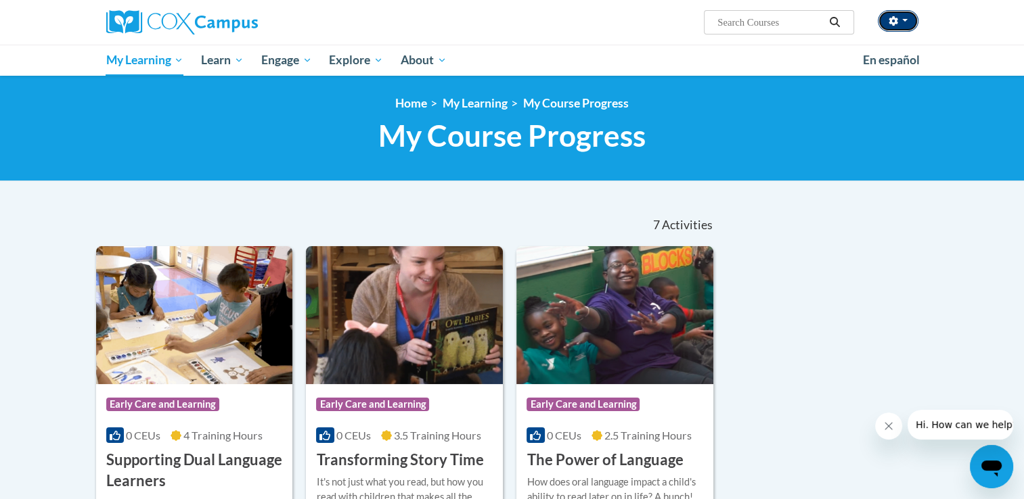
click at [895, 17] on icon "button" at bounding box center [892, 20] width 9 height 9
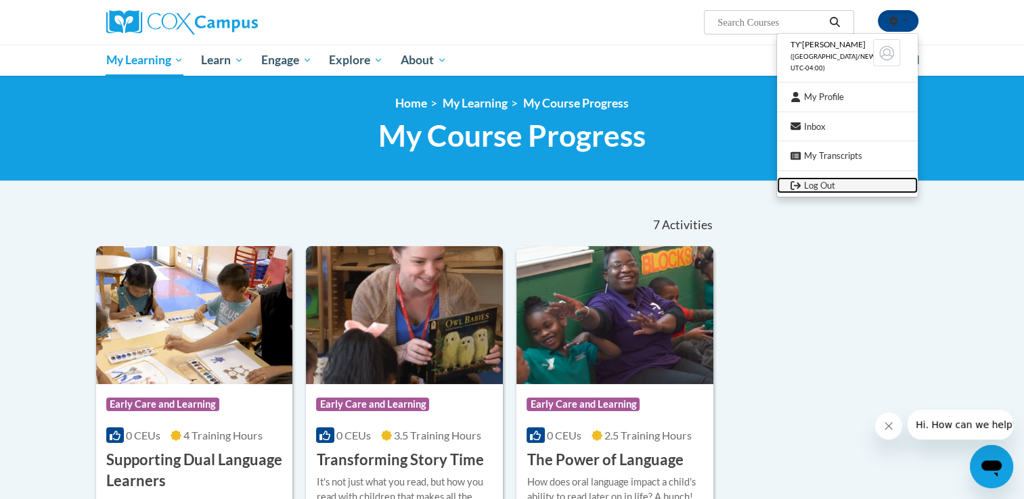
click at [829, 191] on link "Log Out" at bounding box center [847, 185] width 141 height 17
